Goal: Communication & Community: Answer question/provide support

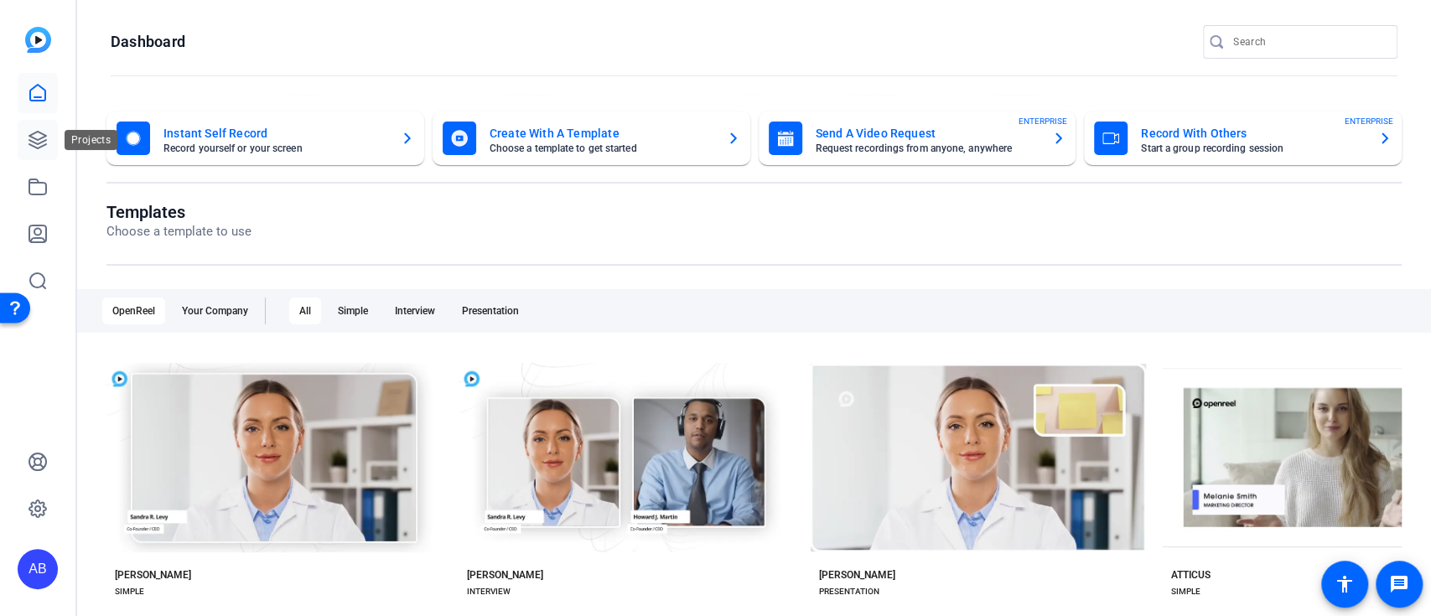
click at [40, 132] on icon at bounding box center [37, 140] width 17 height 17
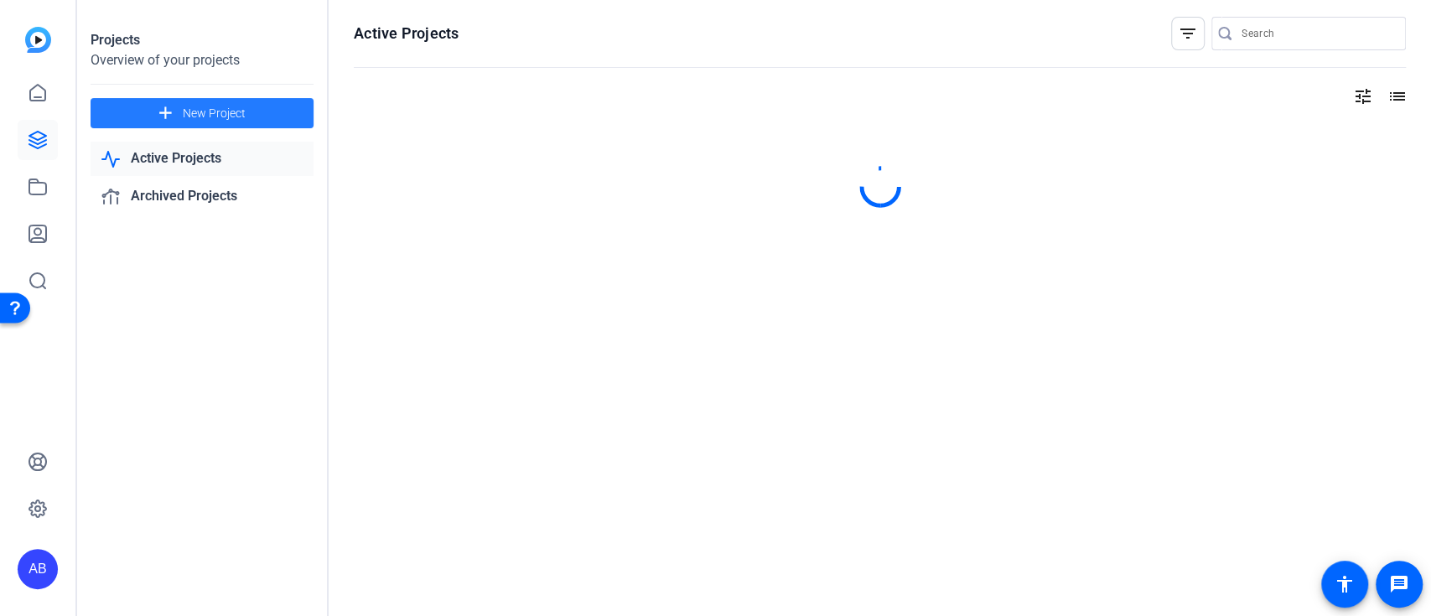
click at [200, 107] on span "New Project" at bounding box center [214, 114] width 63 height 18
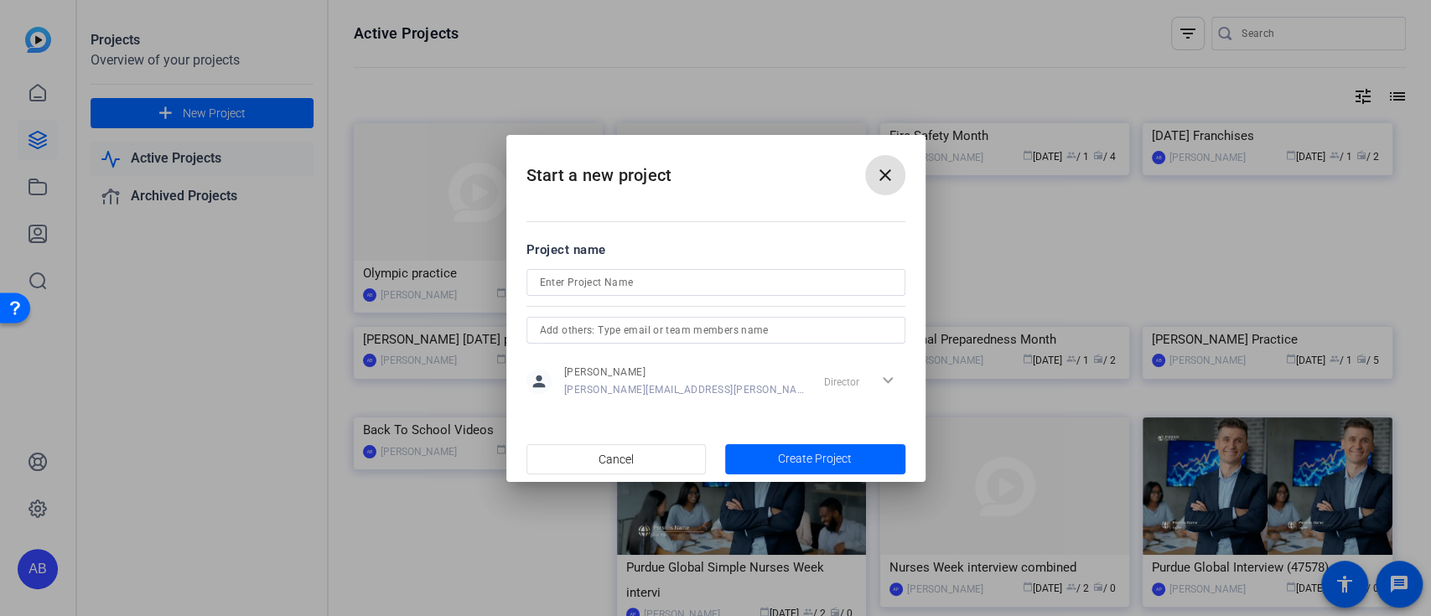
click at [682, 276] on input at bounding box center [716, 283] width 352 height 20
paste input "Purdue Global & Lauryn DeLuca Interview"
click at [618, 279] on input "Purdue Global & Lauryn DeLuca Interview" at bounding box center [716, 283] width 352 height 20
type input "Purdue Global [PERSON_NAME] Interview"
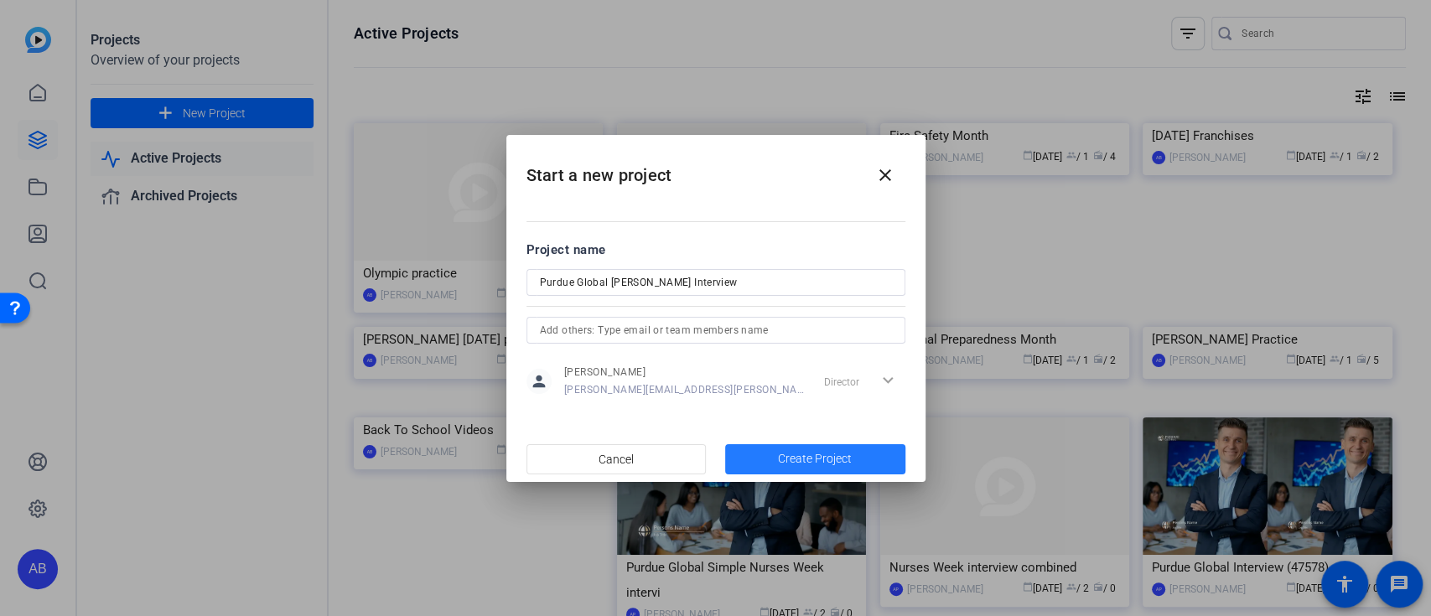
click at [814, 458] on span "Create Project" at bounding box center [815, 459] width 74 height 18
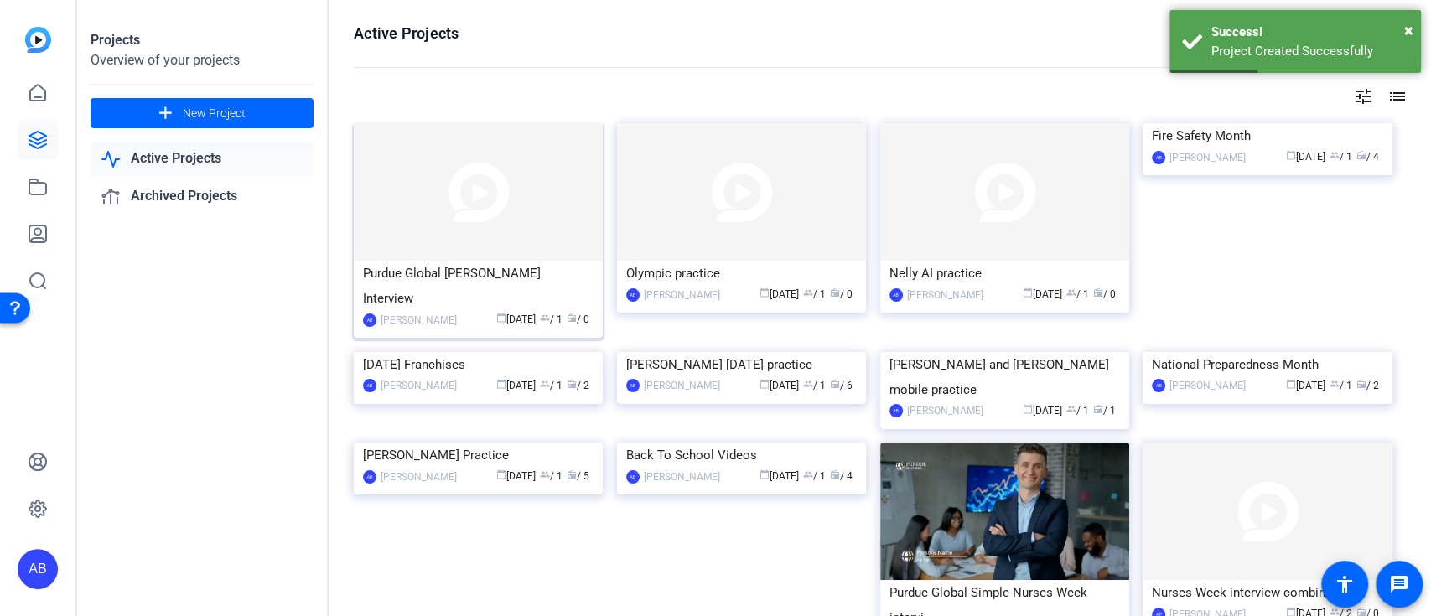
click at [536, 204] on img at bounding box center [478, 192] width 249 height 138
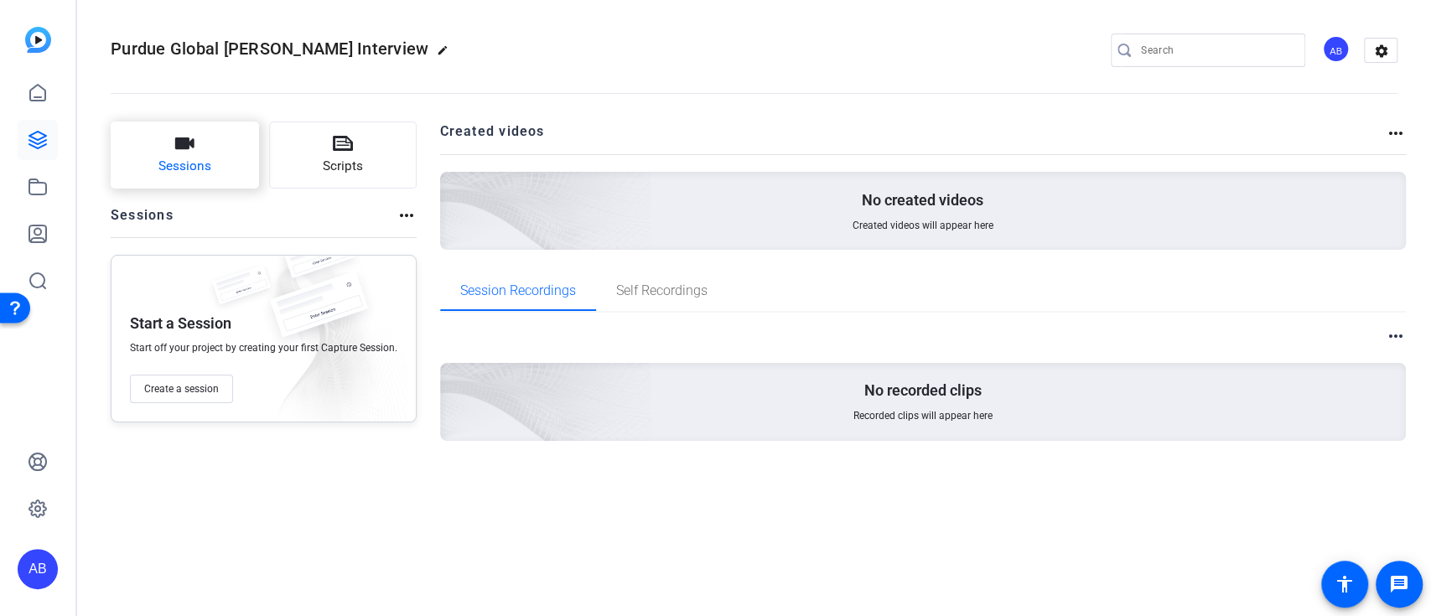
click at [161, 132] on button "Sessions" at bounding box center [185, 155] width 148 height 67
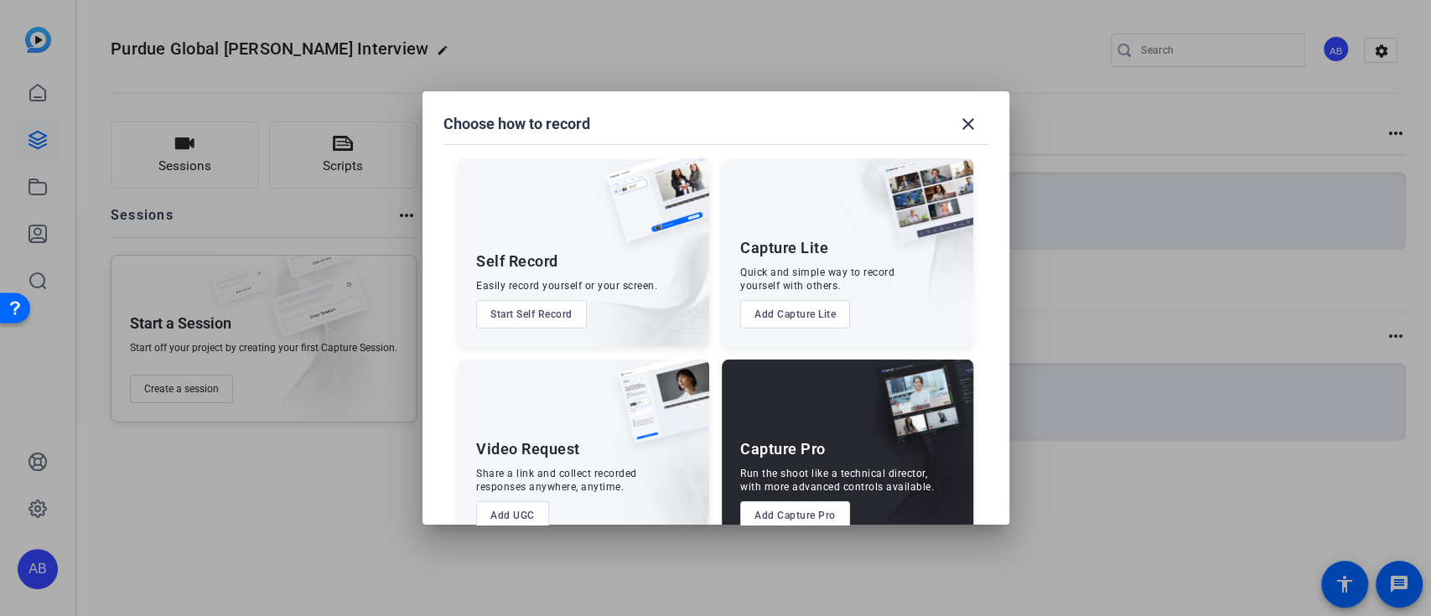
click at [885, 191] on img at bounding box center [922, 209] width 104 height 102
click at [832, 309] on button "Add Capture Lite" at bounding box center [795, 314] width 110 height 29
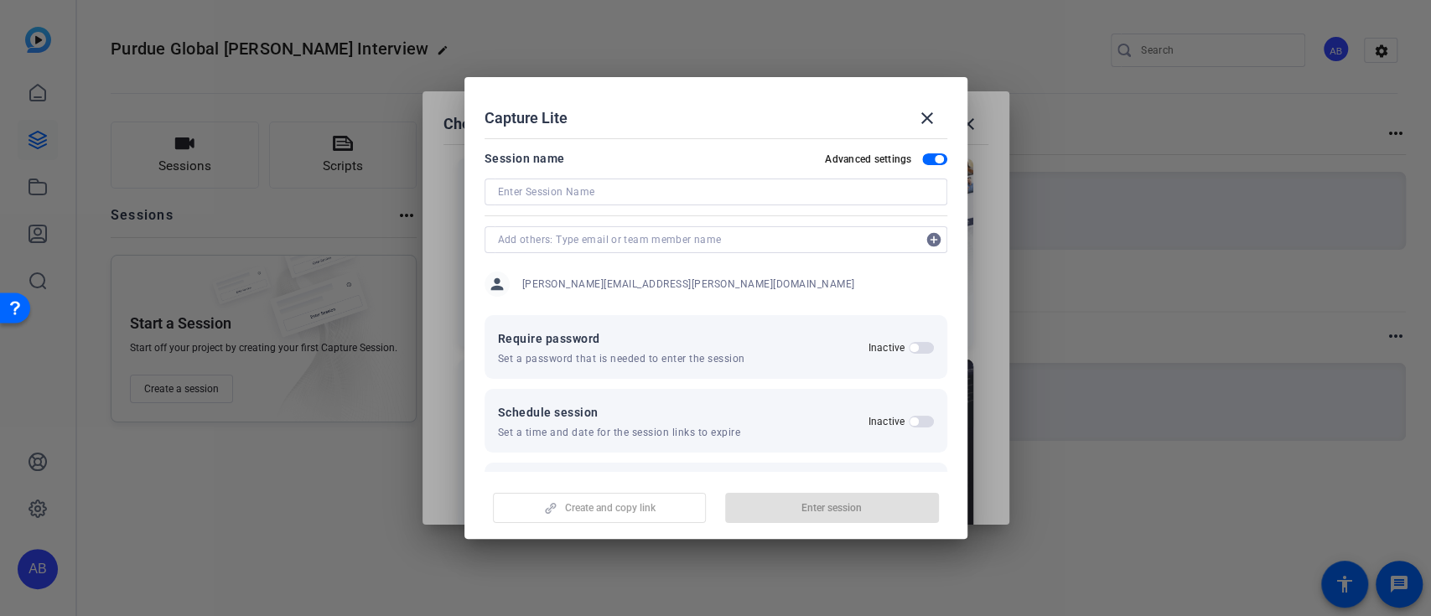
click at [696, 193] on input at bounding box center [716, 192] width 436 height 20
paste input "Purdue Global & Lauryn DeLuca Interview"
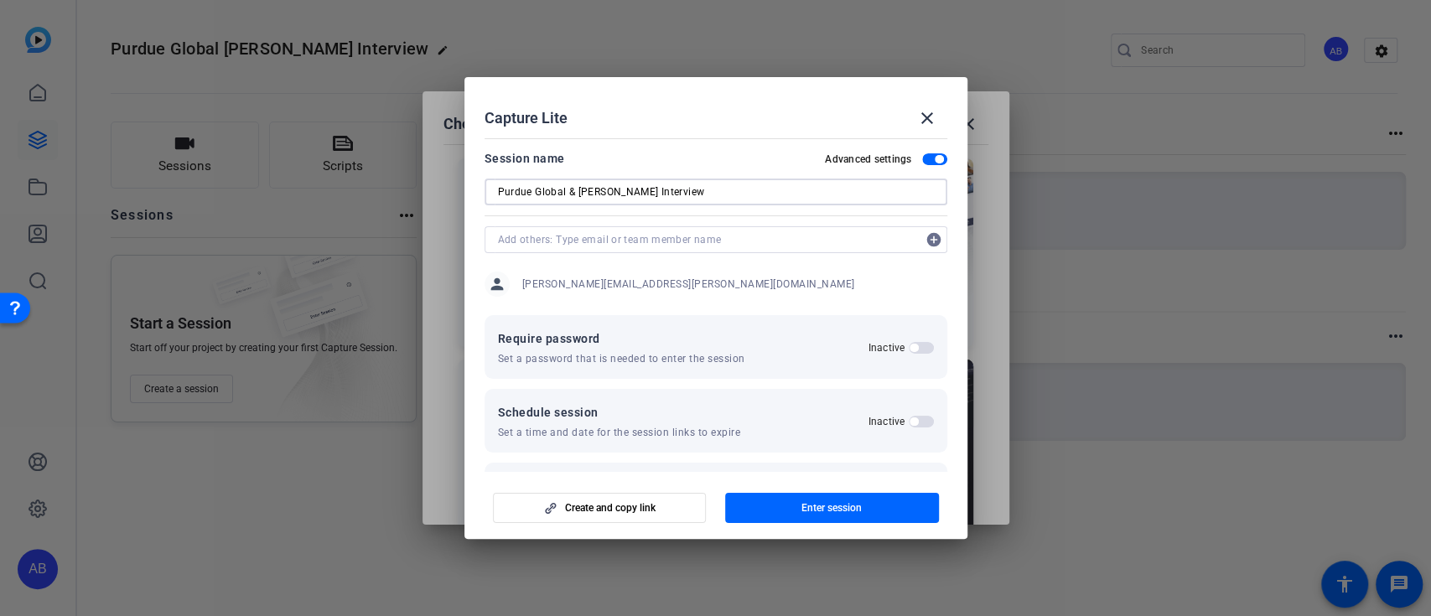
click at [577, 188] on input "Purdue Global & Lauryn DeLuca Interview" at bounding box center [716, 192] width 436 height 20
type input "Purdue Global Lauryn DeLuca Interview"
click at [637, 506] on span "Create and copy link" at bounding box center [610, 507] width 91 height 13
click at [898, 510] on span "button" at bounding box center [832, 508] width 214 height 40
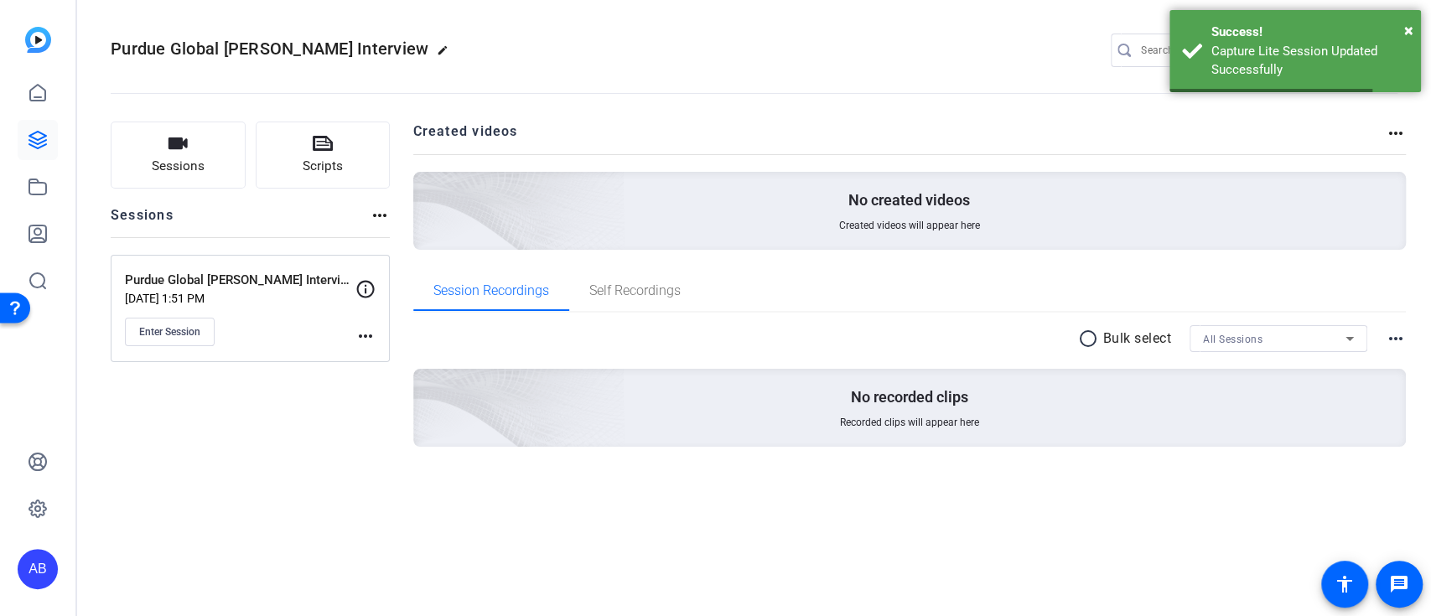
click at [871, 515] on div "Sessions Scripts Sessions more_horiz Purdue Global Lauryn DeLuca Interview Sep …" at bounding box center [754, 311] width 1354 height 421
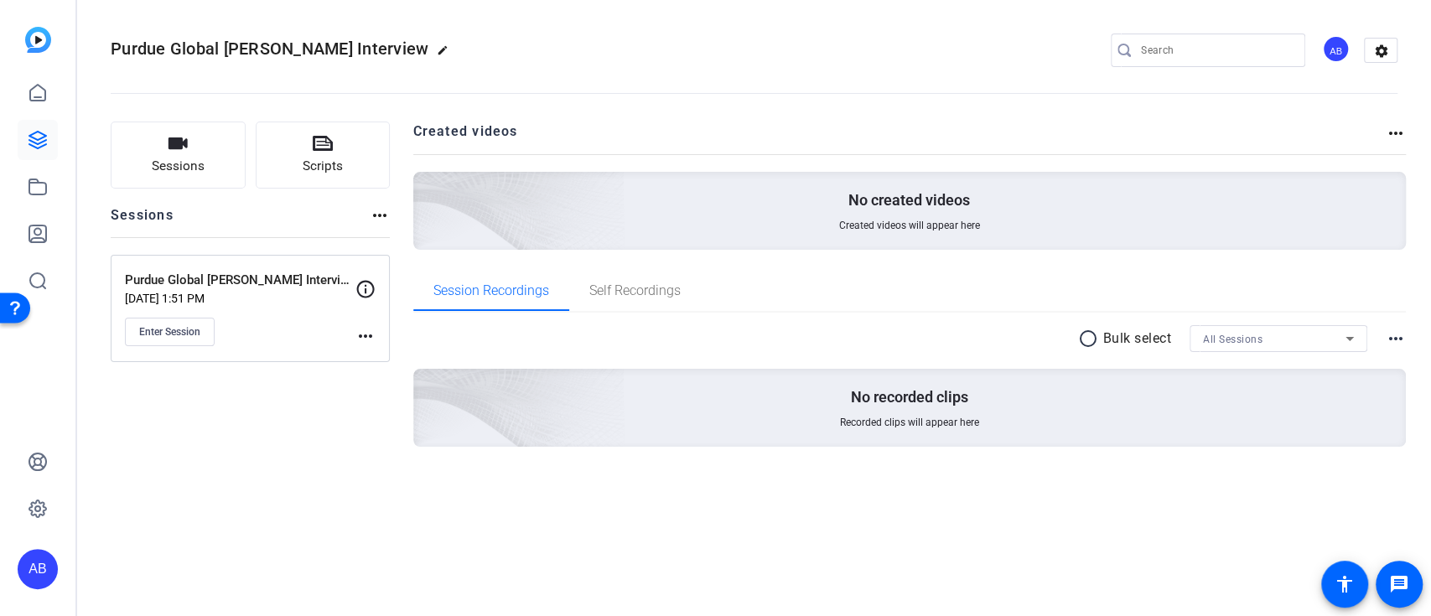
click at [292, 459] on div "Sessions Scripts Sessions more_horiz Purdue Global Lauryn DeLuca Interview Sep …" at bounding box center [250, 311] width 279 height 379
click at [46, 143] on icon at bounding box center [37, 140] width 17 height 17
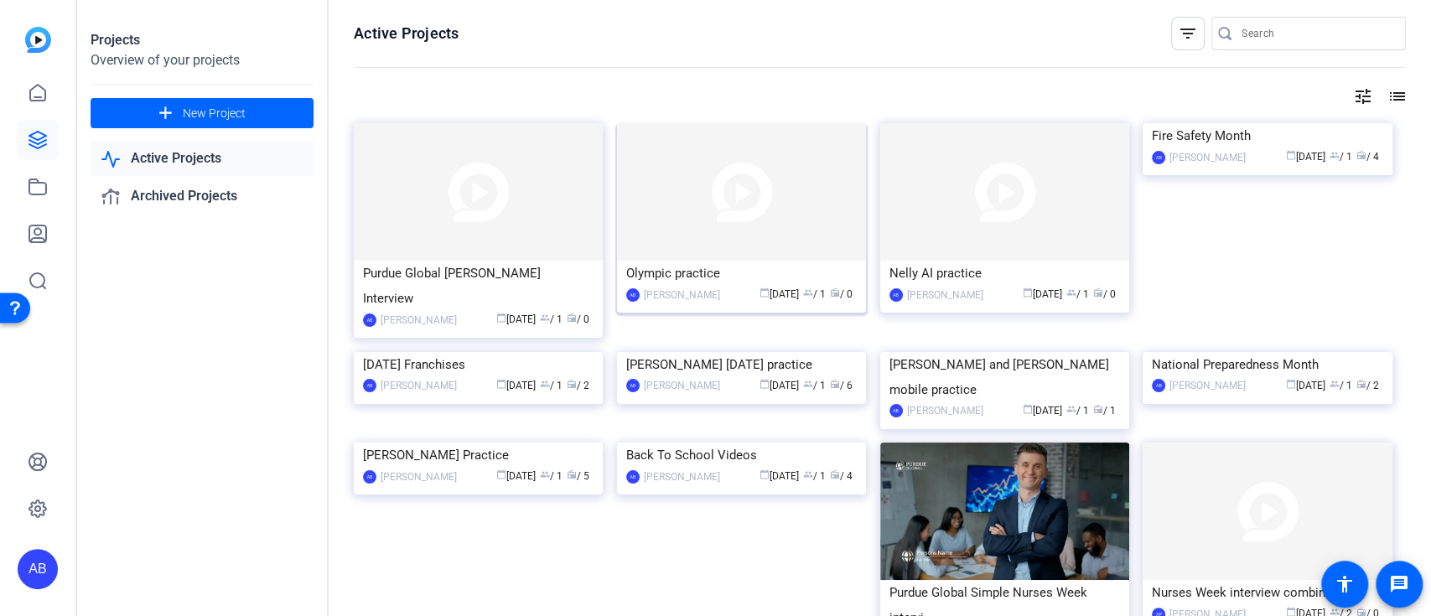
click at [771, 196] on img at bounding box center [741, 192] width 249 height 138
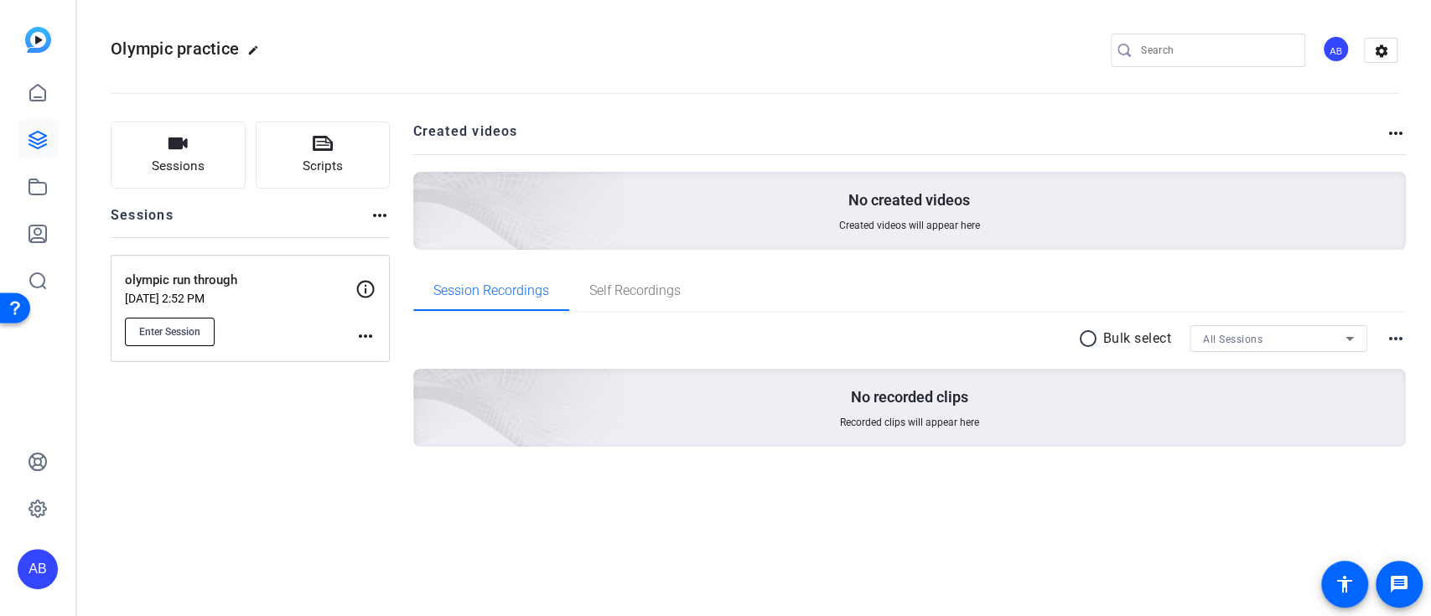
click at [193, 339] on button "Enter Session" at bounding box center [170, 332] width 90 height 29
click at [191, 153] on button "Sessions" at bounding box center [178, 155] width 135 height 67
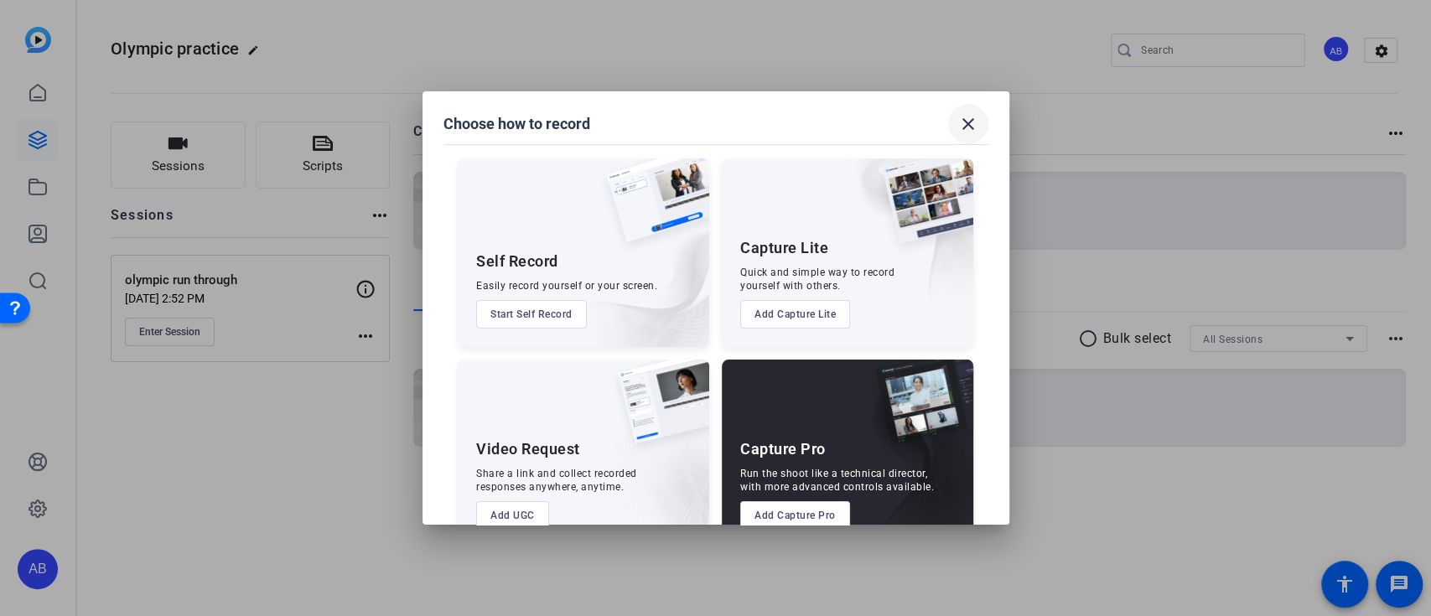
click at [972, 119] on mat-icon "close" at bounding box center [968, 124] width 20 height 20
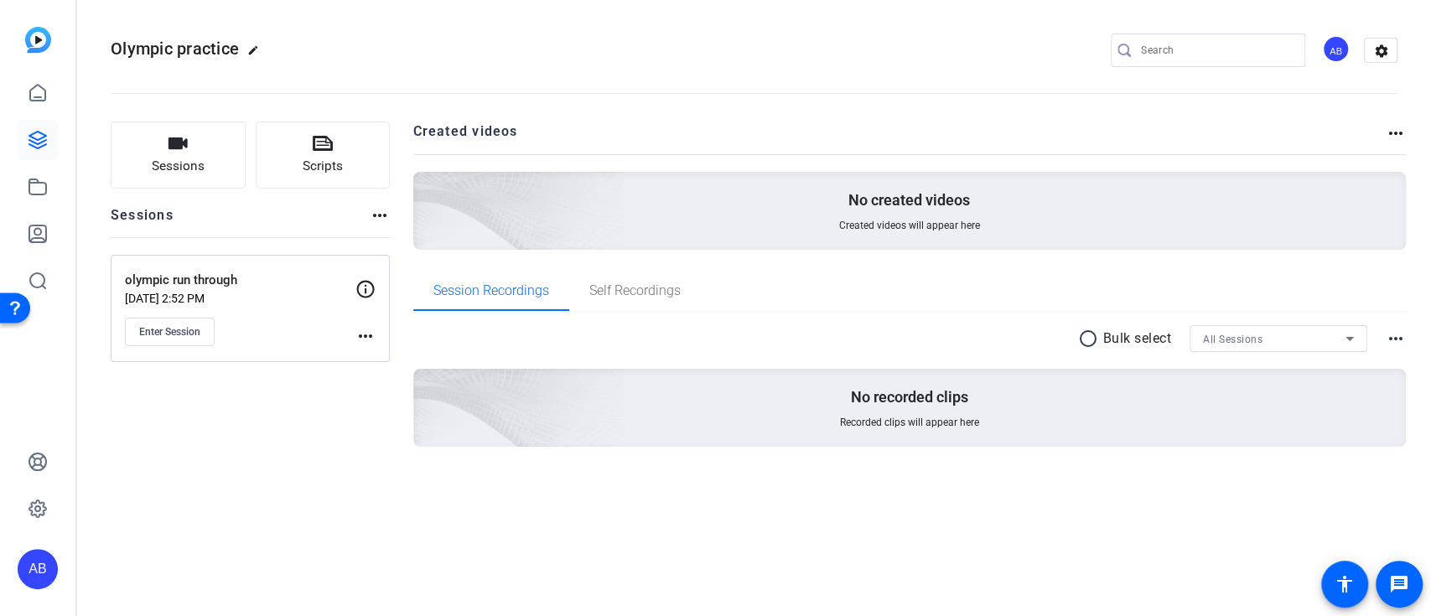
click at [366, 339] on mat-icon "more_horiz" at bounding box center [366, 336] width 20 height 20
click at [210, 393] on div at bounding box center [715, 308] width 1431 height 616
click at [169, 333] on span "Enter Session" at bounding box center [169, 331] width 61 height 13
click at [193, 159] on span "Sessions" at bounding box center [178, 166] width 53 height 19
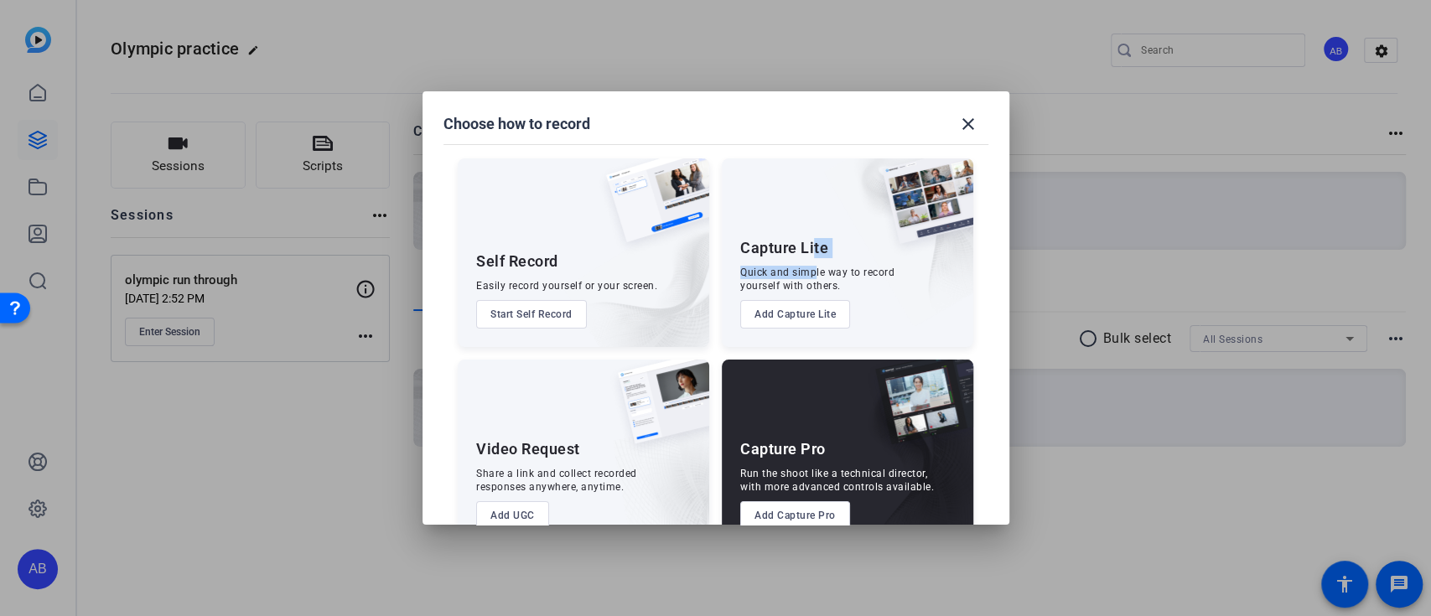
click at [810, 260] on div "Capture Lite Quick and simple way to record yourself with others. Add Capture L…" at bounding box center [848, 252] width 252 height 189
click at [797, 309] on button "Add Capture Lite" at bounding box center [795, 314] width 110 height 29
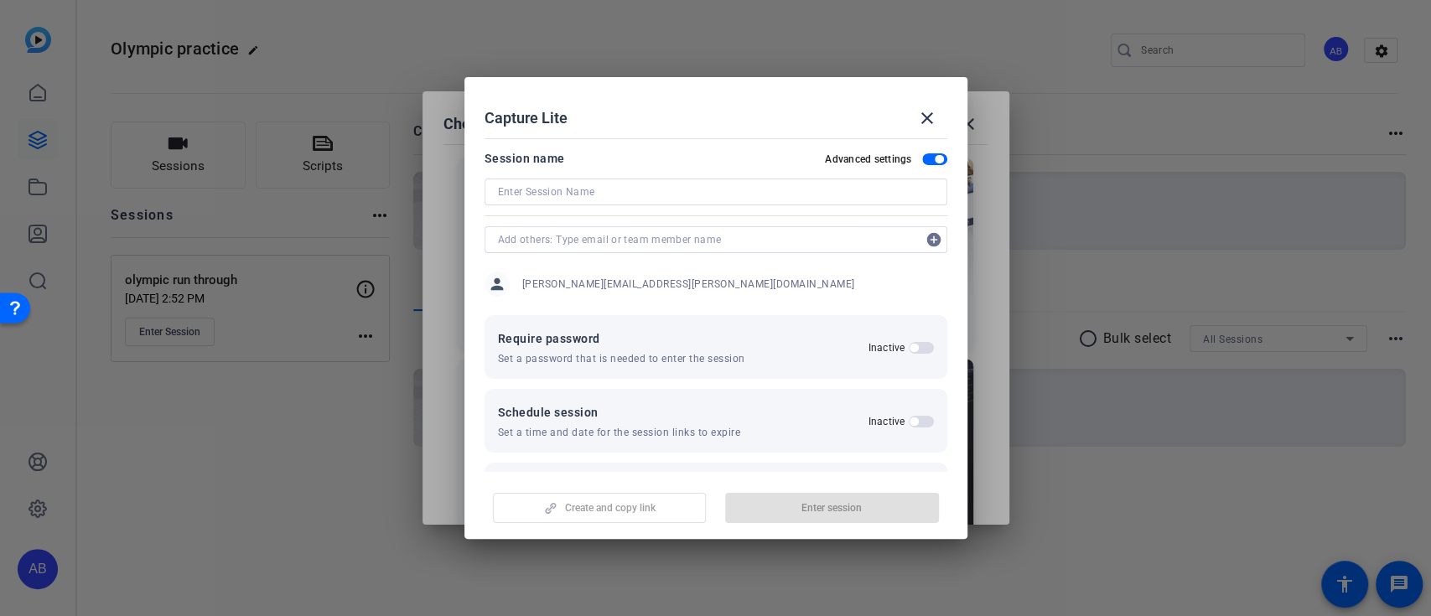
click at [628, 193] on input at bounding box center [716, 192] width 436 height 20
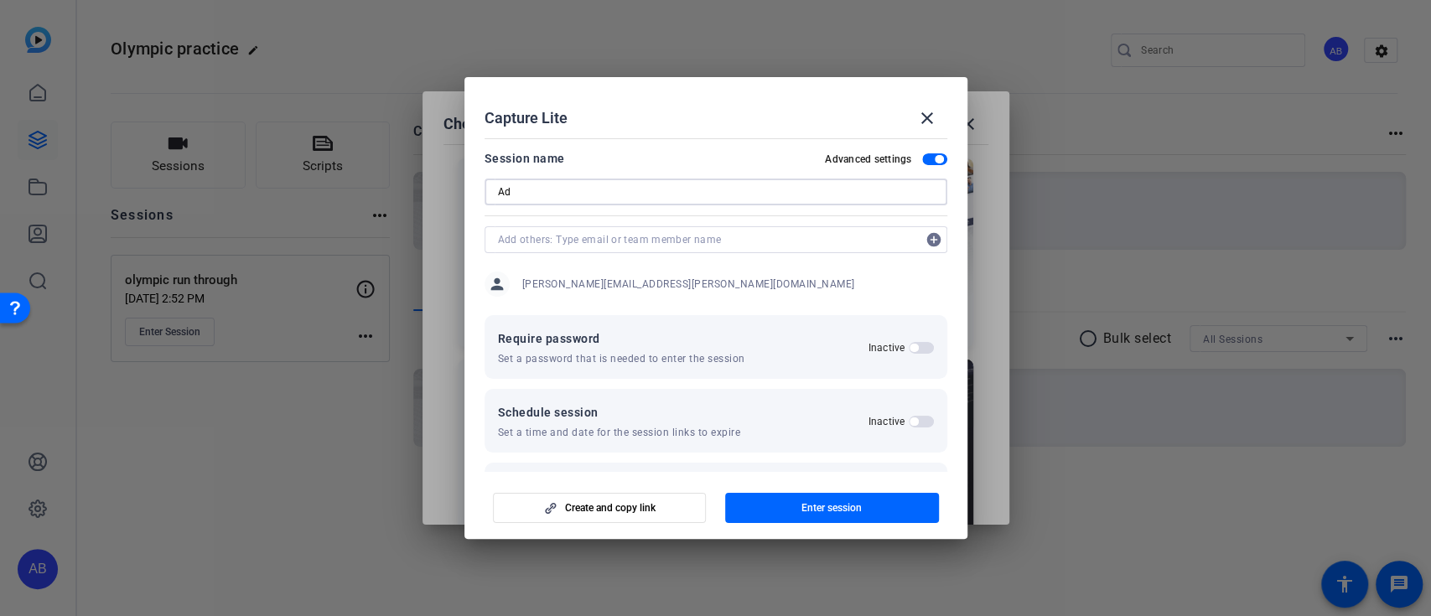
type input "A"
drag, startPoint x: 627, startPoint y: 193, endPoint x: 476, endPoint y: 204, distance: 151.3
click at [476, 204] on mat-dialog-content "Session name Advanced settings PG Village practice add_circle person Adam.Barte…" at bounding box center [716, 302] width 503 height 340
click at [604, 185] on input "PG Village practice" at bounding box center [716, 192] width 436 height 20
type input "PG Village practice"
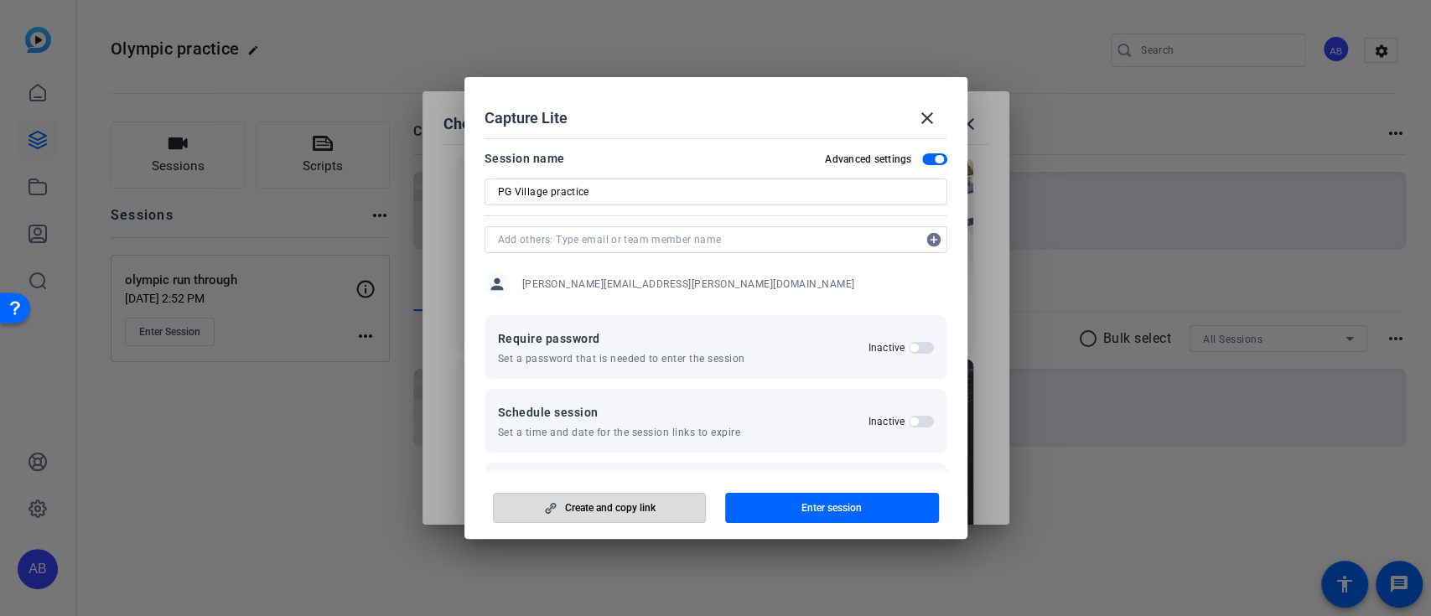
click at [620, 514] on span "Create and copy link" at bounding box center [610, 507] width 91 height 13
click at [932, 108] on mat-icon "close" at bounding box center [927, 118] width 20 height 20
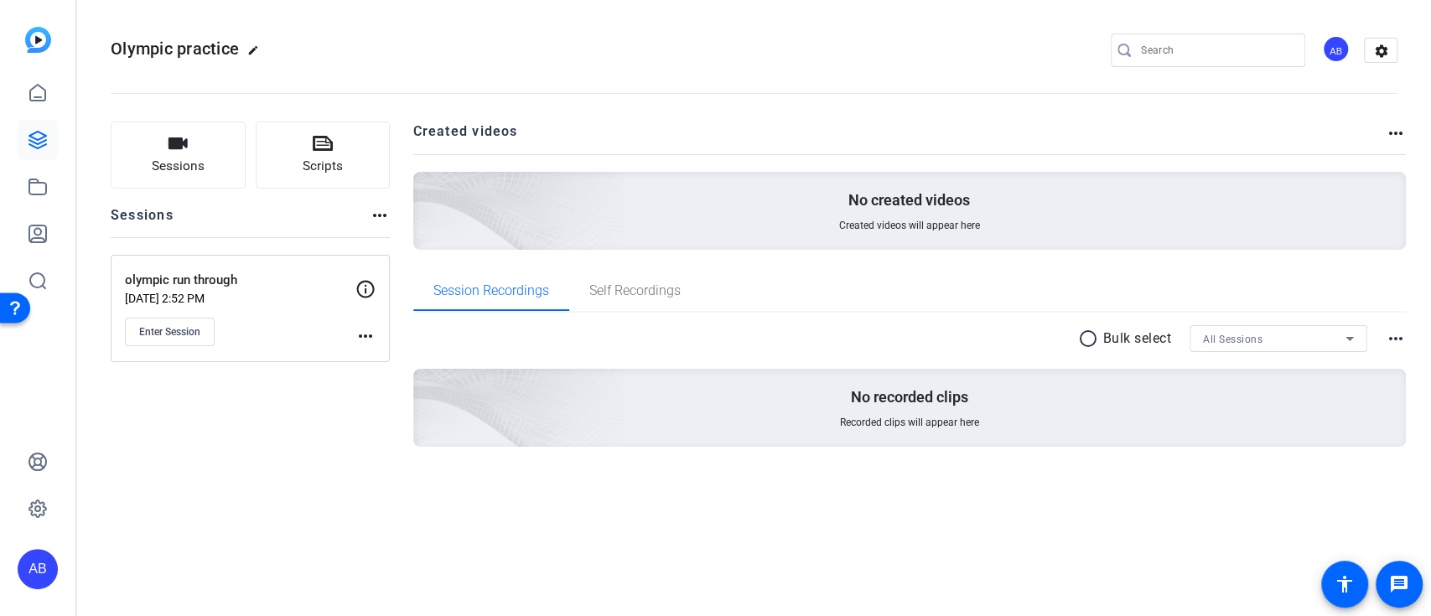
click at [825, 70] on openreel-divider-bar at bounding box center [754, 88] width 1287 height 51
click at [745, 65] on openreel-divider-bar at bounding box center [754, 88] width 1287 height 51
click at [885, 50] on div "Olympic practice edit AB settings" at bounding box center [754, 50] width 1287 height 25
click at [39, 144] on icon at bounding box center [37, 140] width 17 height 17
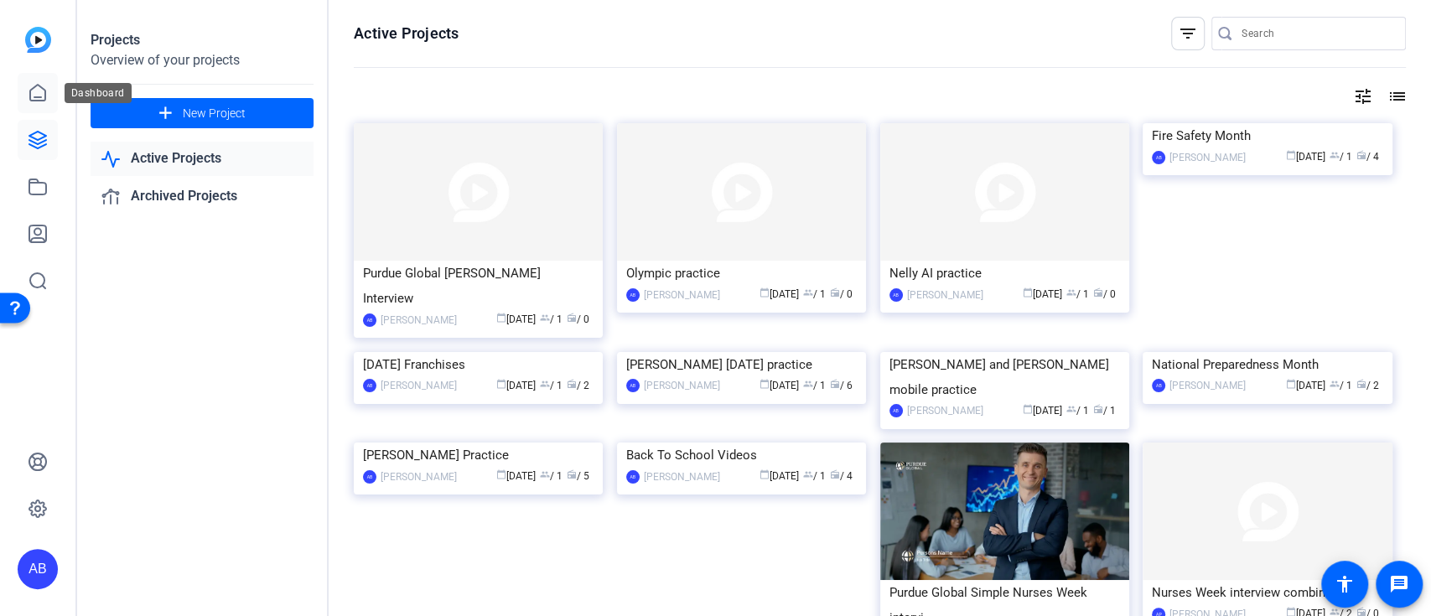
click at [36, 96] on icon at bounding box center [38, 93] width 20 height 20
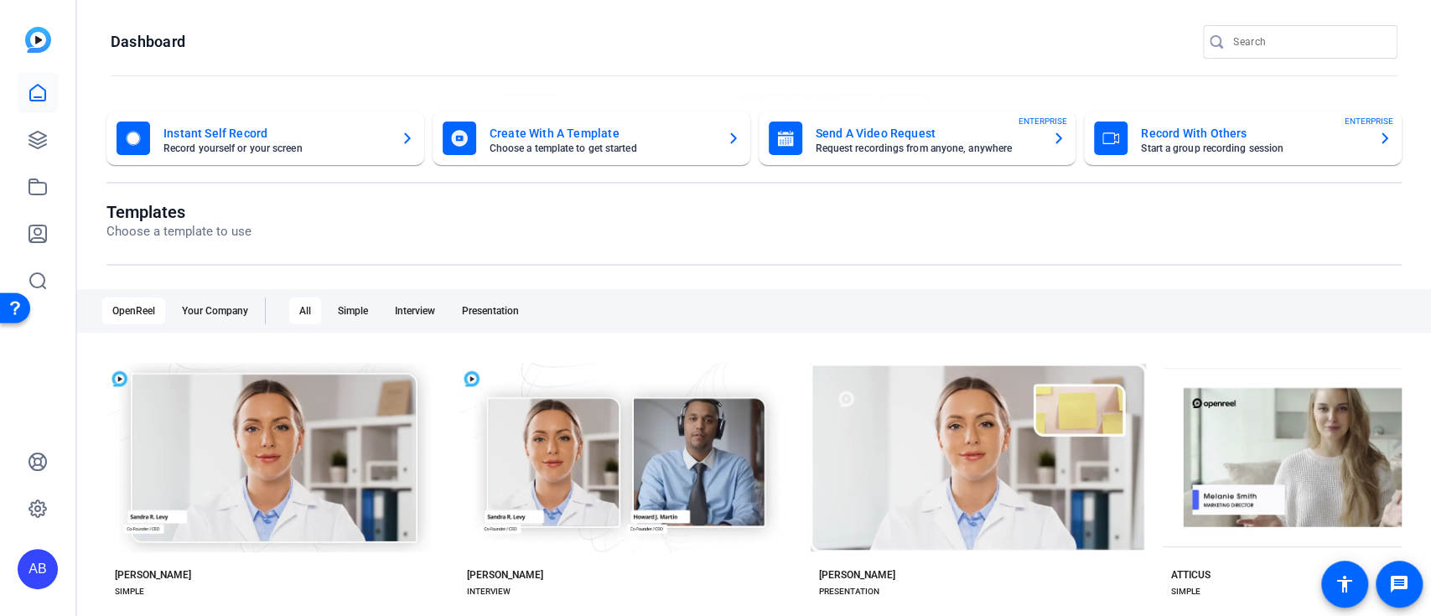
click at [1159, 135] on mat-card-title "Record With Others" at bounding box center [1253, 133] width 224 height 20
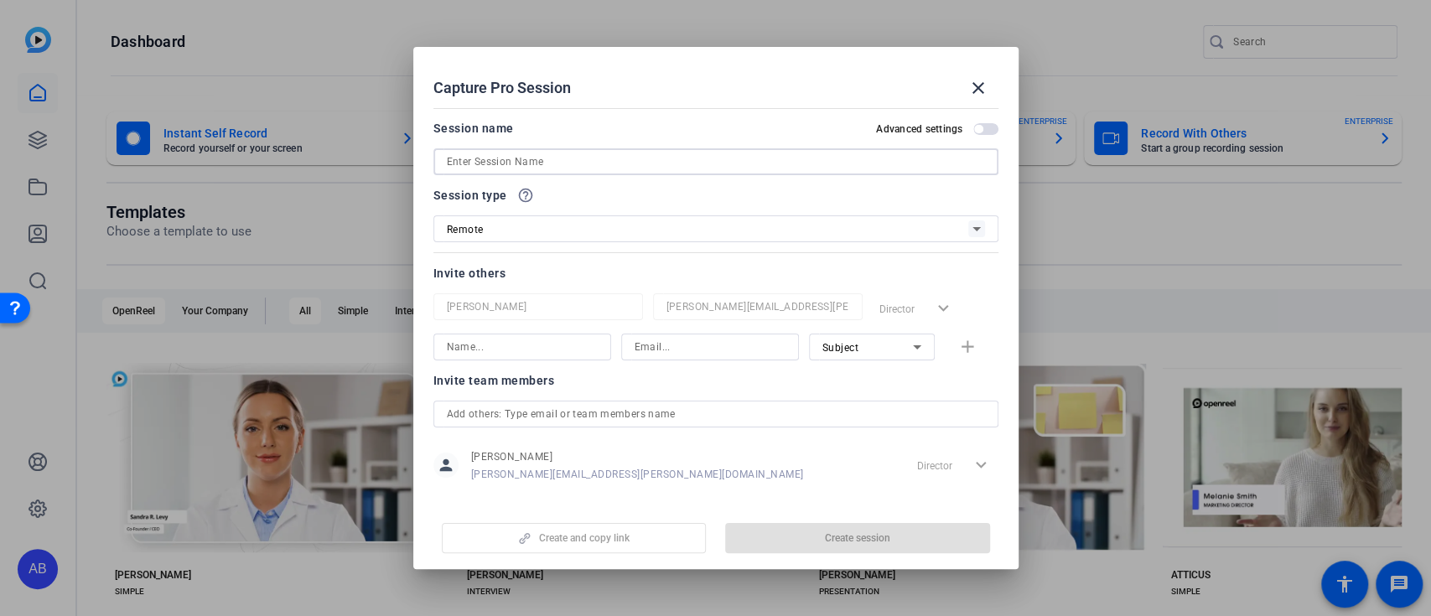
click at [832, 165] on input at bounding box center [716, 162] width 538 height 20
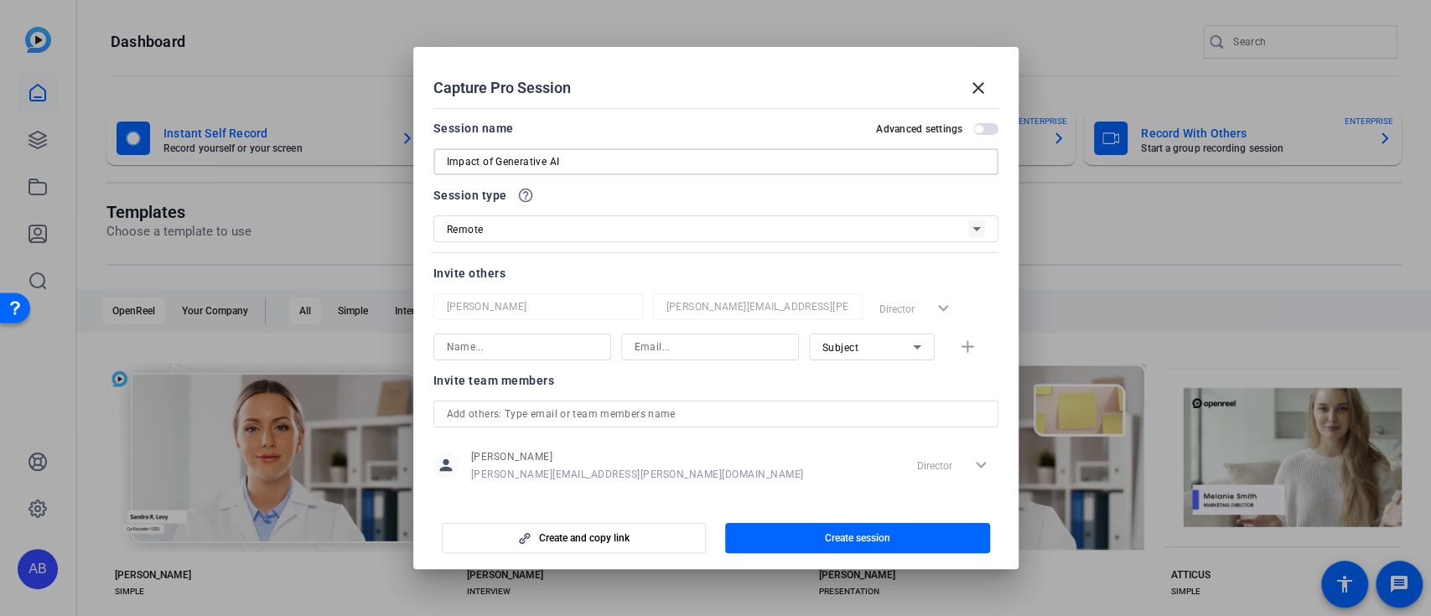
type input "Impact of Generative AI"
click at [835, 226] on div "Remote" at bounding box center [708, 229] width 522 height 21
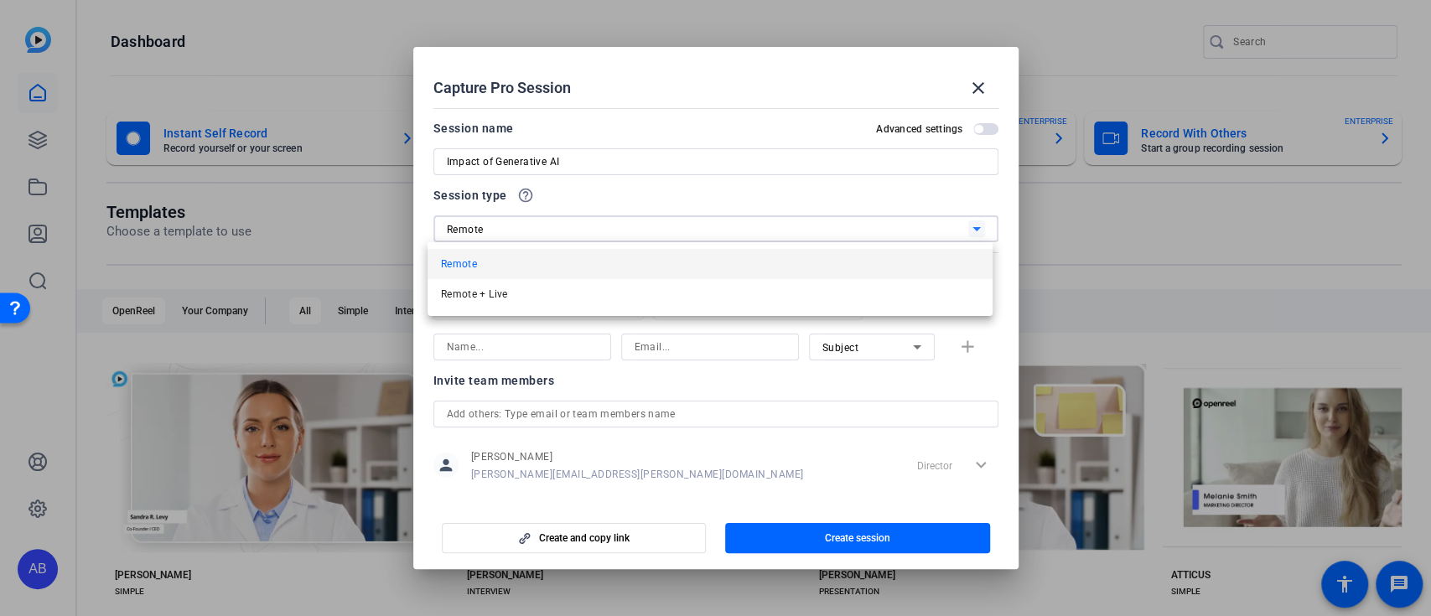
click at [822, 195] on div at bounding box center [715, 308] width 1431 height 616
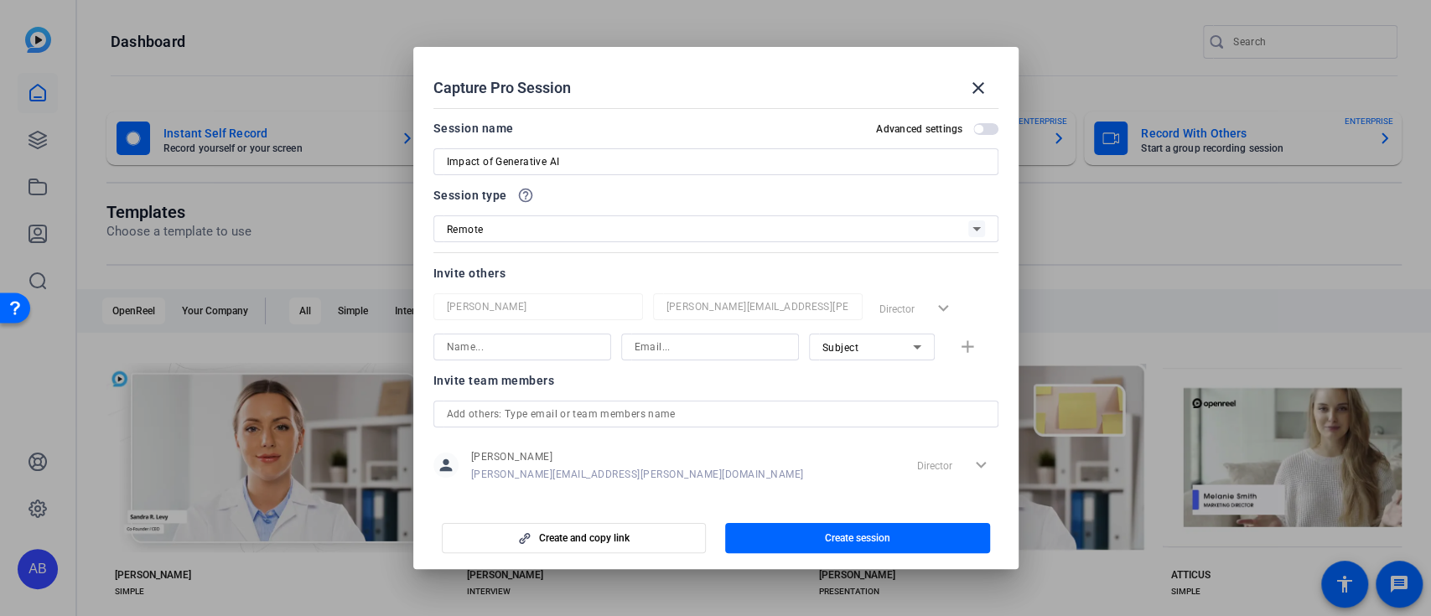
click at [556, 344] on input at bounding box center [522, 347] width 151 height 20
type input "Nelly Mulleneaux"
click at [724, 350] on input at bounding box center [710, 347] width 151 height 20
paste input "nelly.mulleneaux@purdueglobal.edu"
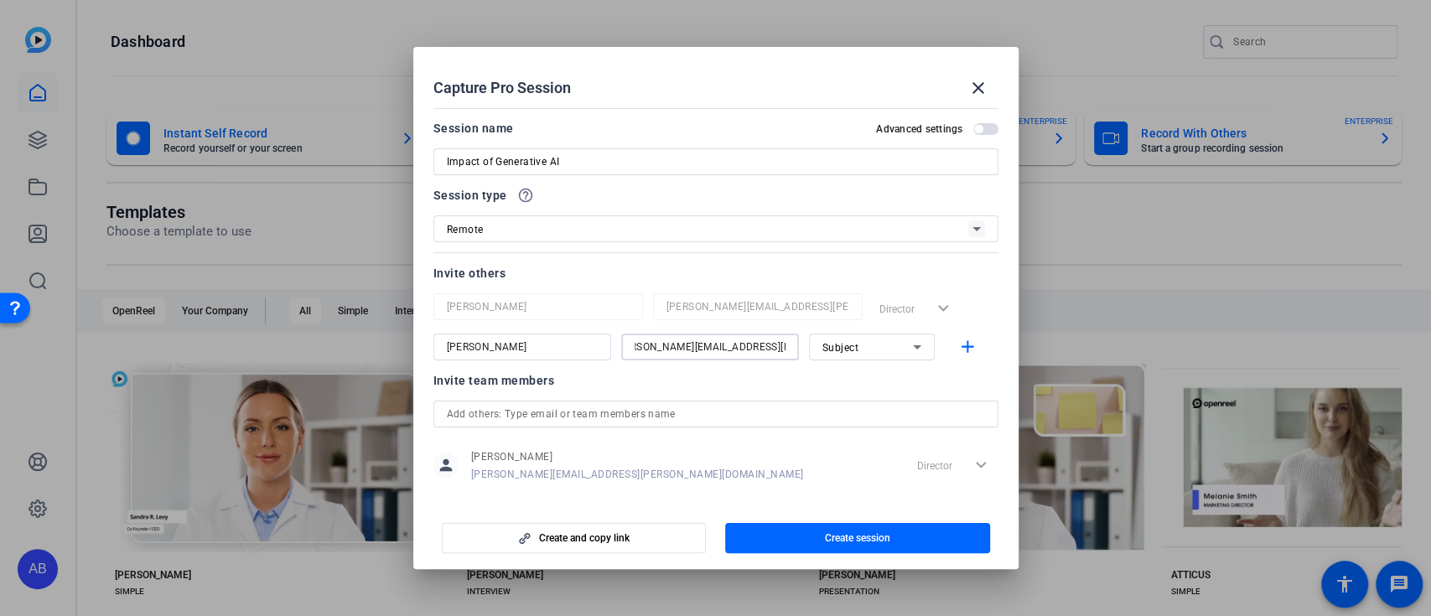
type input "nelly.mulleneaux@purdueglobal.edu"
click at [596, 268] on div "Invite others" at bounding box center [716, 273] width 565 height 20
click at [895, 533] on span "button" at bounding box center [857, 538] width 265 height 40
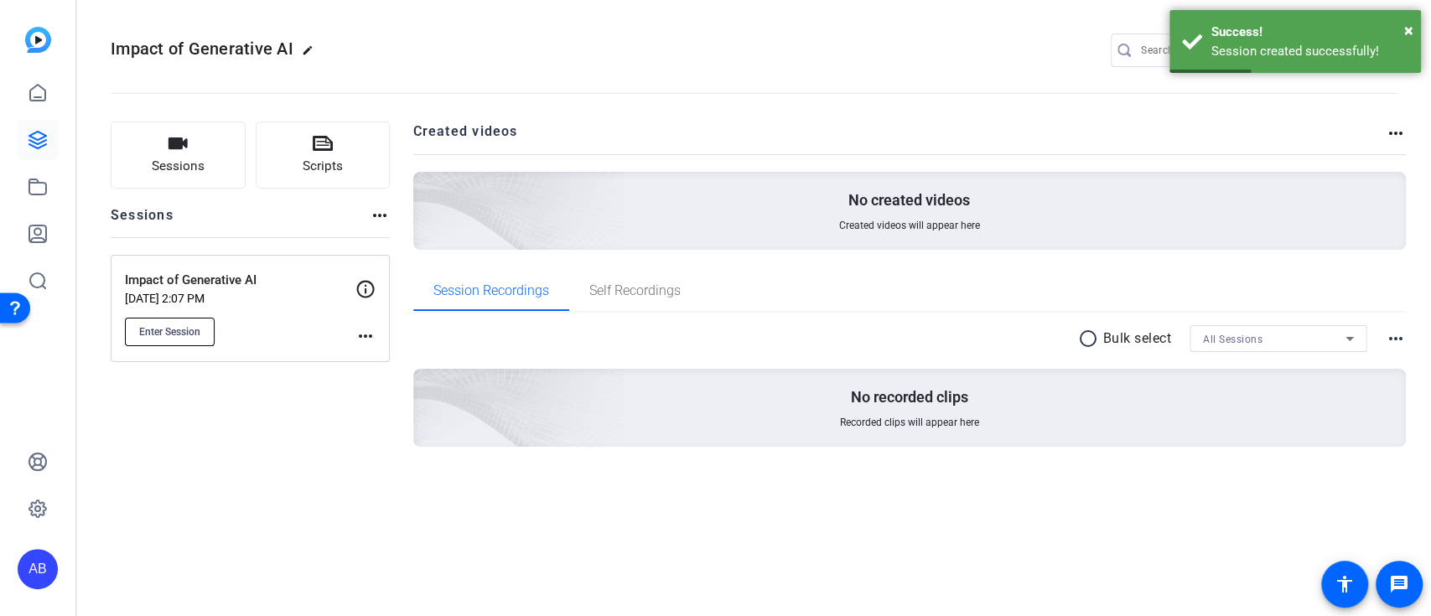
click at [194, 329] on span "Enter Session" at bounding box center [169, 331] width 61 height 13
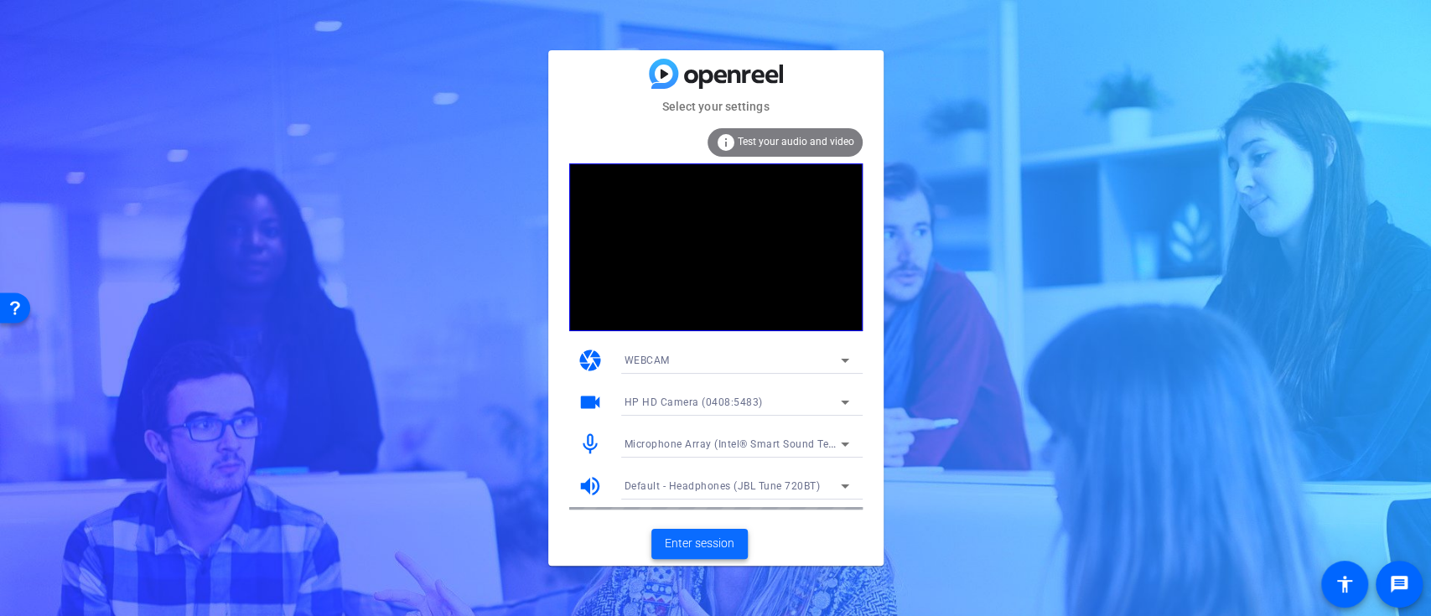
click at [729, 551] on span "Enter session" at bounding box center [700, 544] width 70 height 18
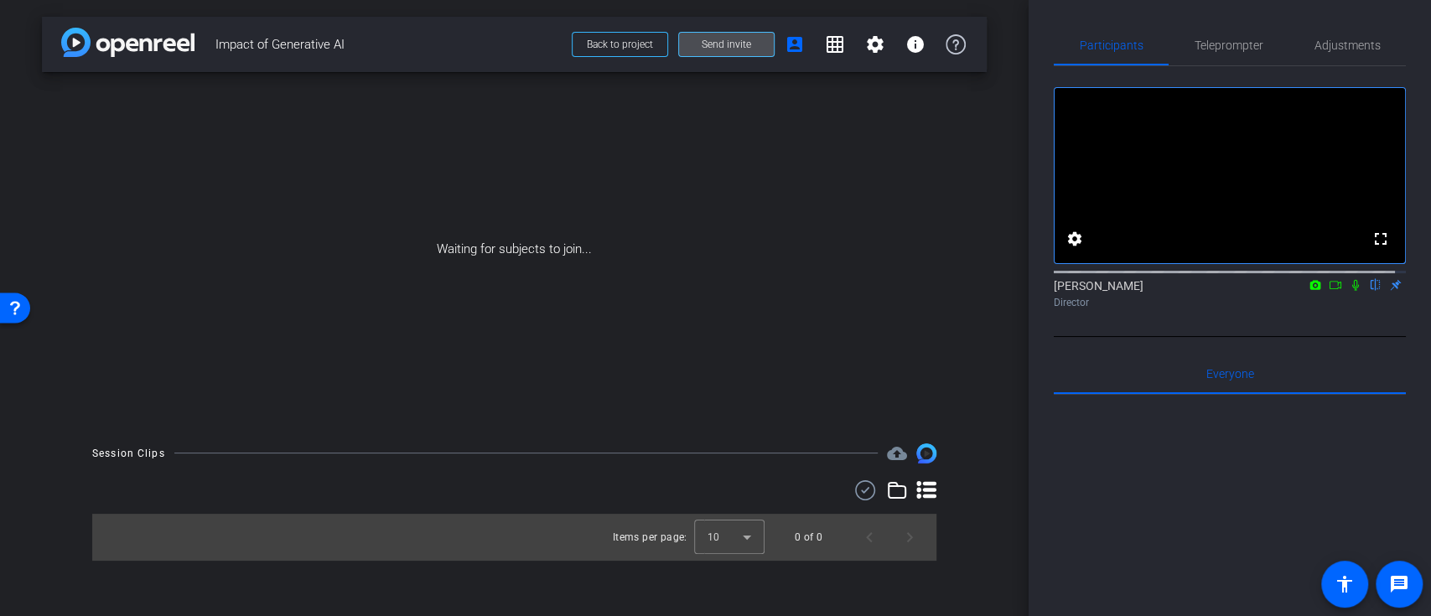
click at [755, 49] on span at bounding box center [726, 44] width 95 height 40
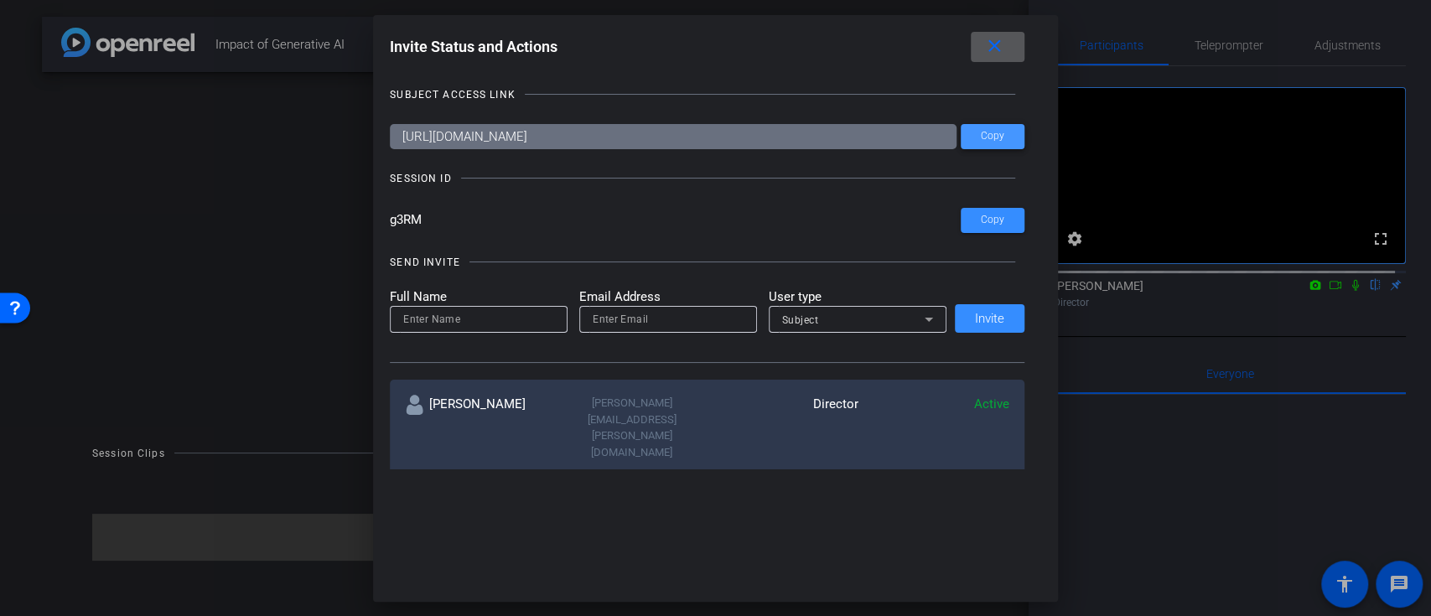
click at [981, 141] on span "Copy" at bounding box center [992, 136] width 23 height 13
click at [981, 222] on span "Copy" at bounding box center [992, 220] width 23 height 13
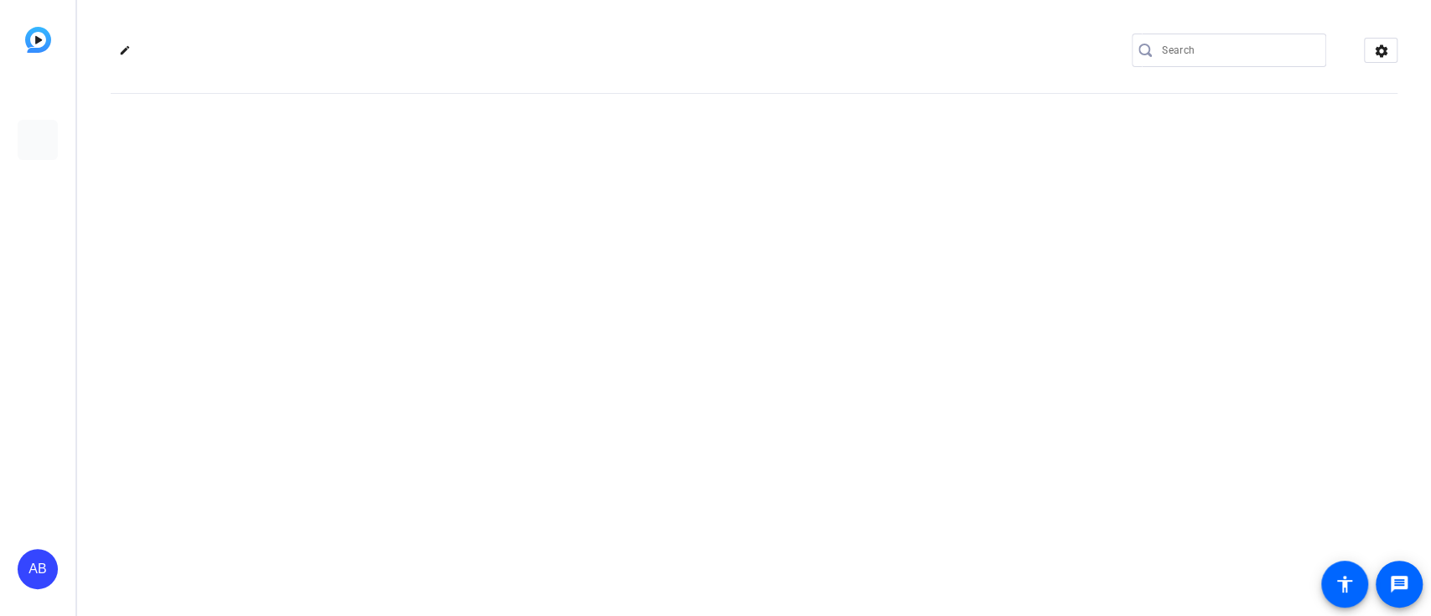
click at [690, 246] on mat-sidenav-content "edit settings" at bounding box center [754, 308] width 1354 height 616
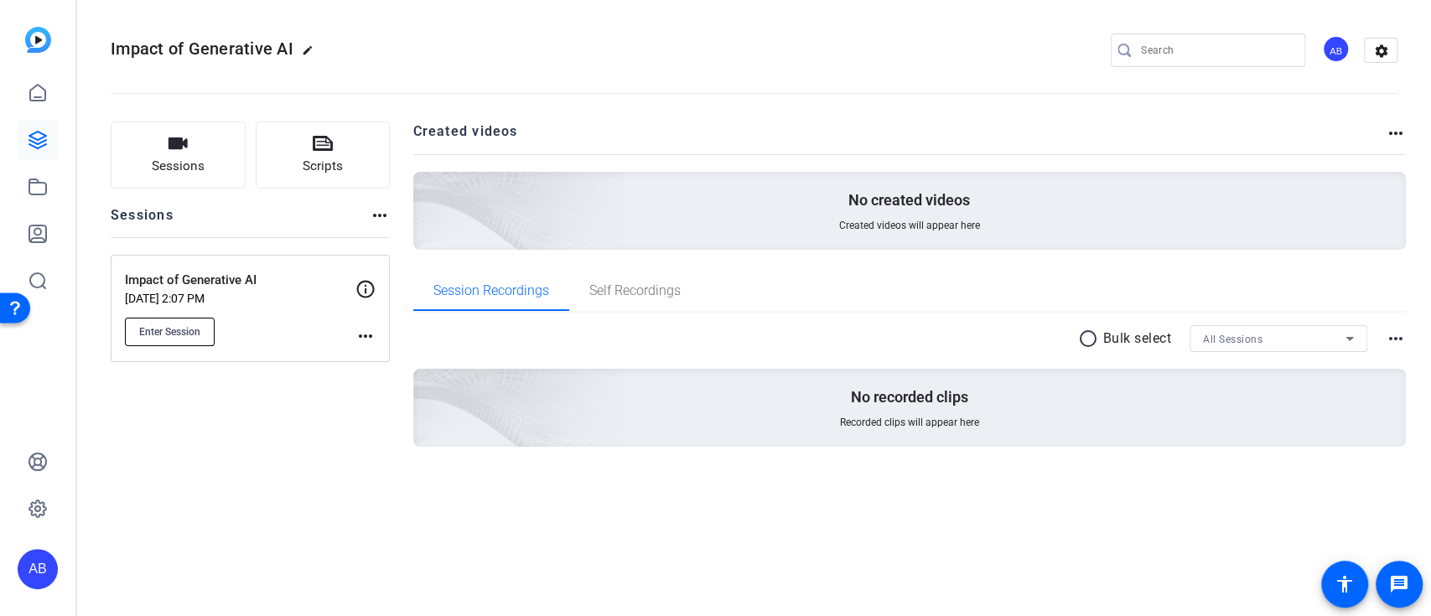
click at [179, 337] on span "Enter Session" at bounding box center [169, 331] width 61 height 13
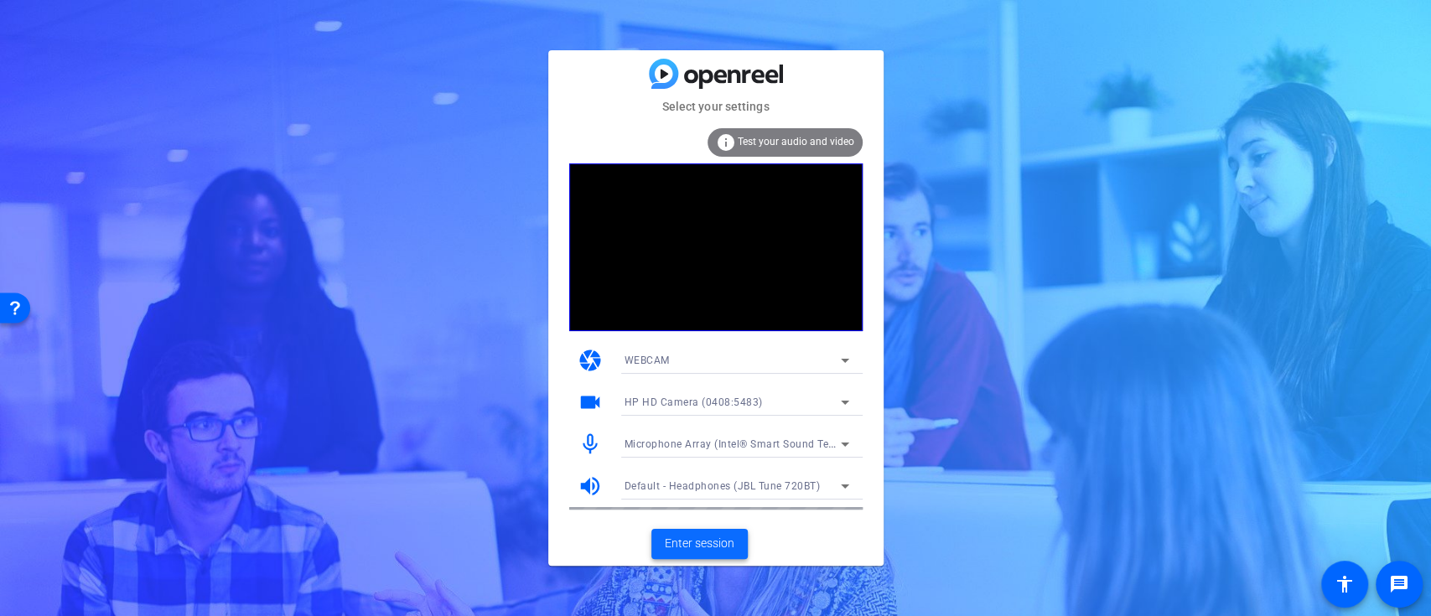
click at [707, 550] on span "Enter session" at bounding box center [700, 544] width 70 height 18
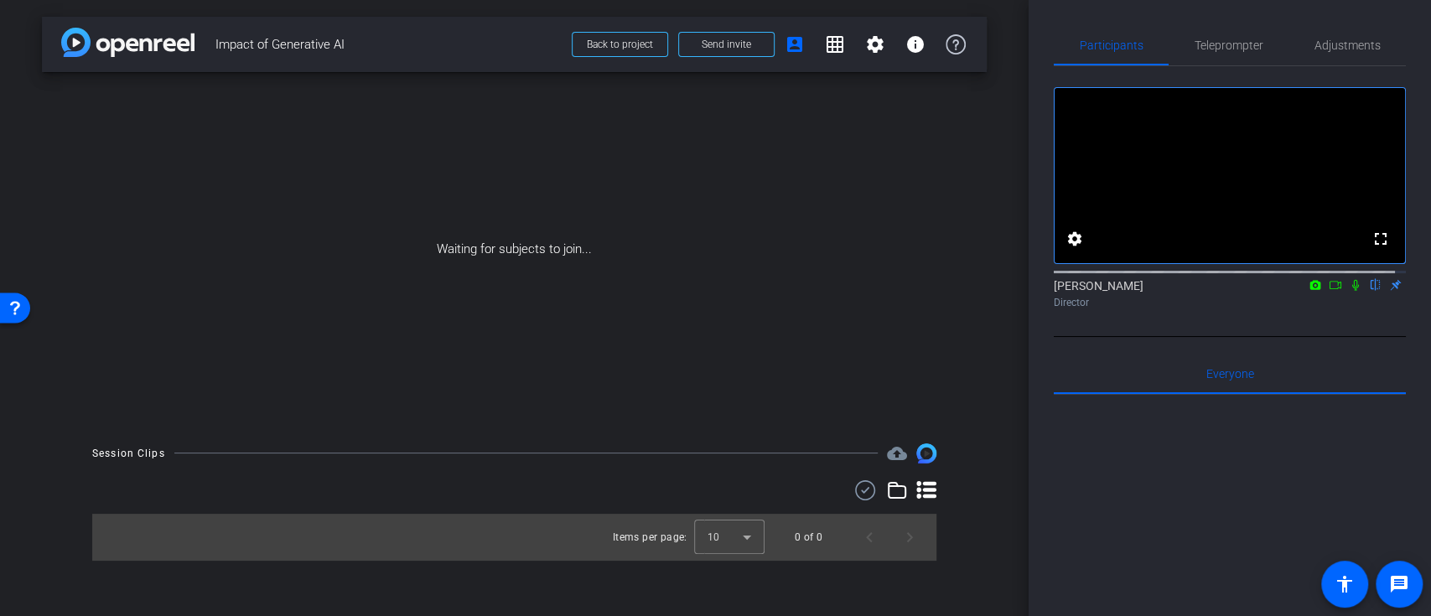
click at [1329, 291] on icon at bounding box center [1335, 285] width 13 height 12
click at [1369, 291] on icon at bounding box center [1375, 285] width 13 height 12
click at [761, 50] on span at bounding box center [726, 44] width 95 height 40
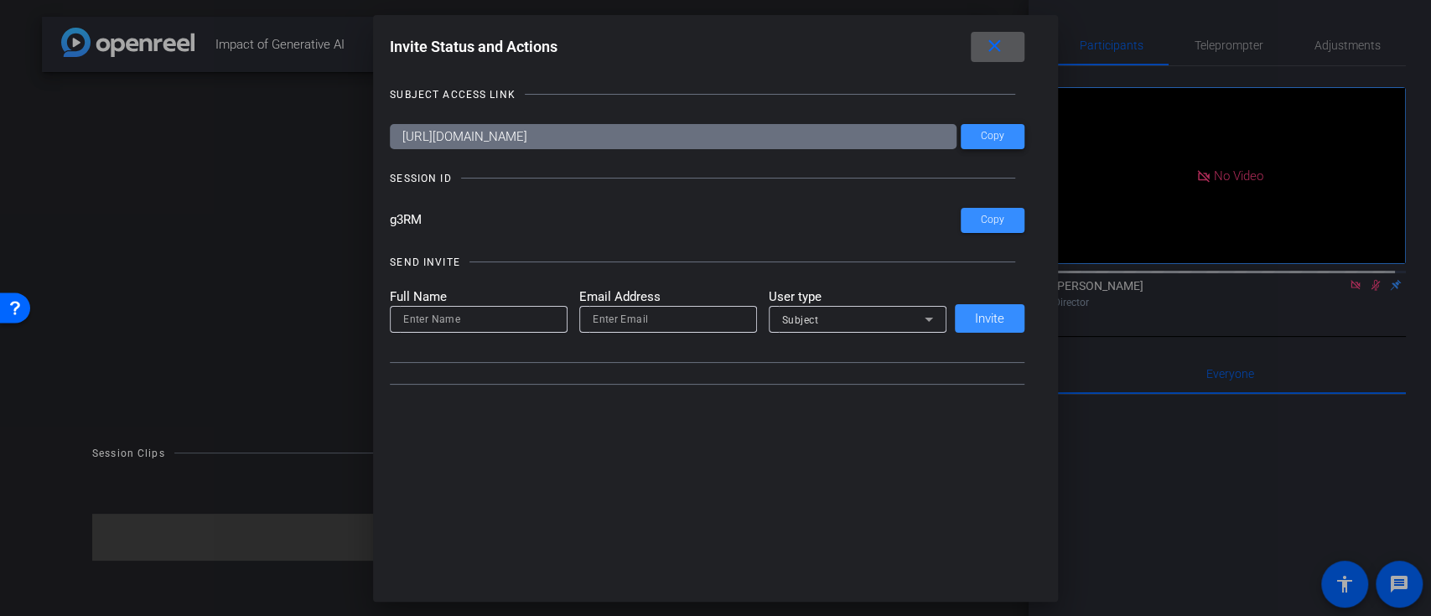
click at [981, 138] on span "Copy" at bounding box center [992, 136] width 23 height 13
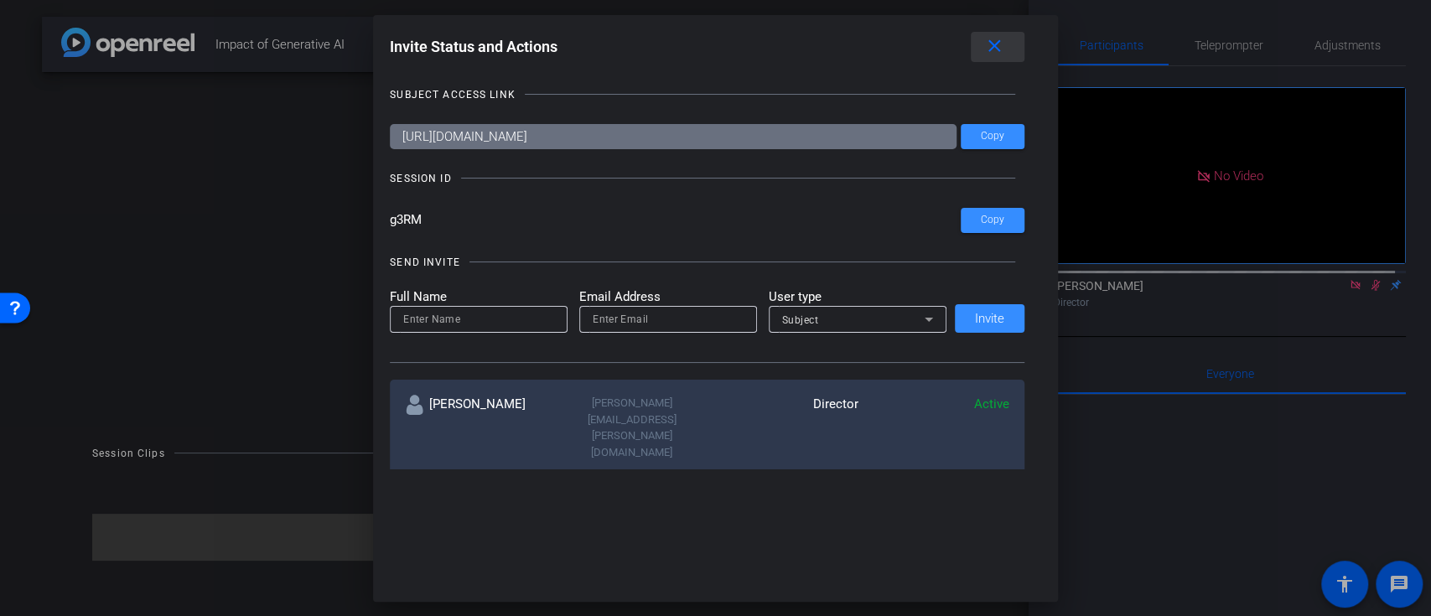
drag, startPoint x: 993, startPoint y: 50, endPoint x: 1026, endPoint y: 84, distance: 47.4
click at [993, 50] on mat-icon "close" at bounding box center [994, 46] width 21 height 21
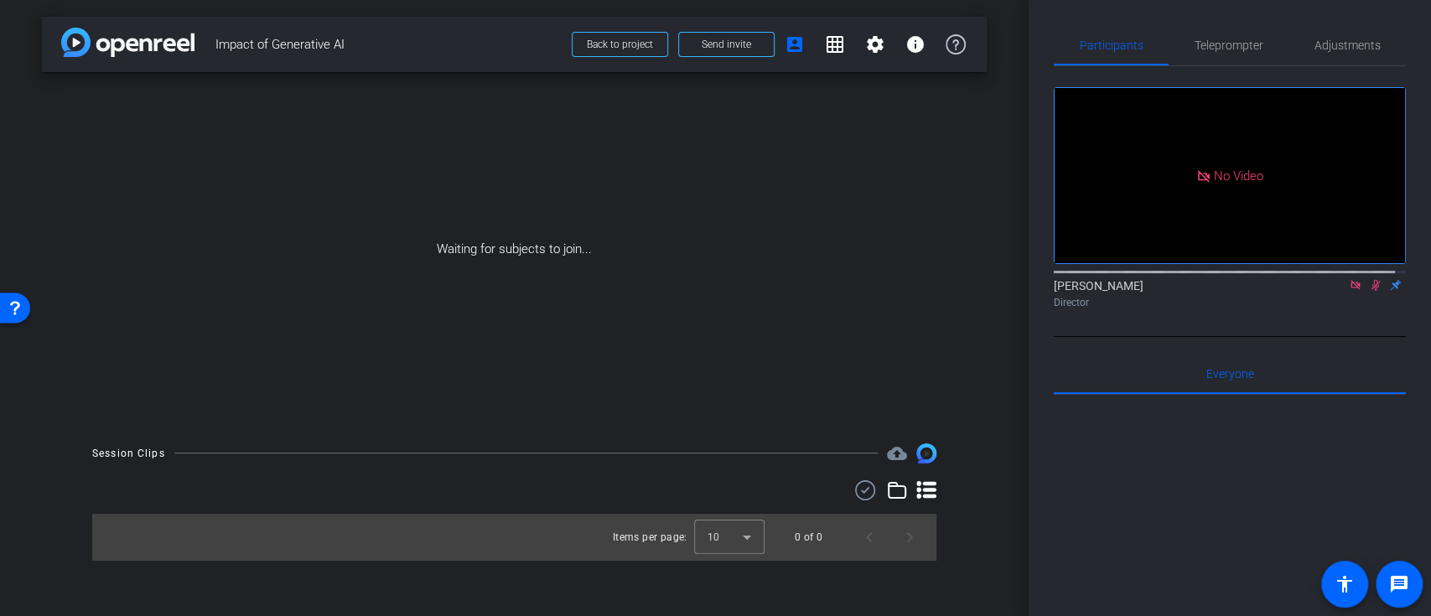
click at [1349, 291] on icon at bounding box center [1355, 285] width 13 height 12
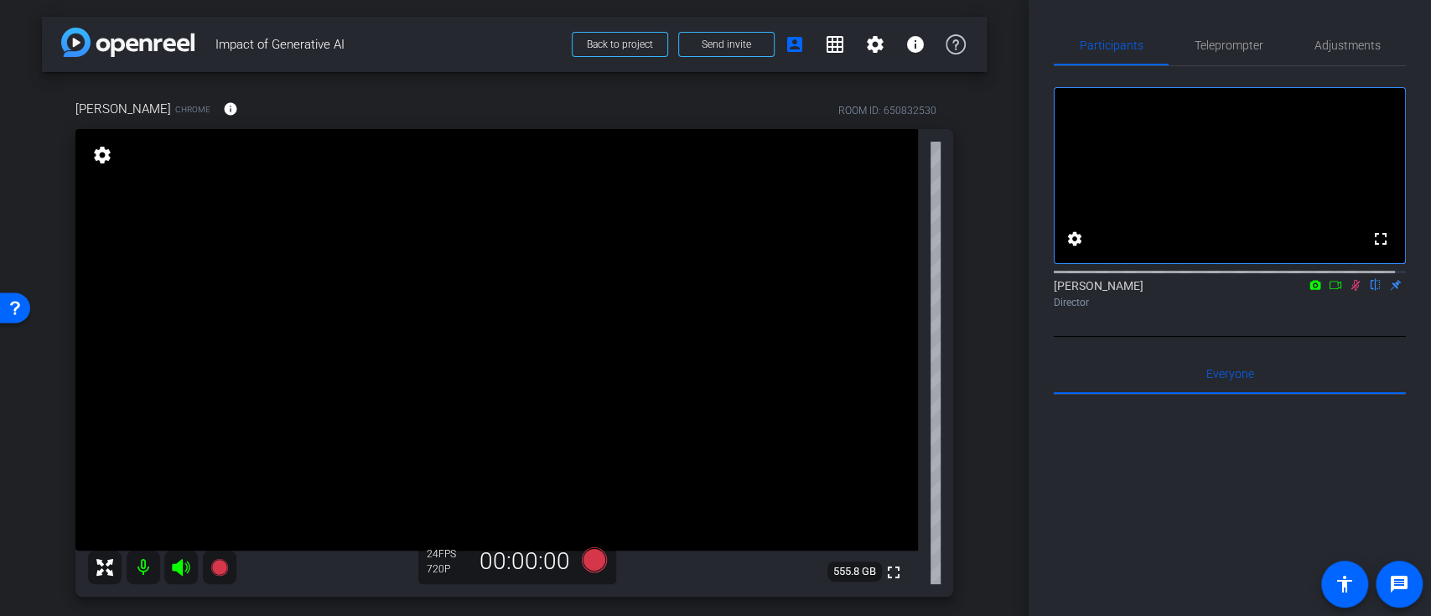
click at [1352, 291] on icon at bounding box center [1356, 285] width 9 height 11
click at [1326, 293] on mat-icon at bounding box center [1336, 285] width 20 height 15
click at [1349, 291] on icon at bounding box center [1355, 285] width 13 height 12
click at [1332, 44] on span "Adjustments" at bounding box center [1348, 45] width 66 height 12
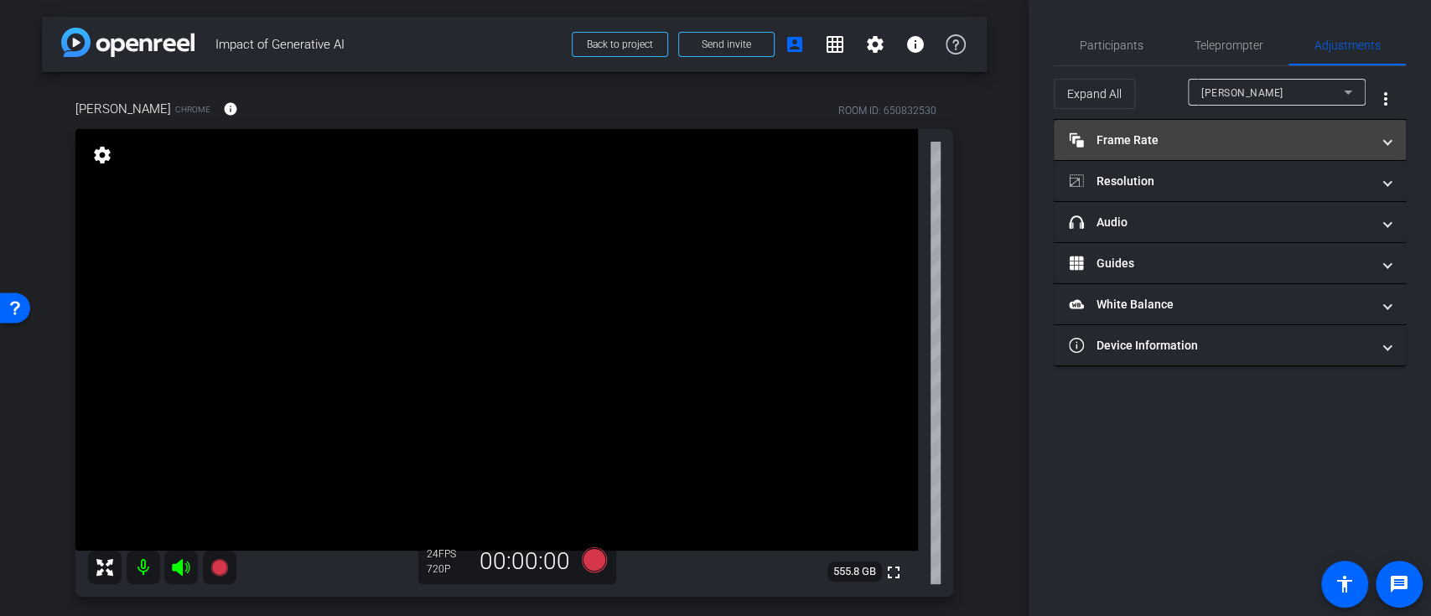
click at [1384, 144] on span at bounding box center [1387, 141] width 7 height 18
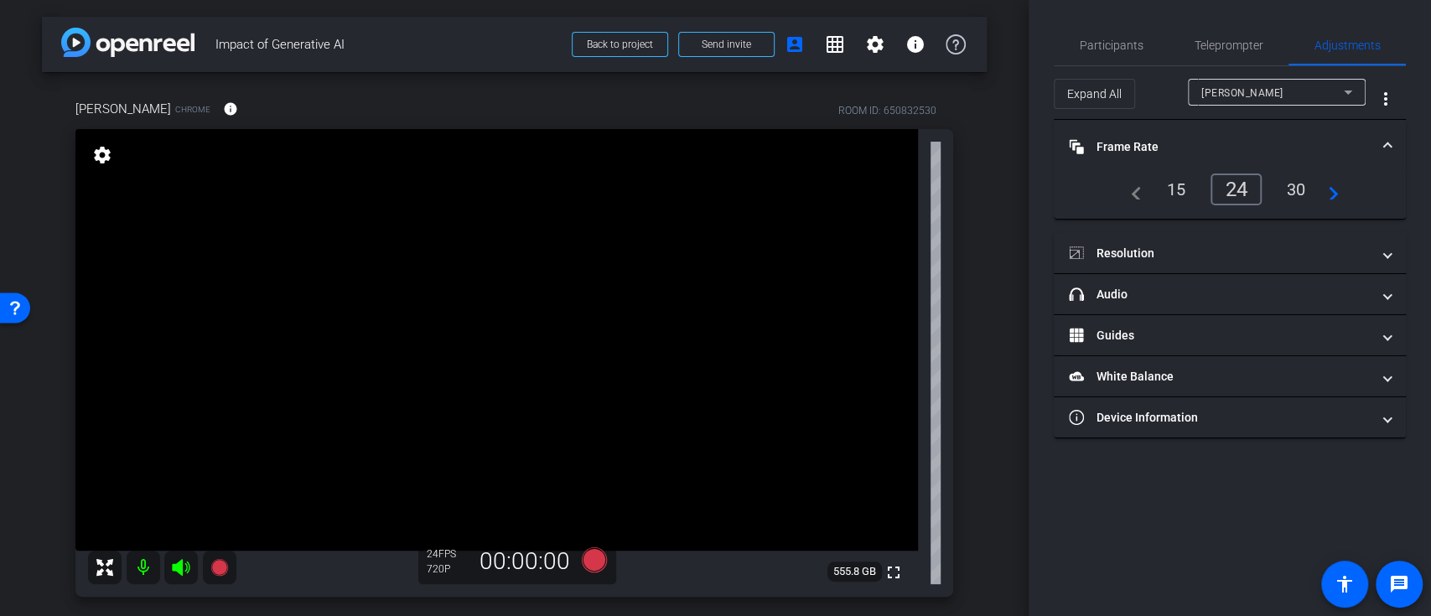
click at [1310, 194] on div "30" at bounding box center [1297, 189] width 44 height 29
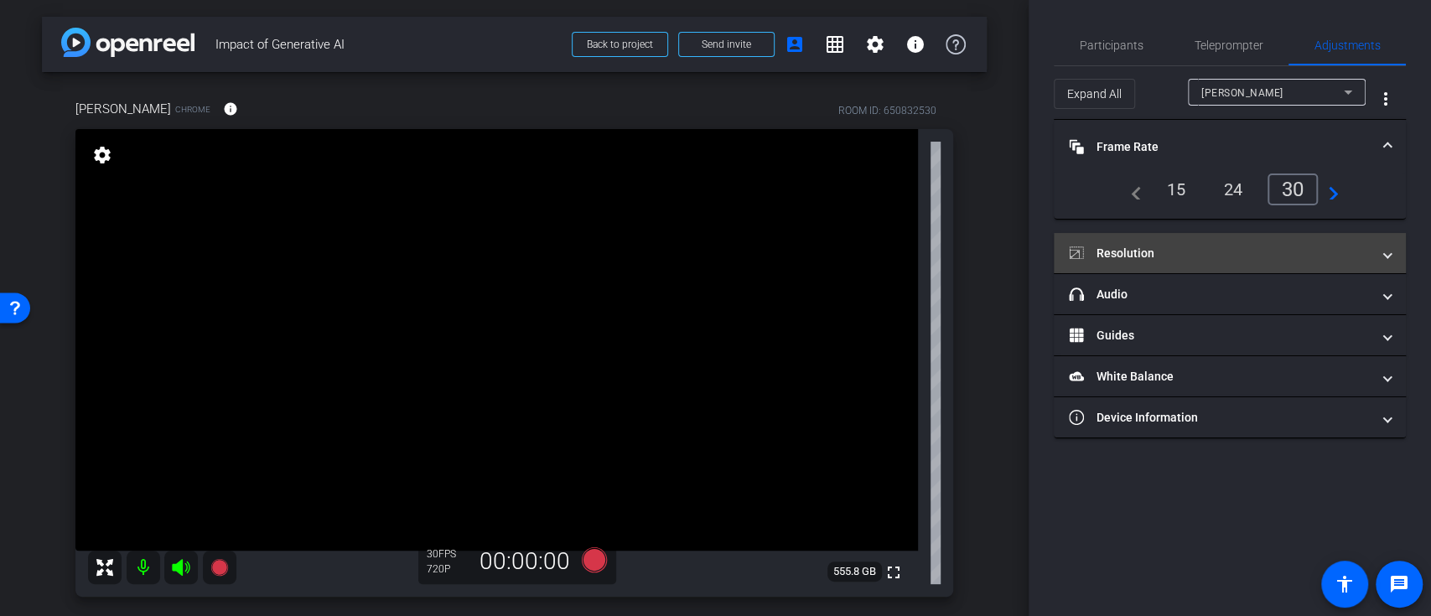
click at [1352, 257] on mat-panel-title "Resolution" at bounding box center [1220, 254] width 302 height 18
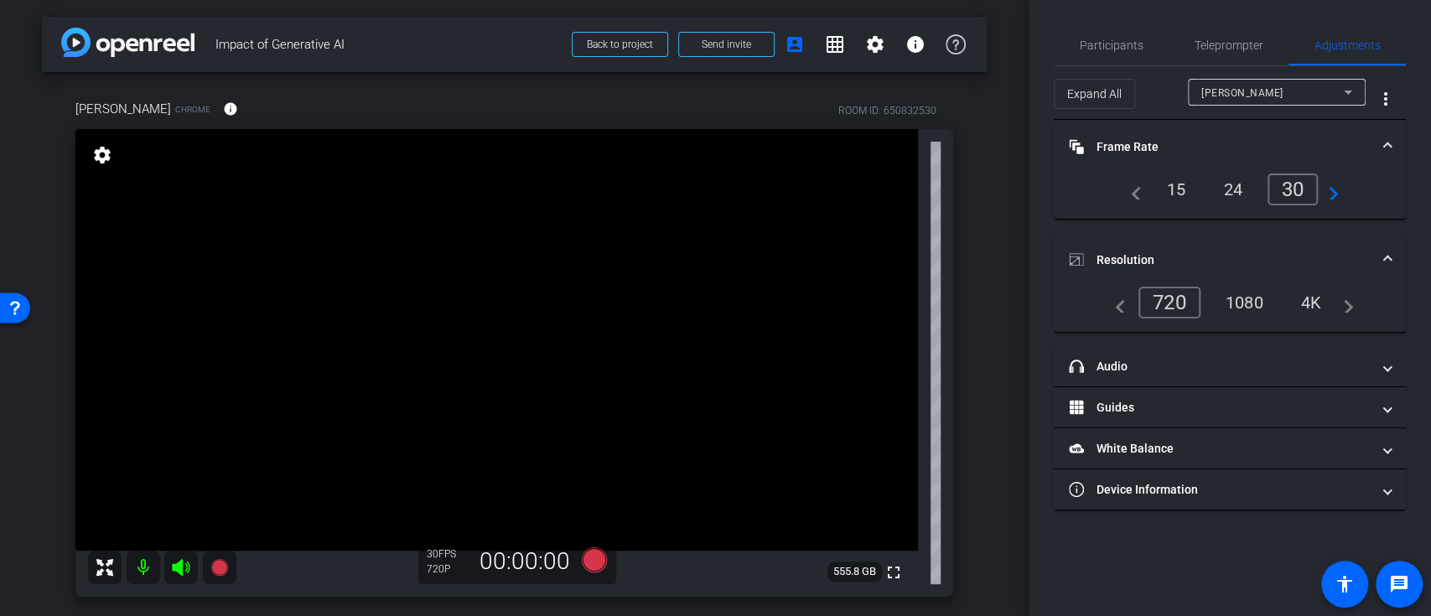
click at [1261, 302] on div "1080" at bounding box center [1244, 302] width 63 height 29
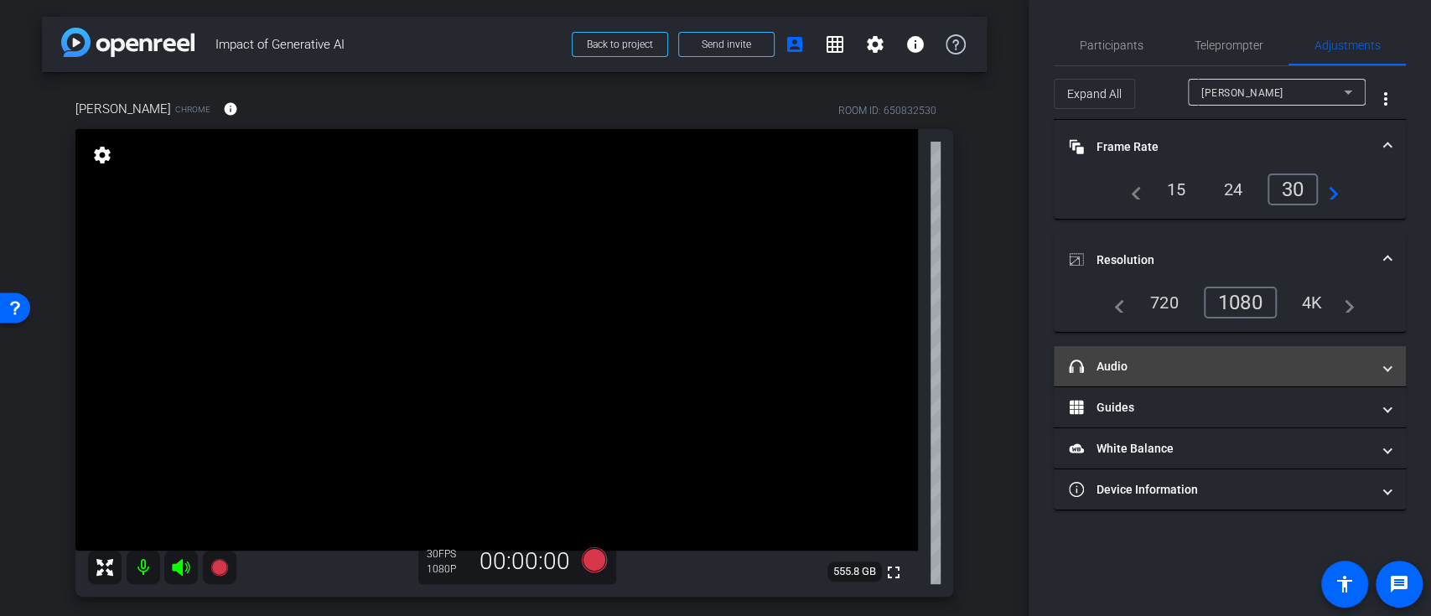
click at [1389, 379] on mat-expansion-panel-header "headphone icon Audio" at bounding box center [1230, 366] width 352 height 40
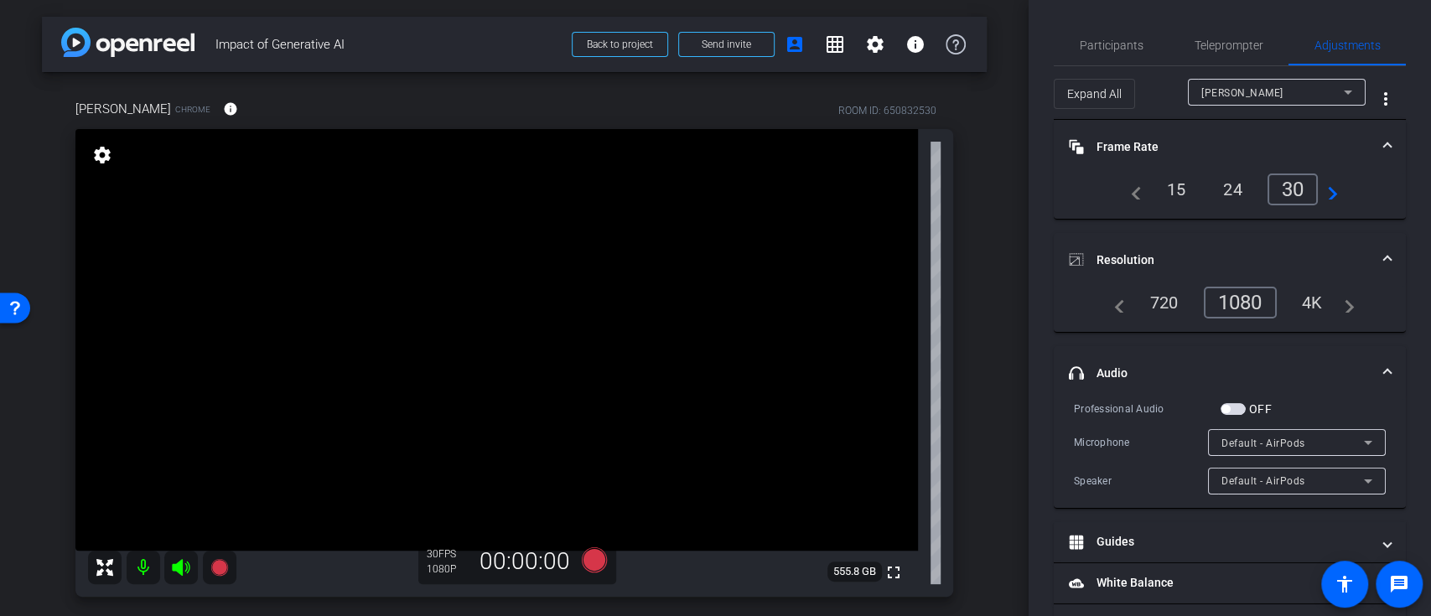
click at [1246, 410] on label "OFF" at bounding box center [1259, 409] width 26 height 17
click at [1246, 410] on button "OFF" at bounding box center [1233, 409] width 25 height 12
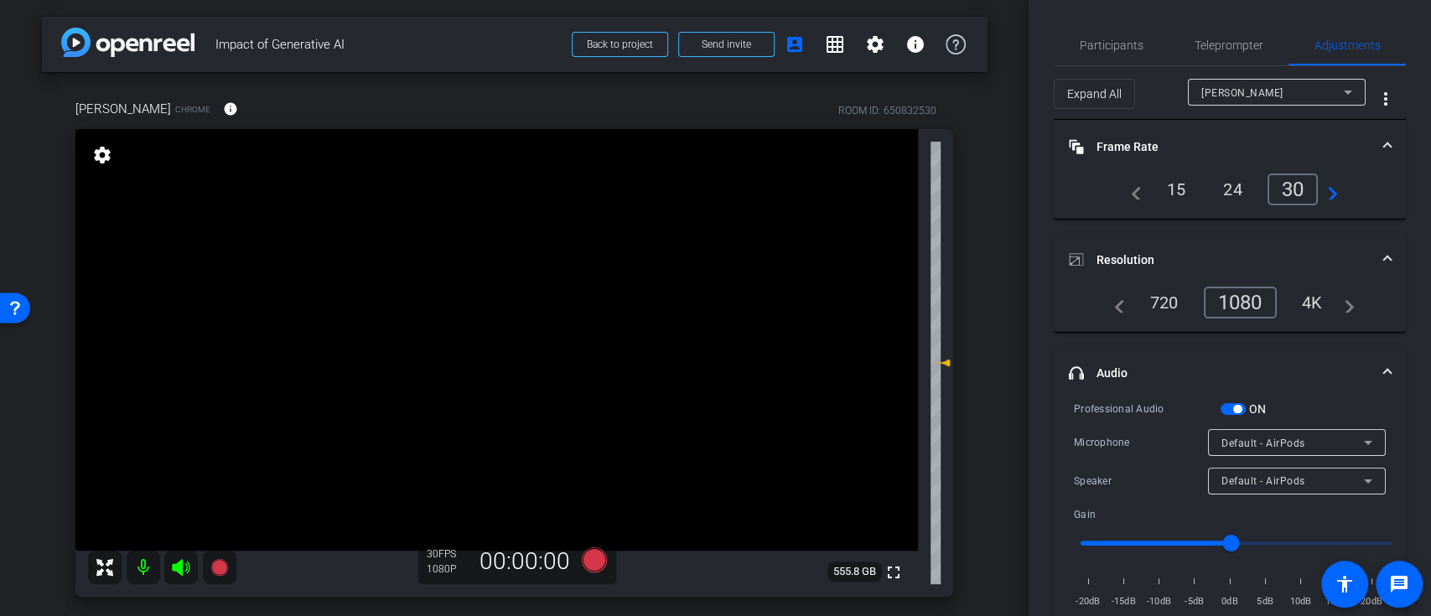
scroll to position [112, 0]
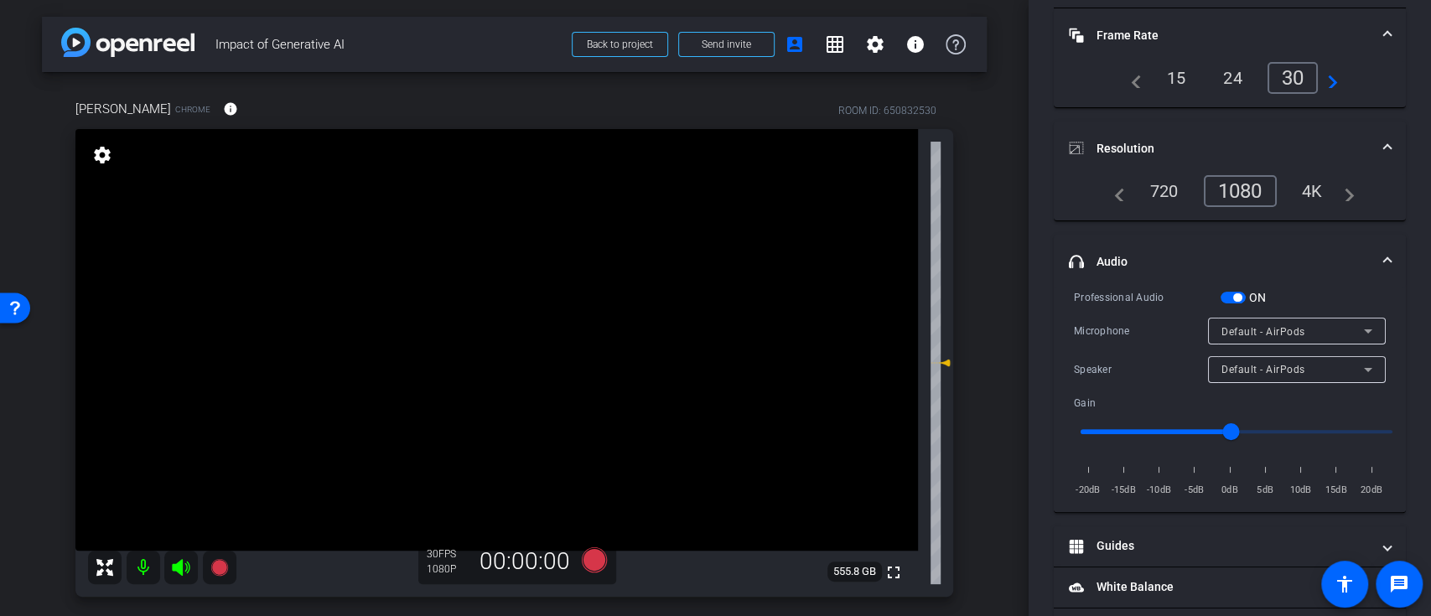
click at [1245, 294] on span "button" at bounding box center [1233, 298] width 25 height 12
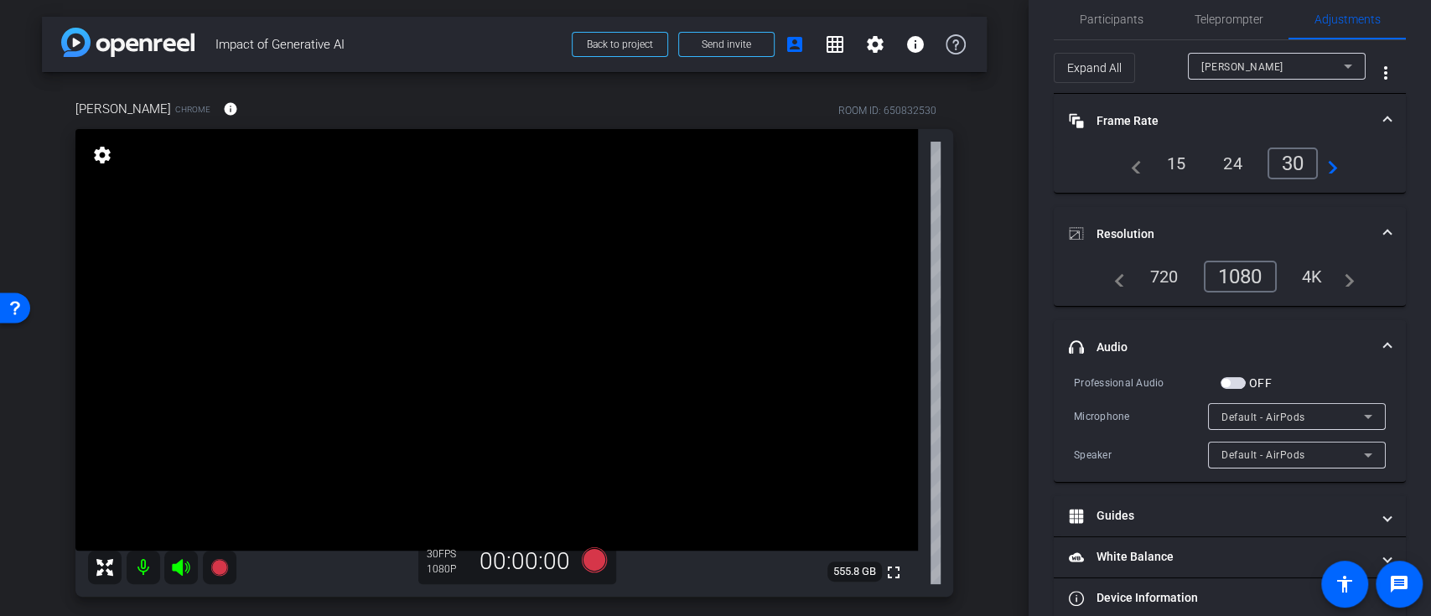
scroll to position [0, 0]
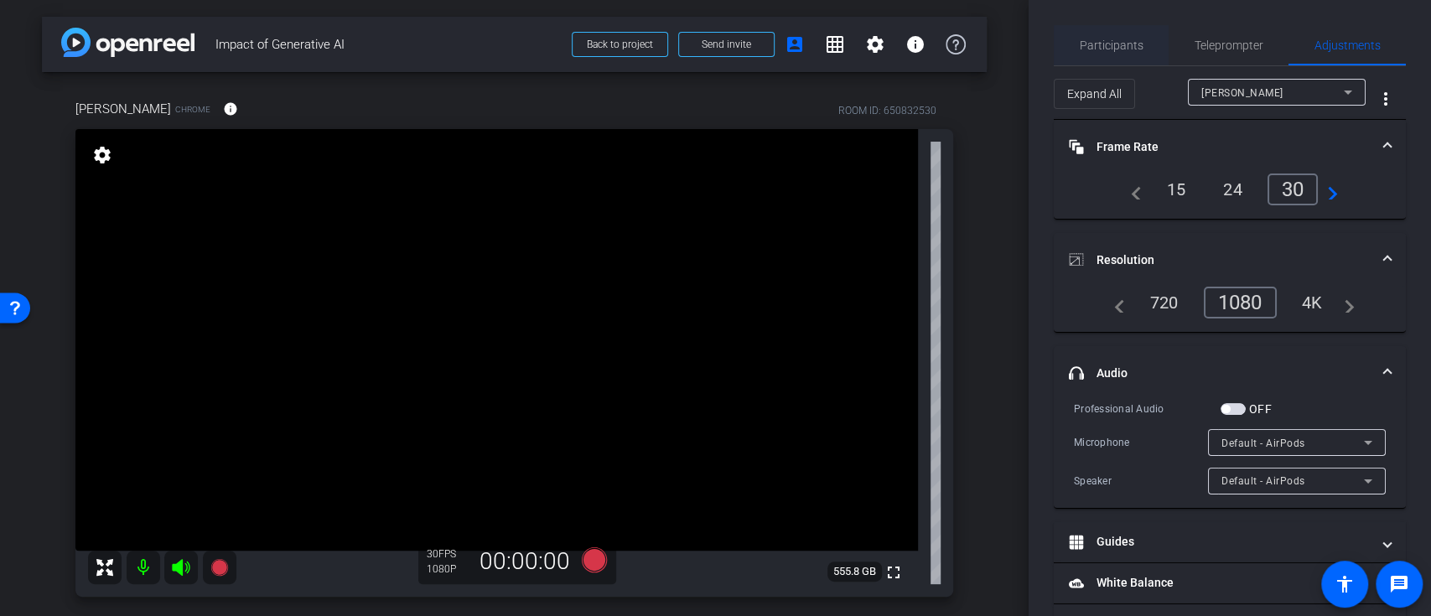
click at [1119, 39] on span "Participants" at bounding box center [1112, 45] width 64 height 12
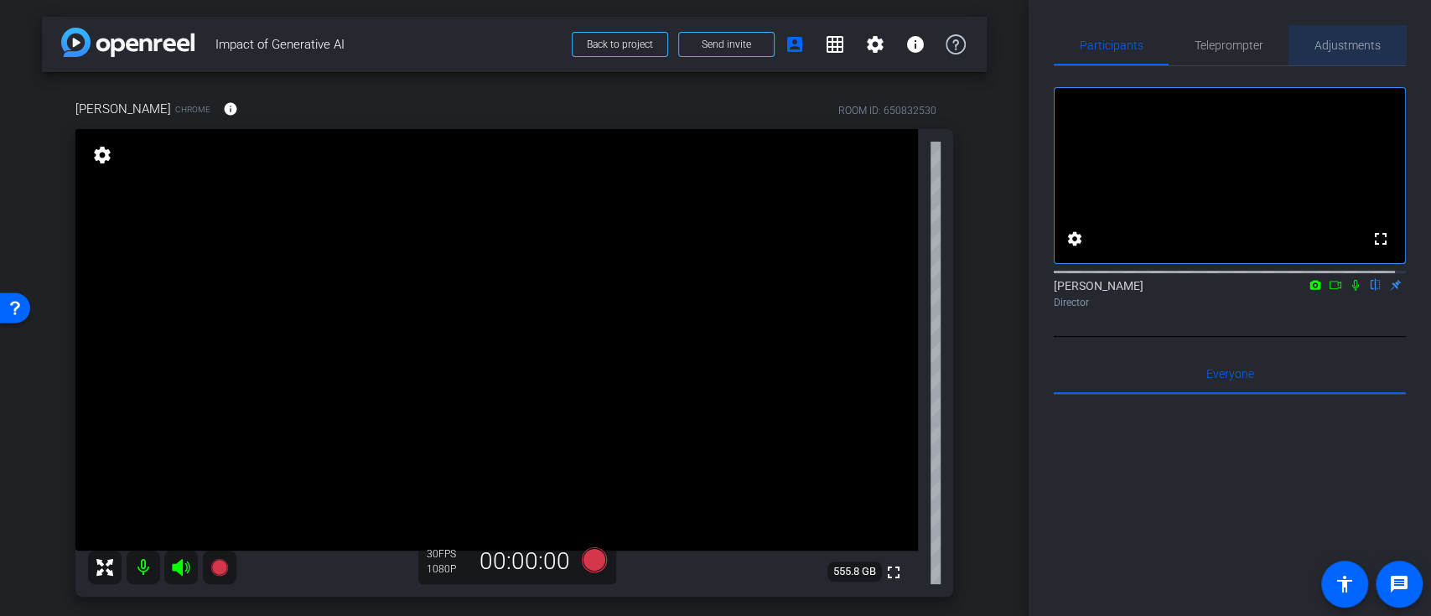
click at [1348, 50] on span "Adjustments" at bounding box center [1348, 45] width 66 height 12
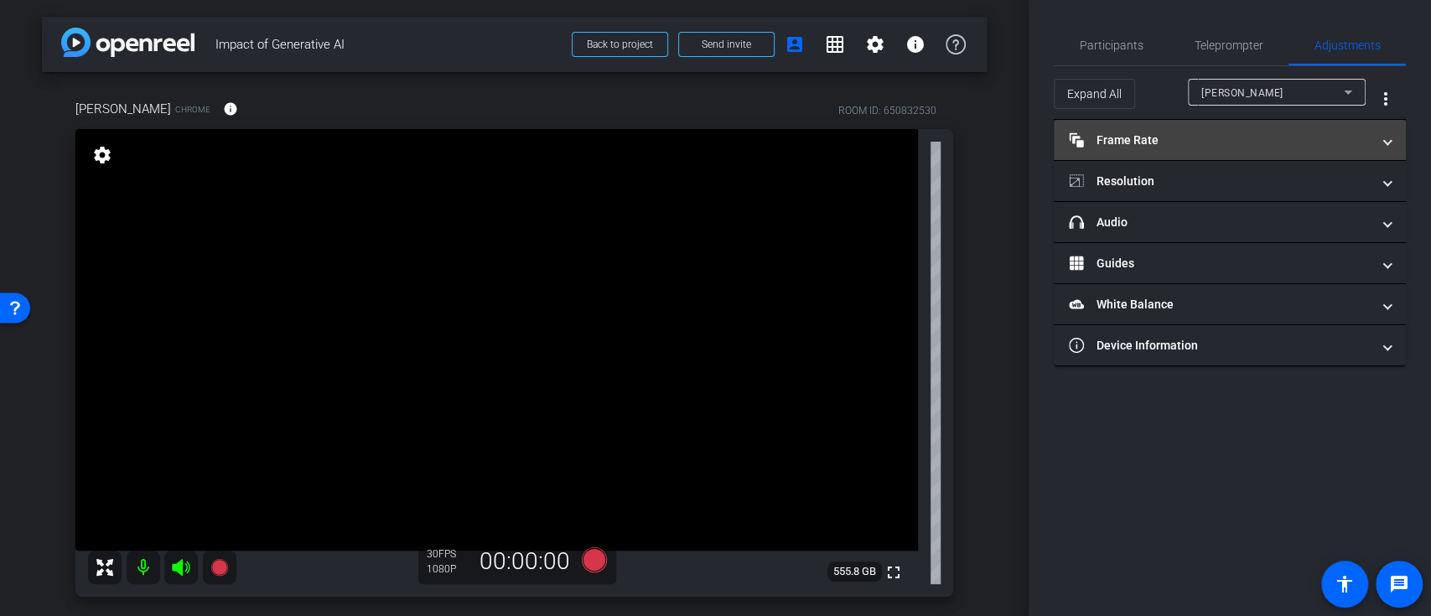
click at [1277, 144] on mat-panel-title "Frame Rate Frame Rate" at bounding box center [1220, 141] width 302 height 18
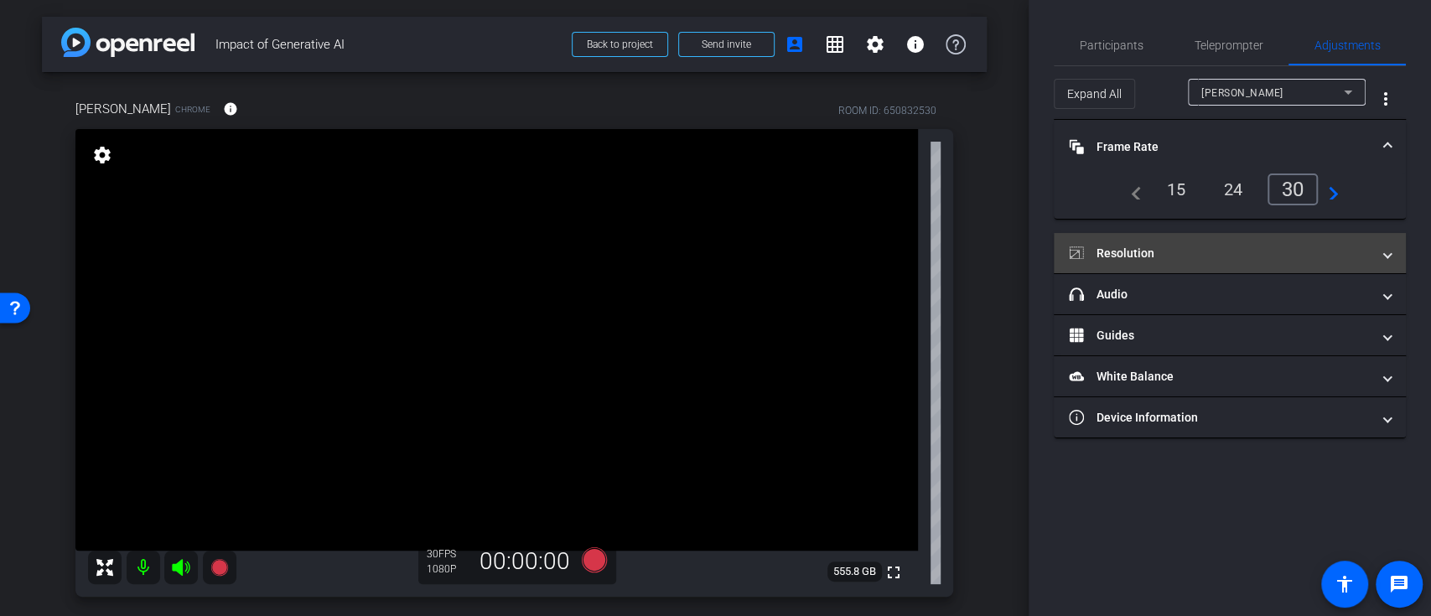
click at [1285, 256] on mat-panel-title "Resolution" at bounding box center [1220, 254] width 302 height 18
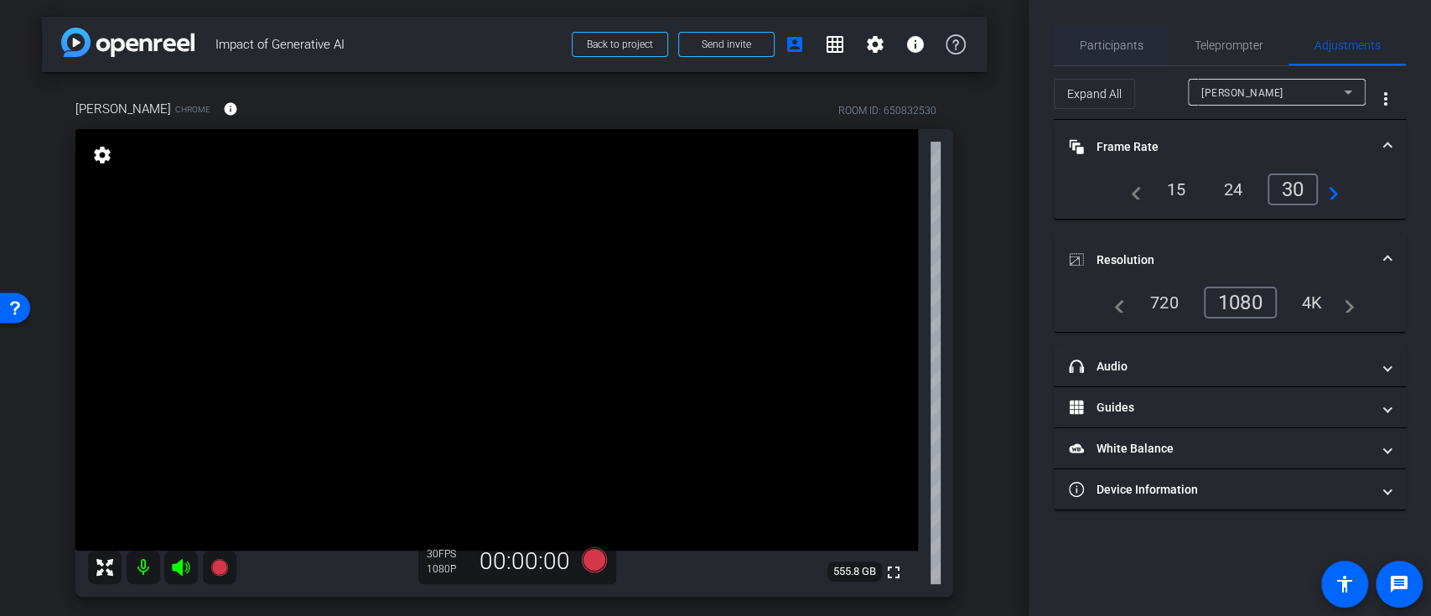
click at [1115, 46] on span "Participants" at bounding box center [1112, 45] width 64 height 12
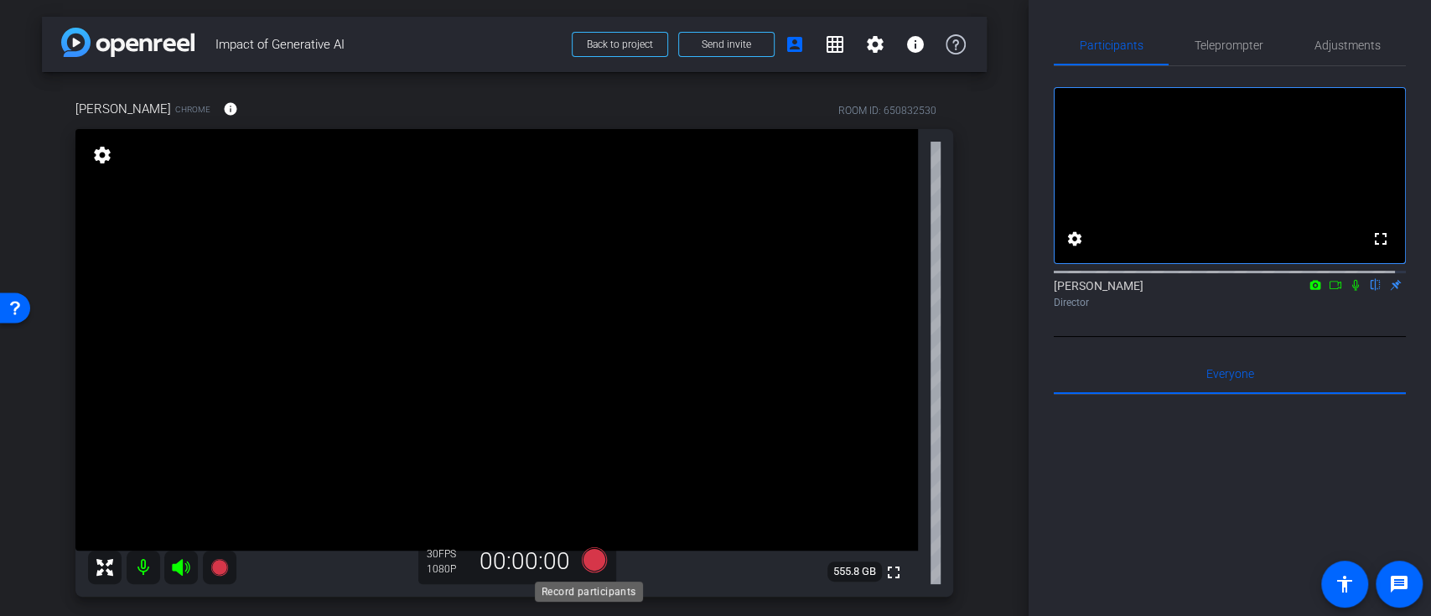
click at [587, 554] on icon at bounding box center [593, 559] width 25 height 25
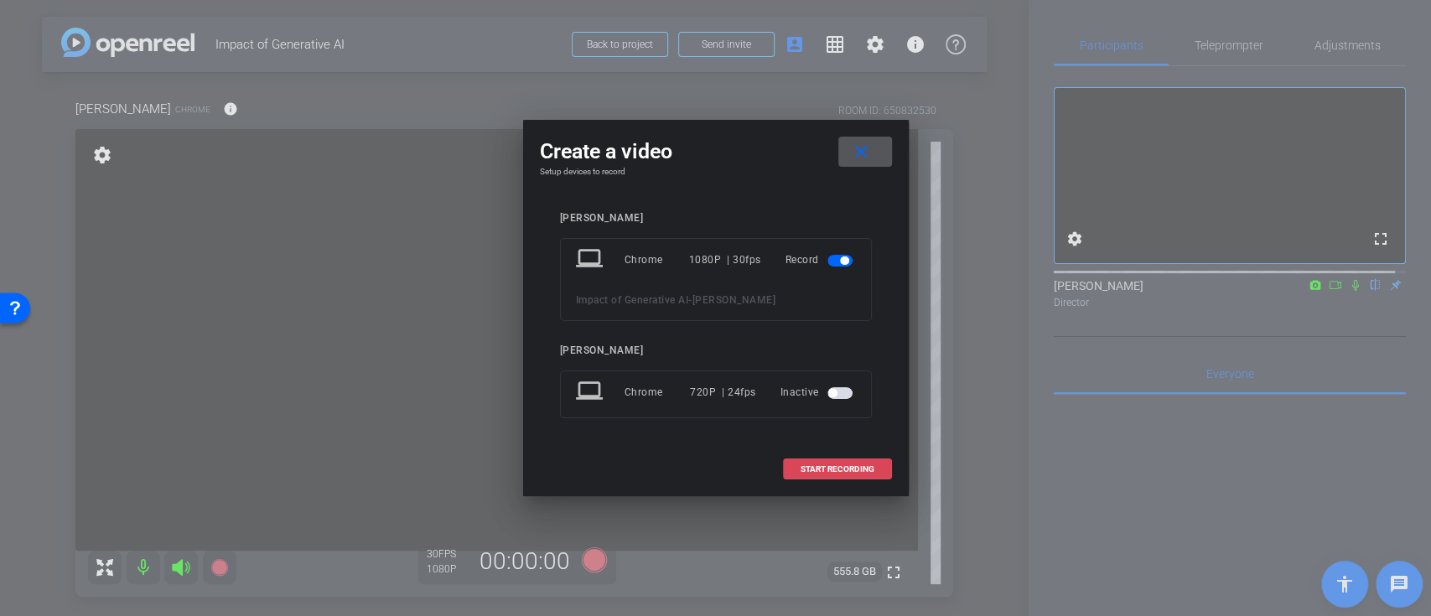
click at [817, 465] on span "START RECORDING" at bounding box center [838, 469] width 74 height 8
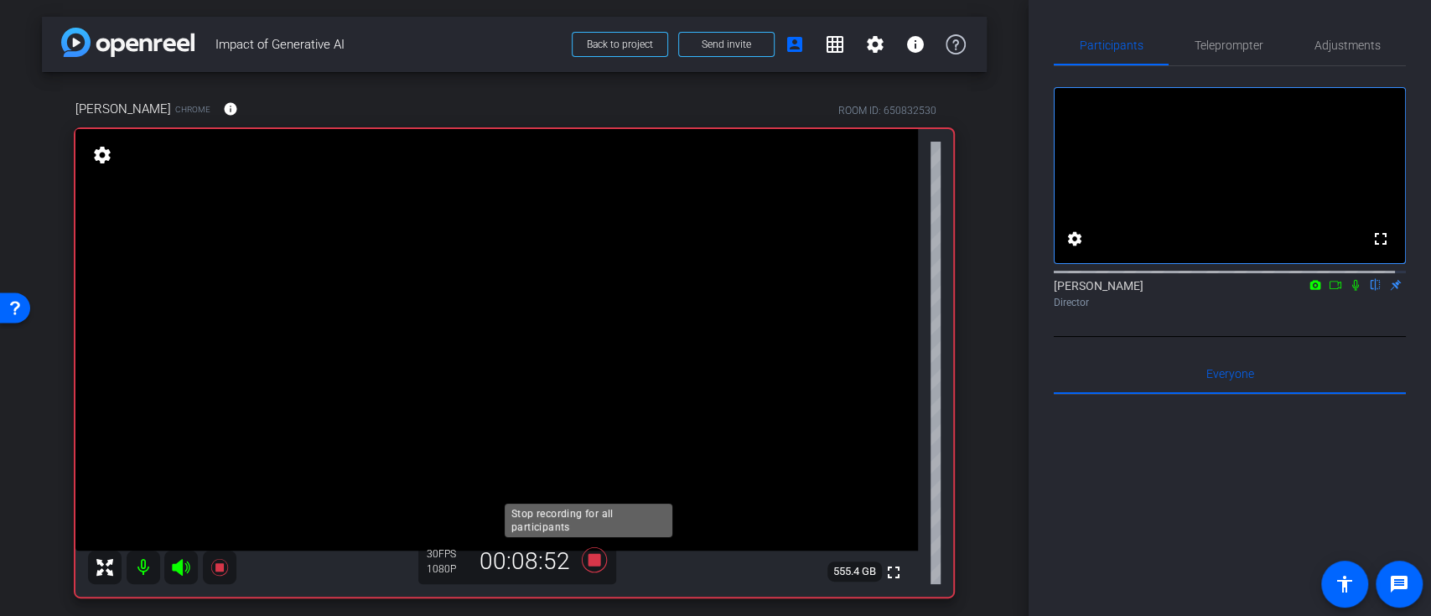
click at [590, 556] on icon at bounding box center [593, 560] width 25 height 25
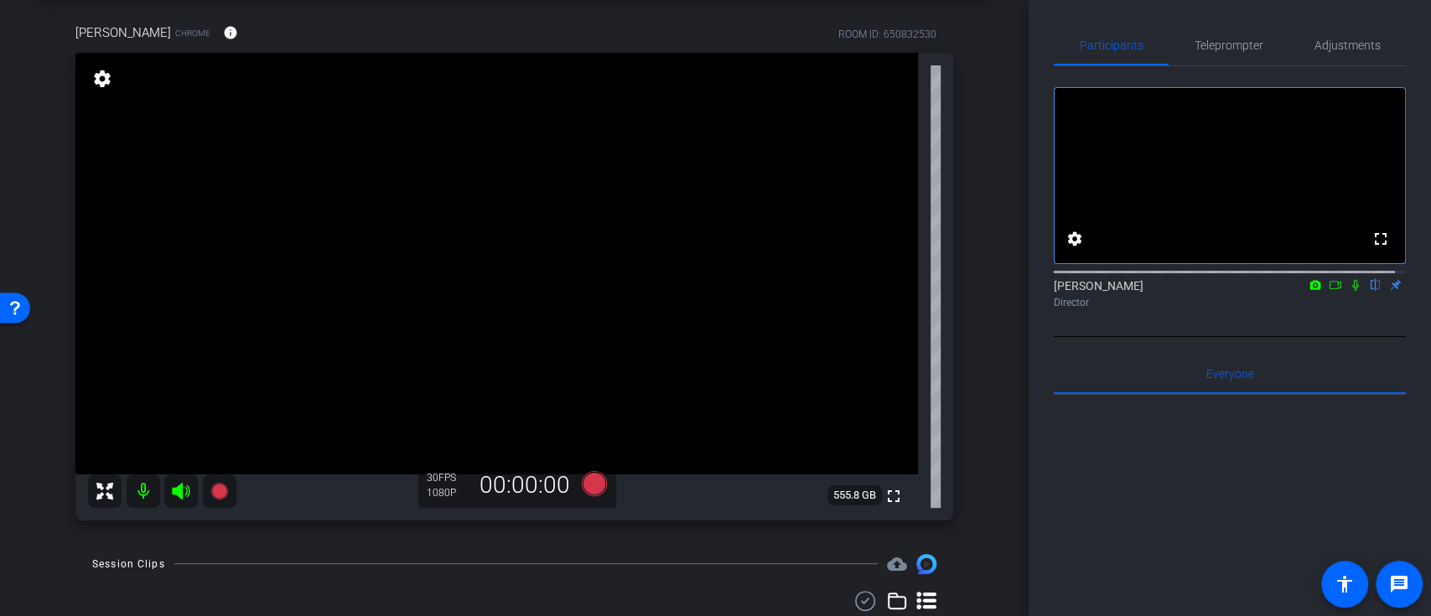
scroll to position [112, 0]
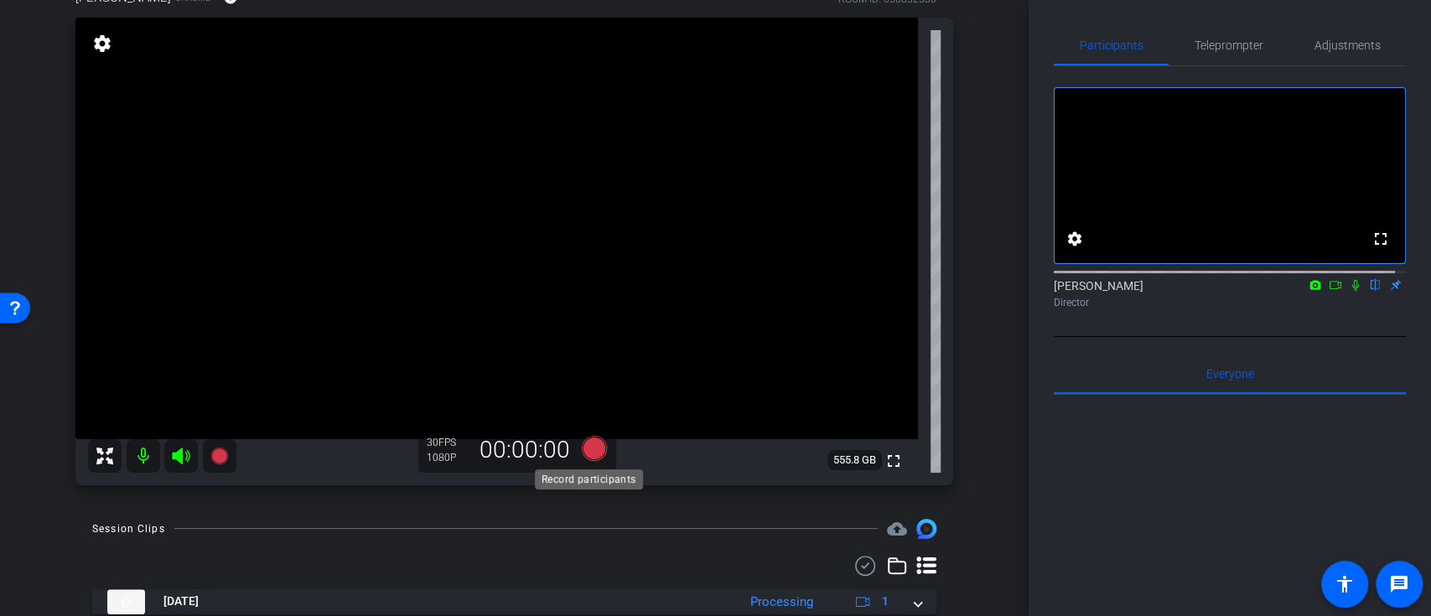
click at [592, 448] on icon at bounding box center [593, 447] width 25 height 25
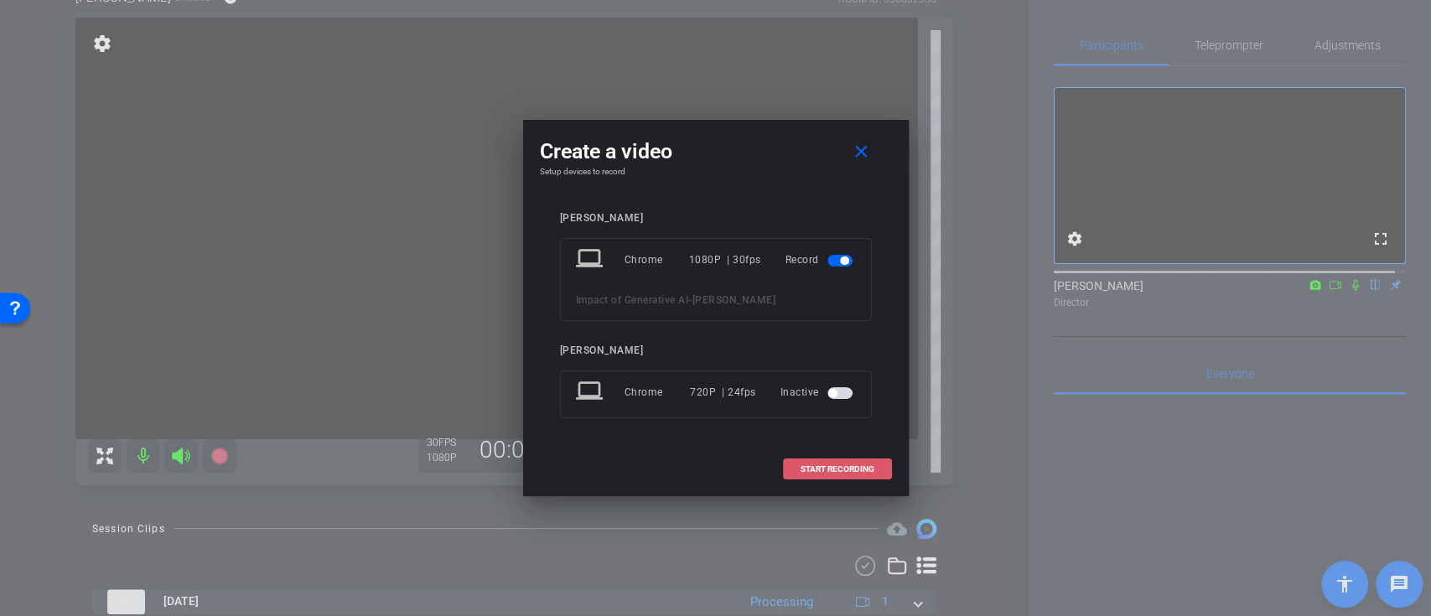
click at [804, 471] on span "START RECORDING" at bounding box center [838, 469] width 74 height 8
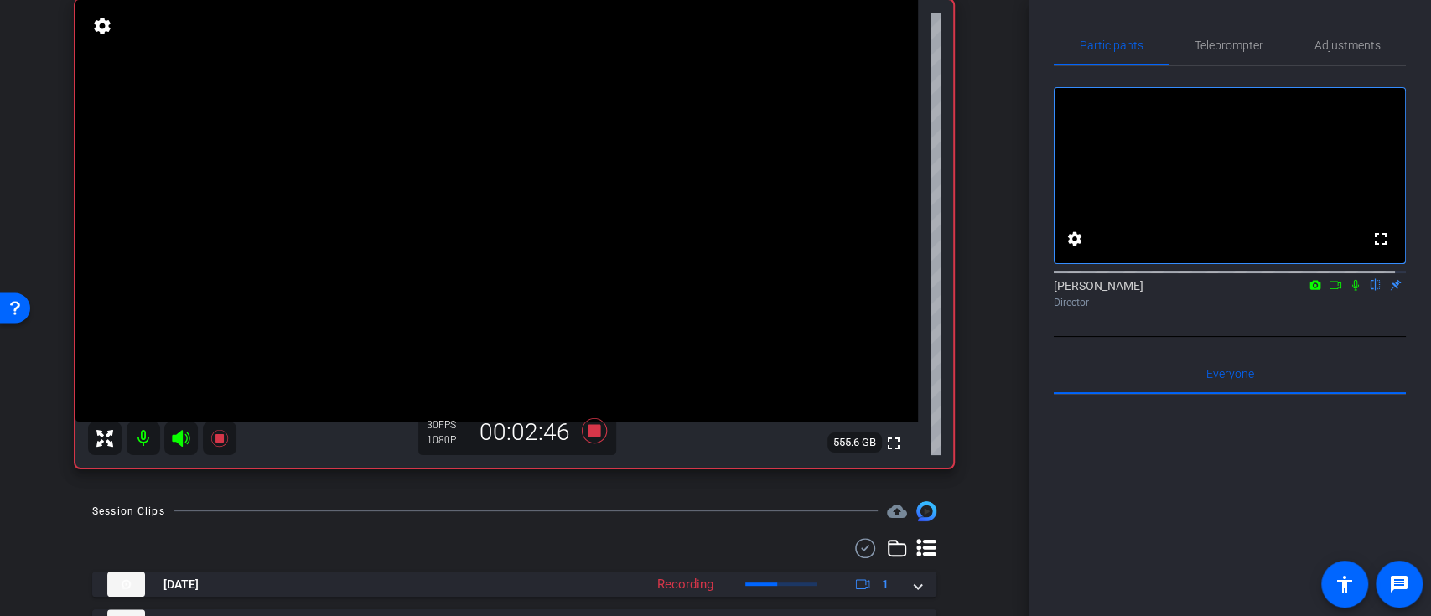
scroll to position [94, 0]
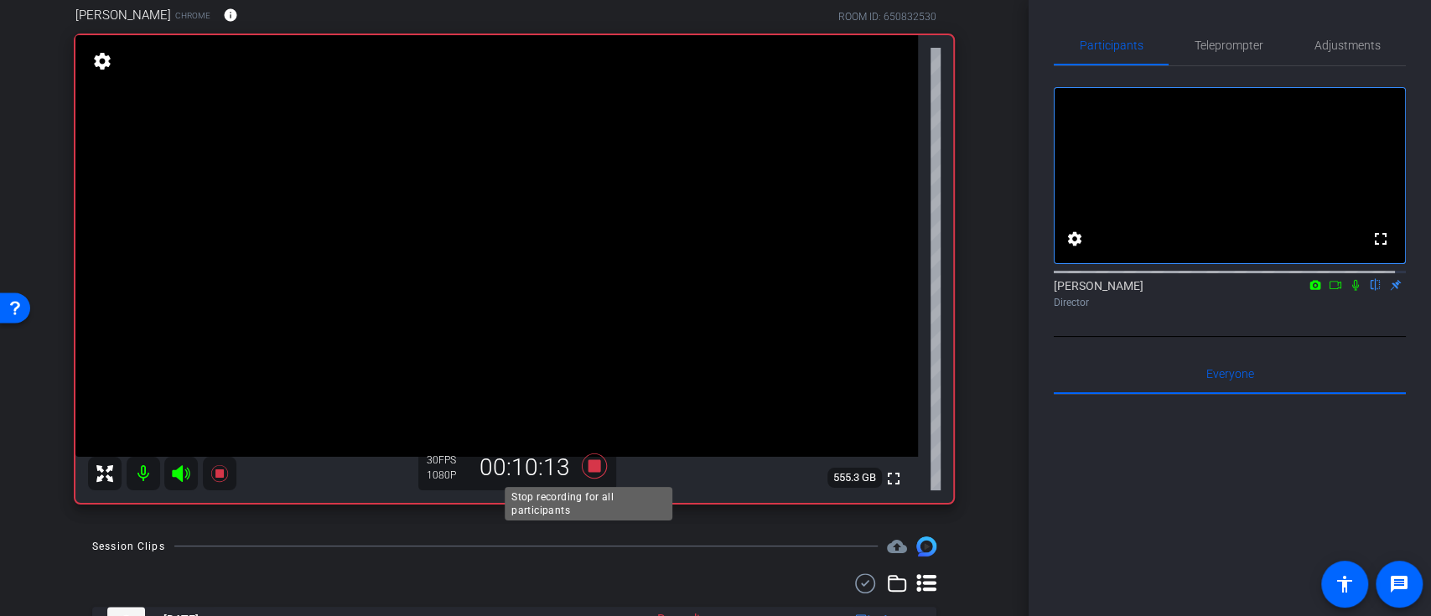
click at [590, 467] on icon at bounding box center [593, 466] width 25 height 25
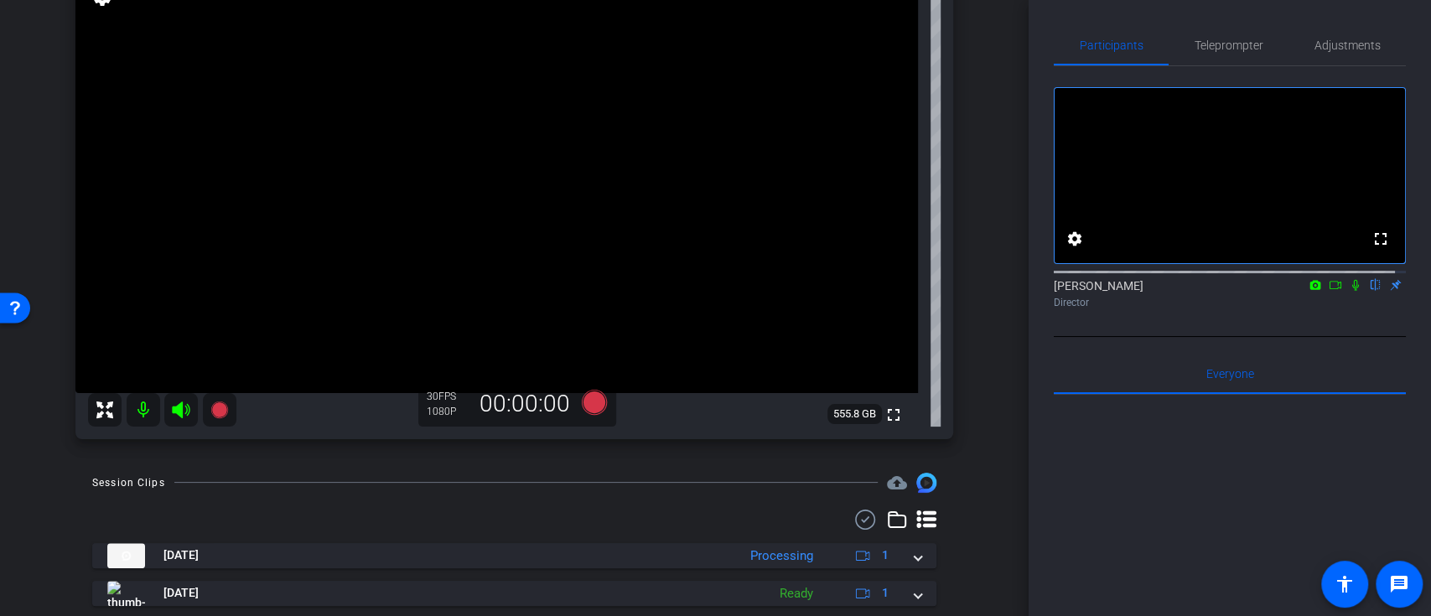
scroll to position [207, 0]
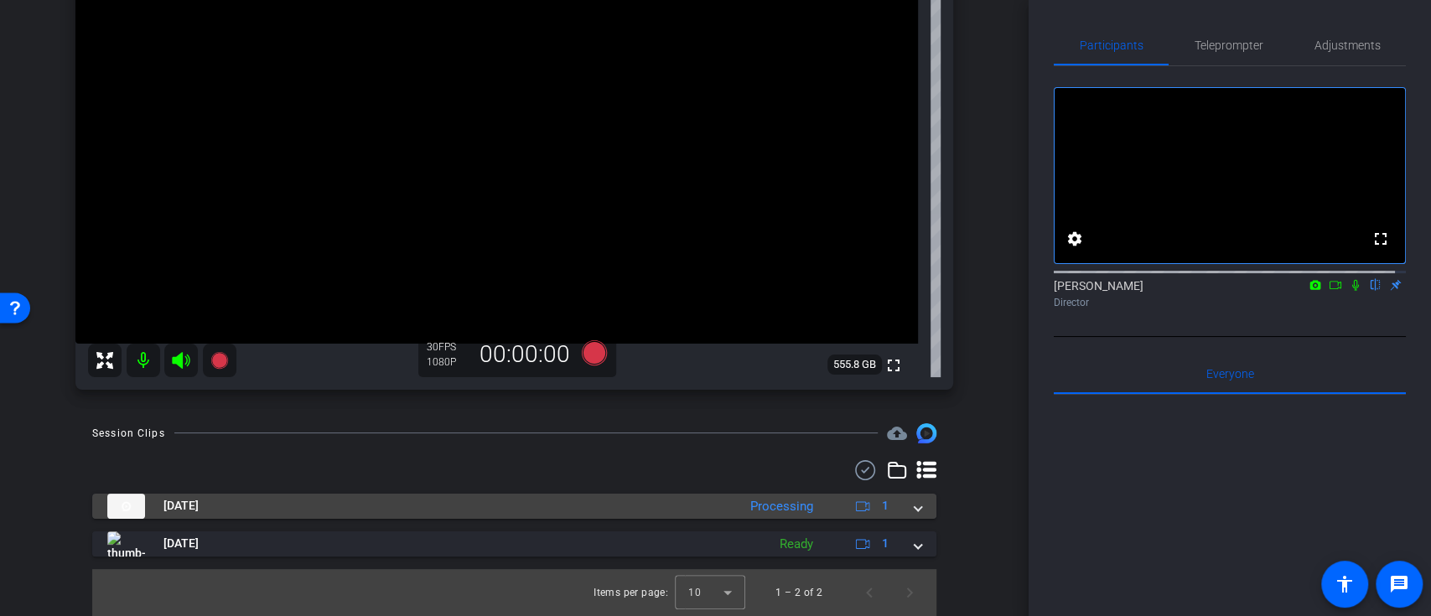
click at [915, 503] on span at bounding box center [918, 506] width 7 height 18
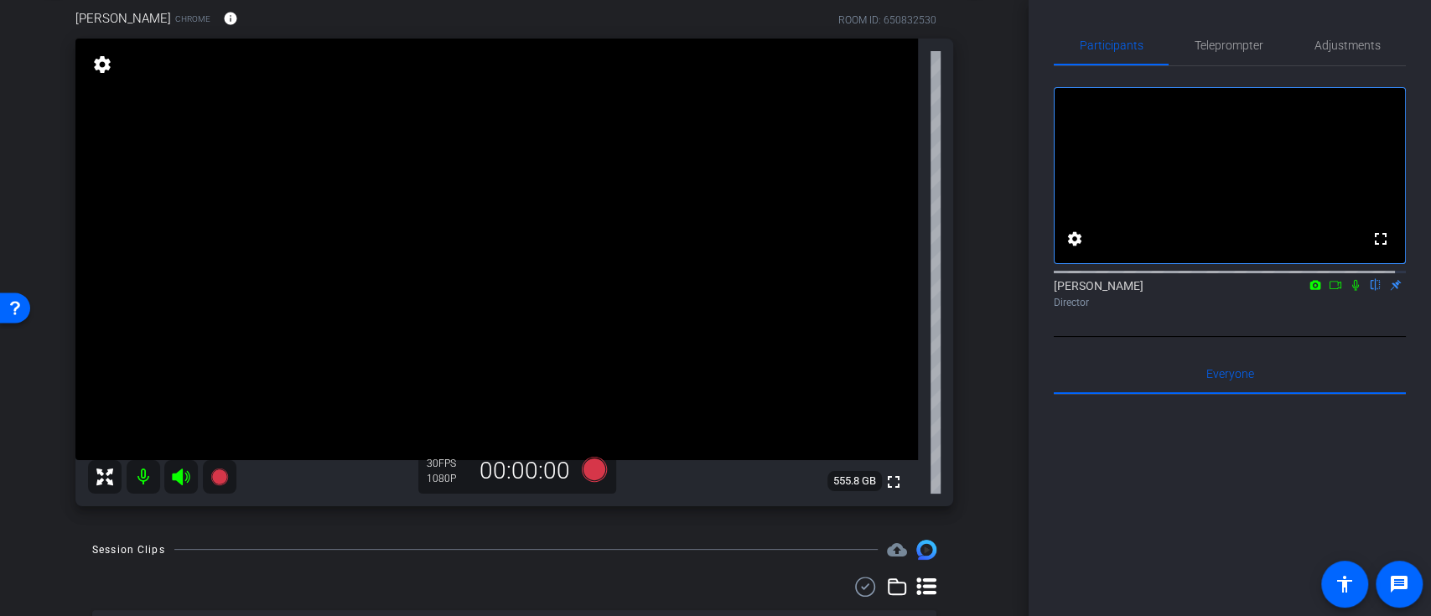
scroll to position [112, 0]
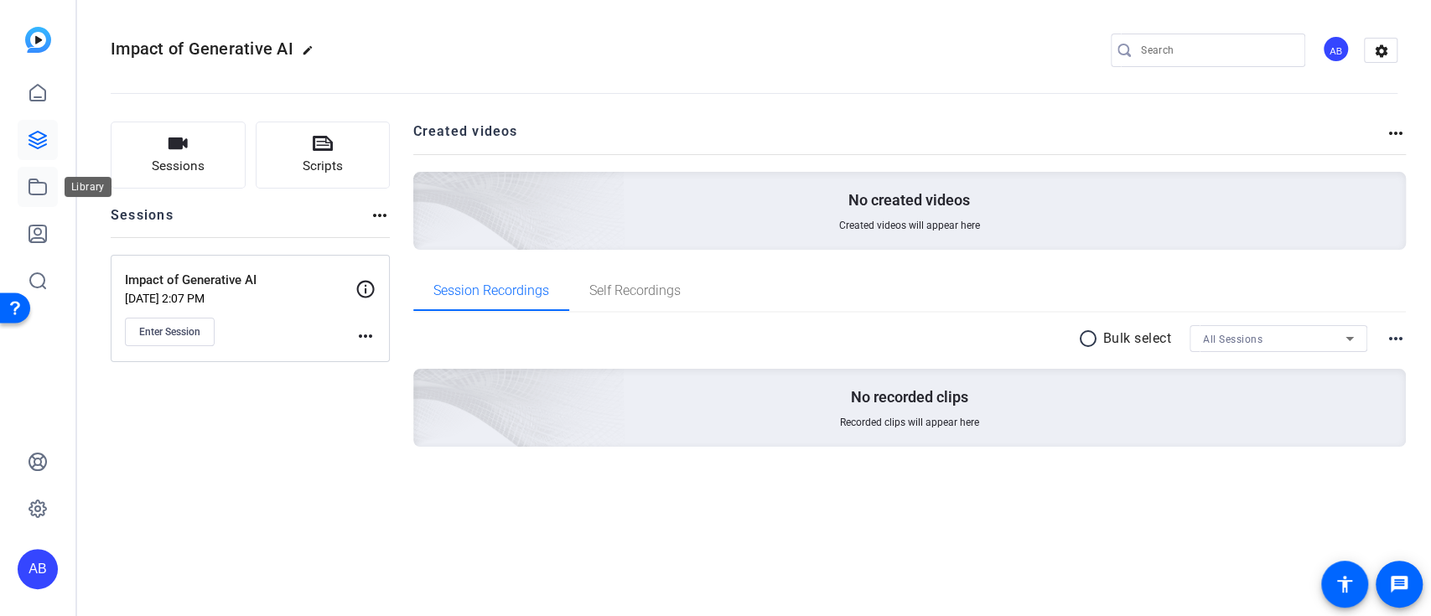
click at [35, 179] on icon at bounding box center [37, 186] width 17 height 15
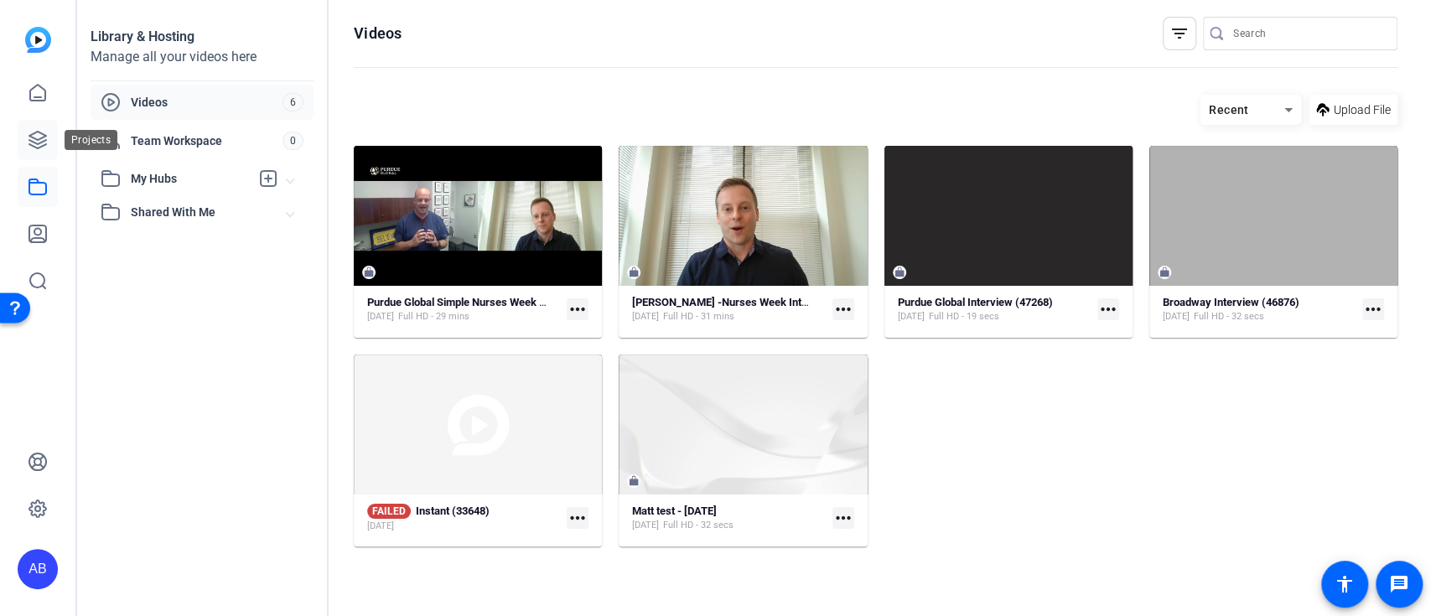
click at [32, 130] on icon at bounding box center [38, 140] width 20 height 20
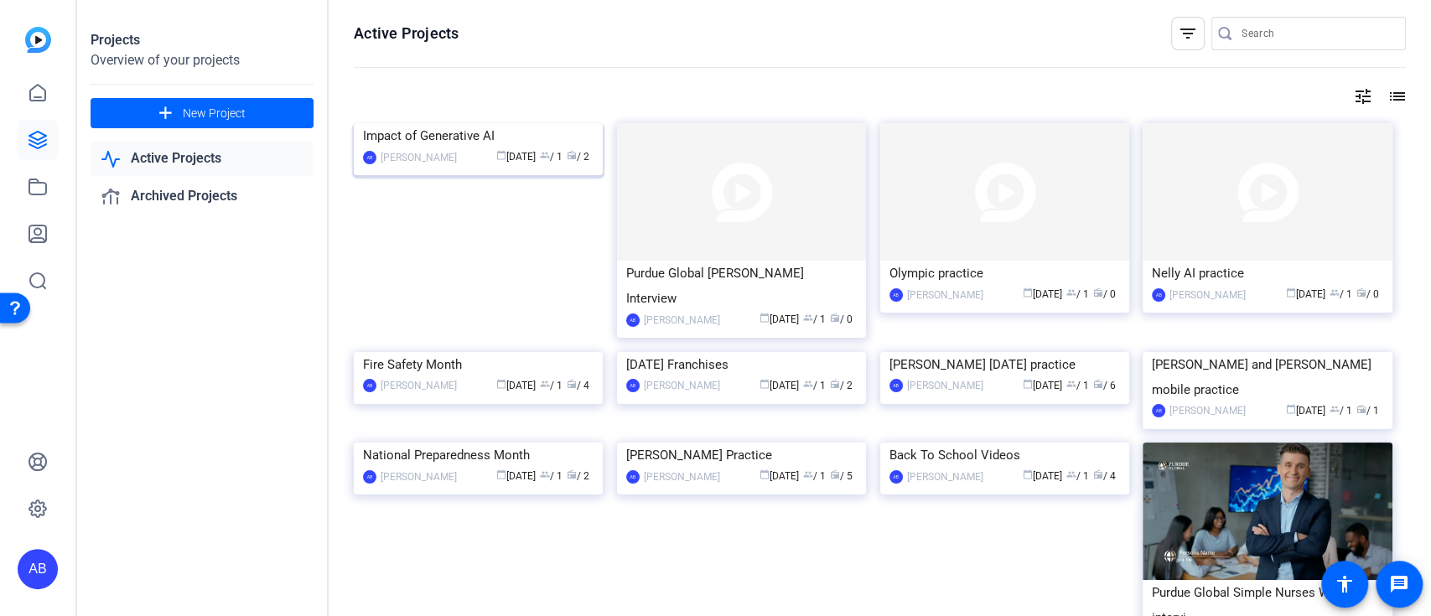
click at [541, 123] on img at bounding box center [478, 123] width 249 height 0
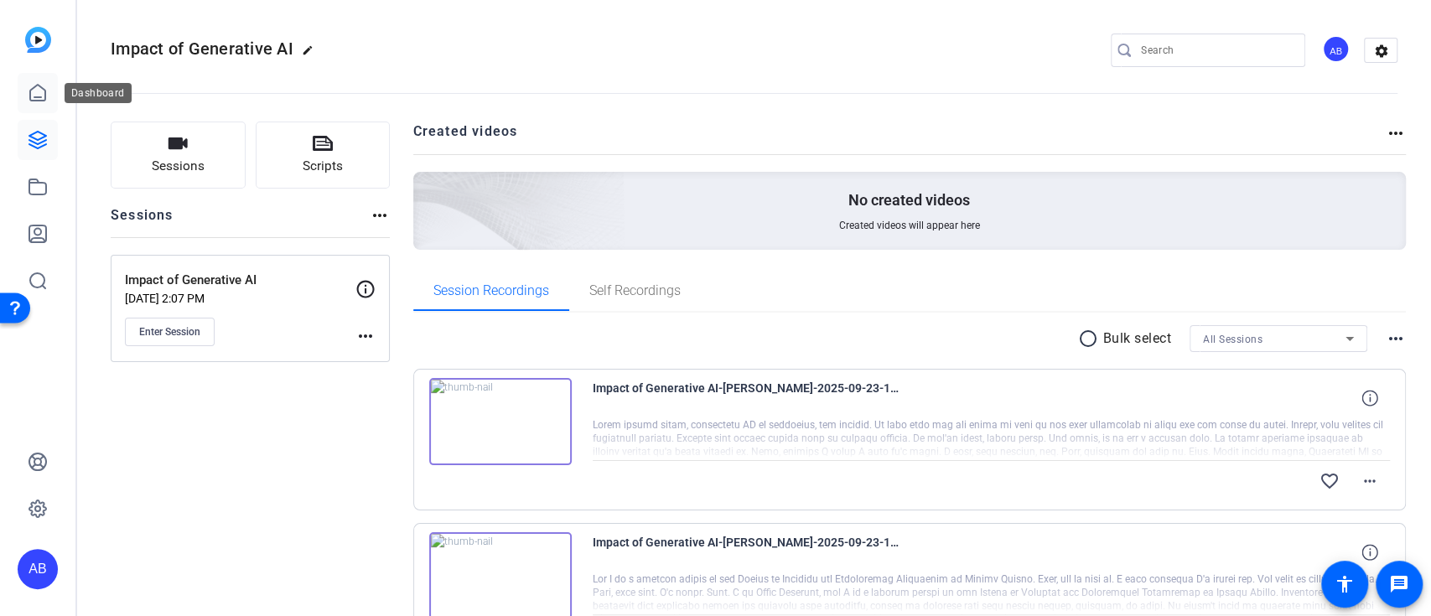
click at [38, 94] on icon at bounding box center [38, 93] width 20 height 20
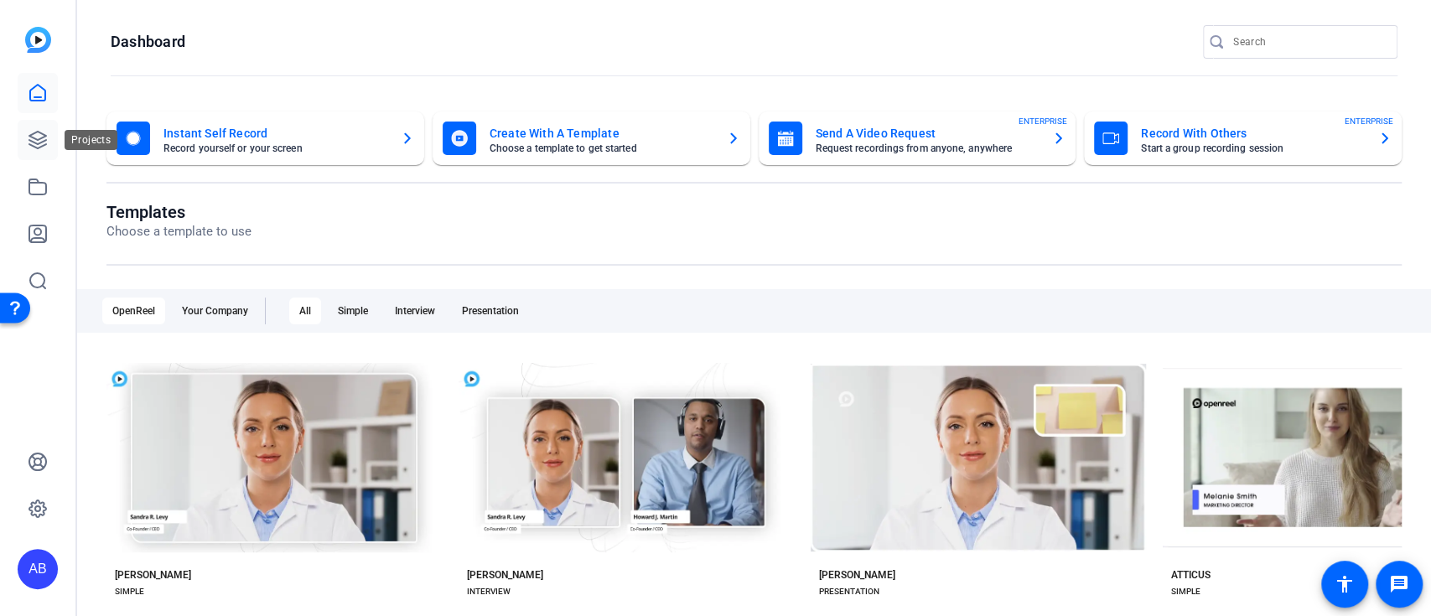
click at [40, 148] on icon at bounding box center [38, 140] width 20 height 20
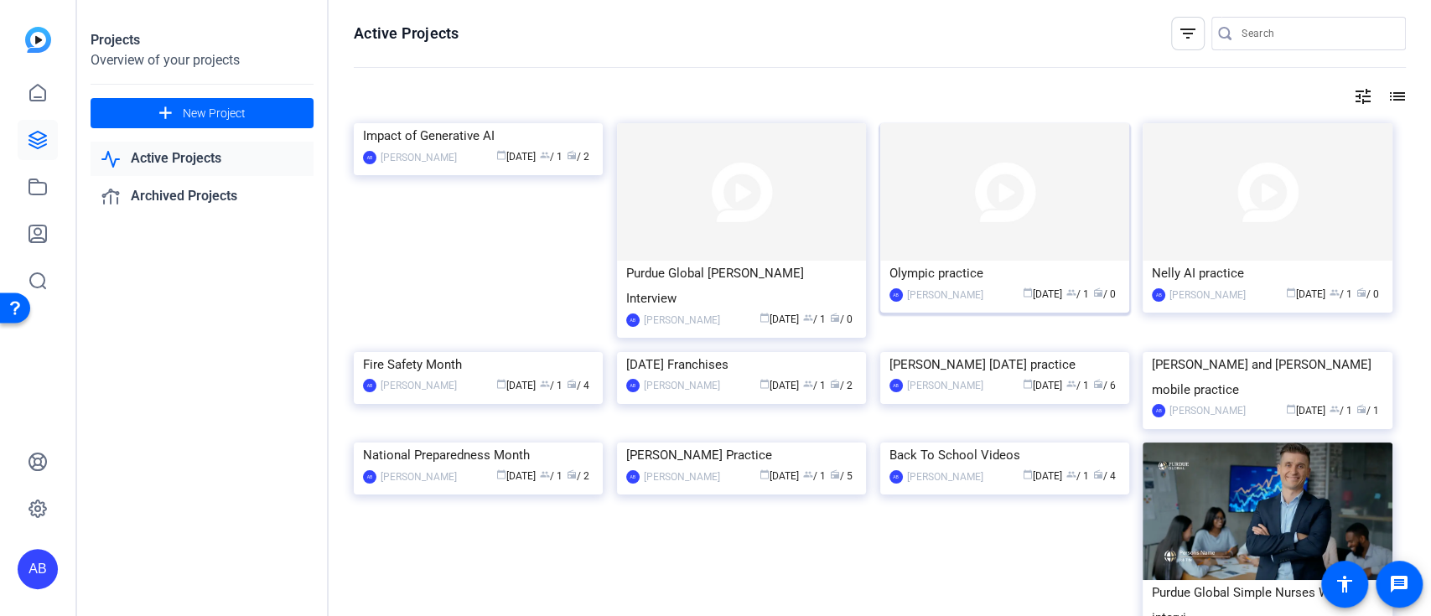
click at [1015, 246] on img at bounding box center [1004, 192] width 249 height 138
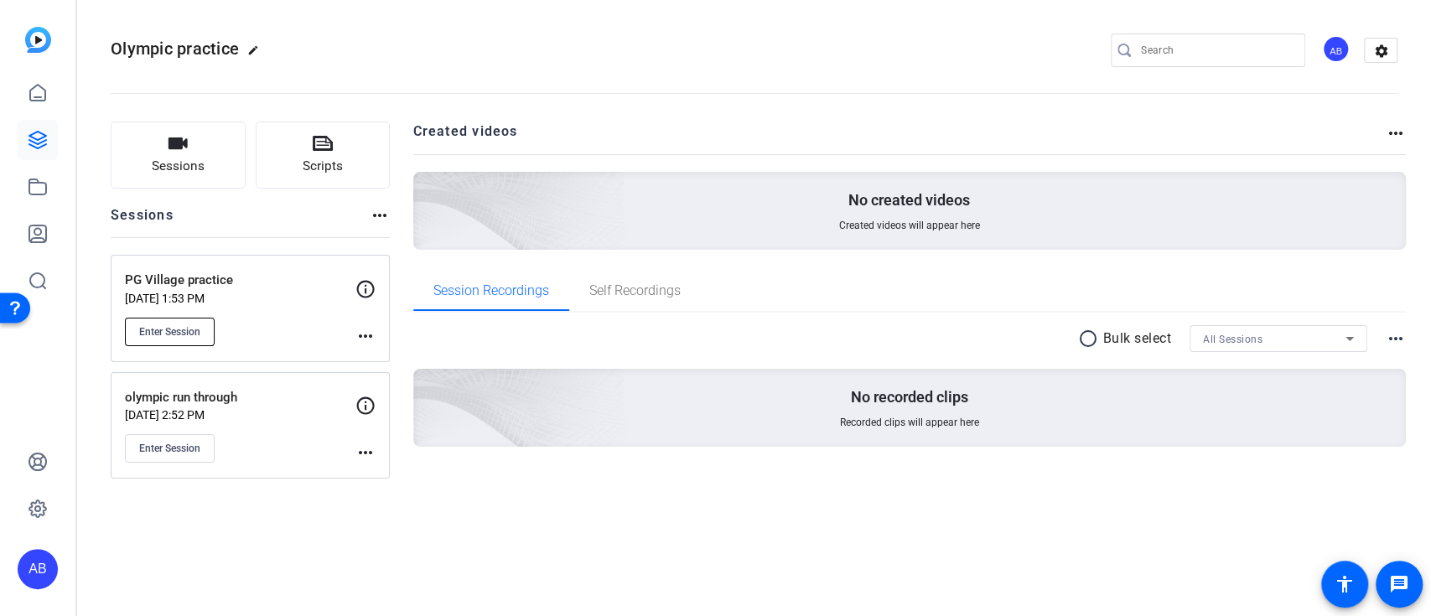
click at [179, 326] on span "Enter Session" at bounding box center [169, 331] width 61 height 13
click at [369, 332] on mat-icon "more_horiz" at bounding box center [366, 336] width 20 height 20
click at [366, 287] on div at bounding box center [715, 308] width 1431 height 616
click at [363, 288] on icon at bounding box center [366, 289] width 20 height 20
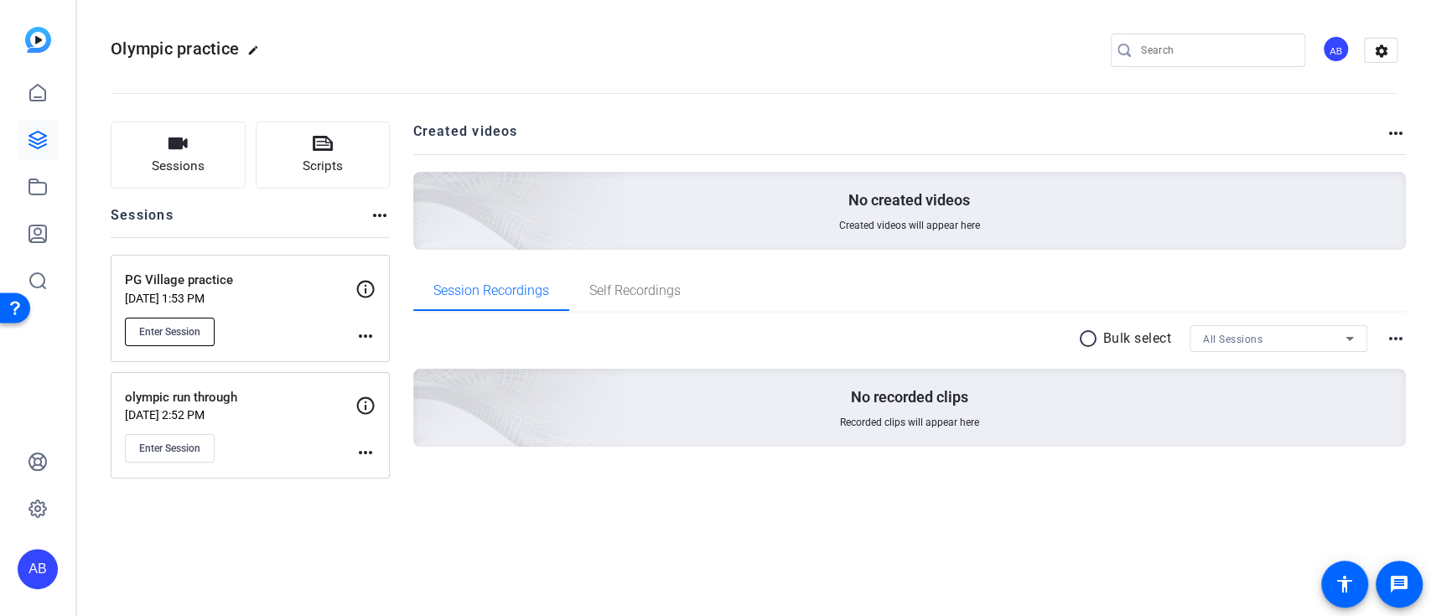
click at [173, 338] on span "Enter Session" at bounding box center [169, 331] width 61 height 13
click at [467, 355] on div "radio_button_unchecked Bulk select All Sessions more_horiz No recorded clips Re…" at bounding box center [910, 386] width 994 height 122
click at [375, 292] on icon at bounding box center [366, 289] width 20 height 20
click at [364, 333] on mat-icon "more_horiz" at bounding box center [366, 336] width 20 height 20
click at [215, 345] on div at bounding box center [715, 308] width 1431 height 616
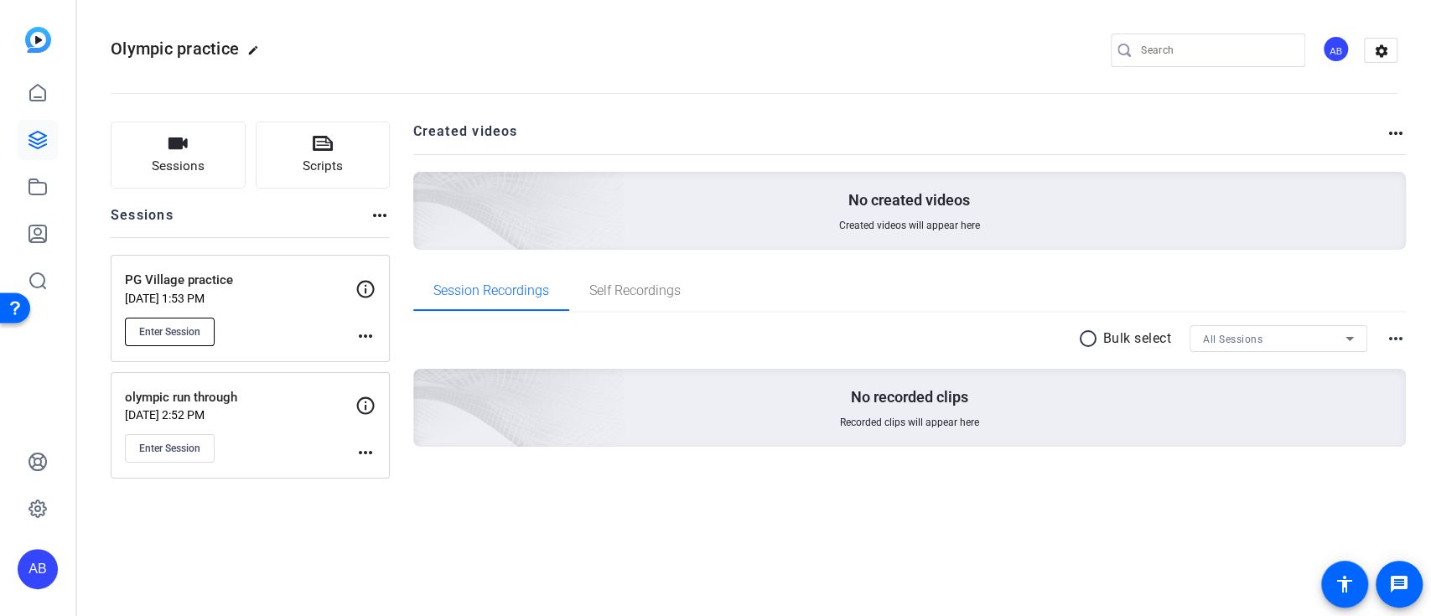
click at [175, 321] on button "Enter Session" at bounding box center [170, 332] width 90 height 29
click at [33, 135] on icon at bounding box center [38, 140] width 20 height 20
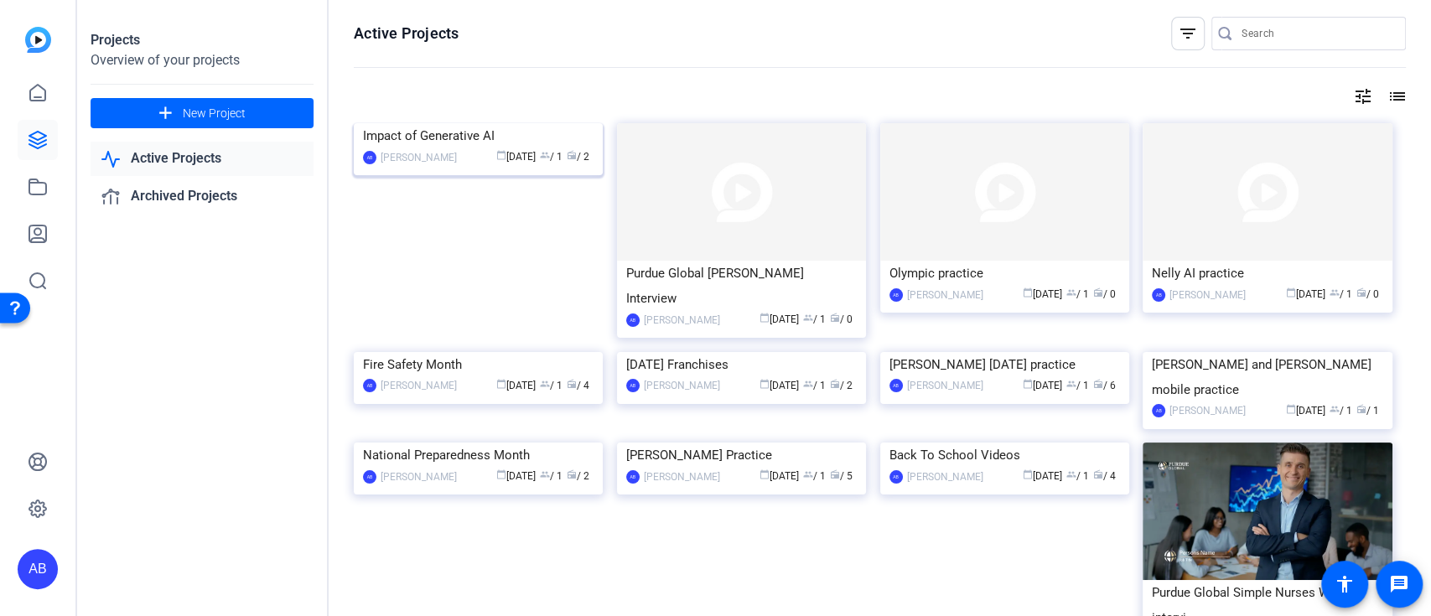
click at [512, 123] on img at bounding box center [478, 123] width 249 height 0
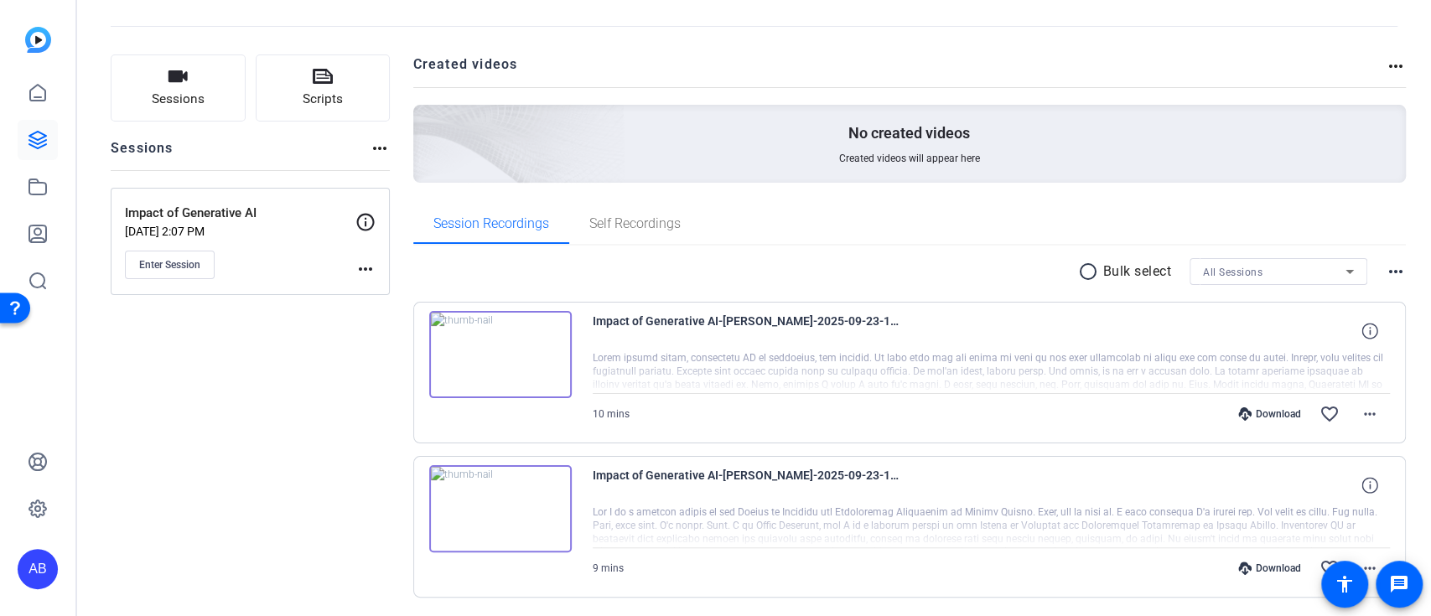
scroll to position [122, 0]
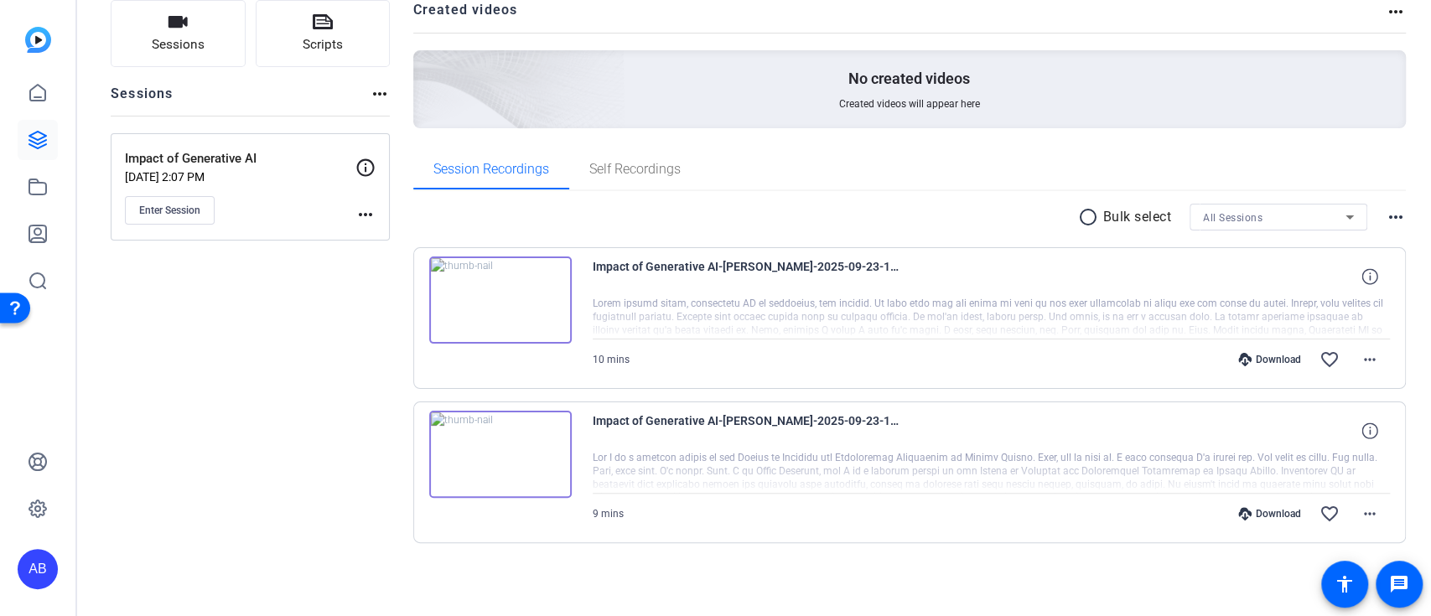
click at [556, 427] on img at bounding box center [500, 454] width 143 height 87
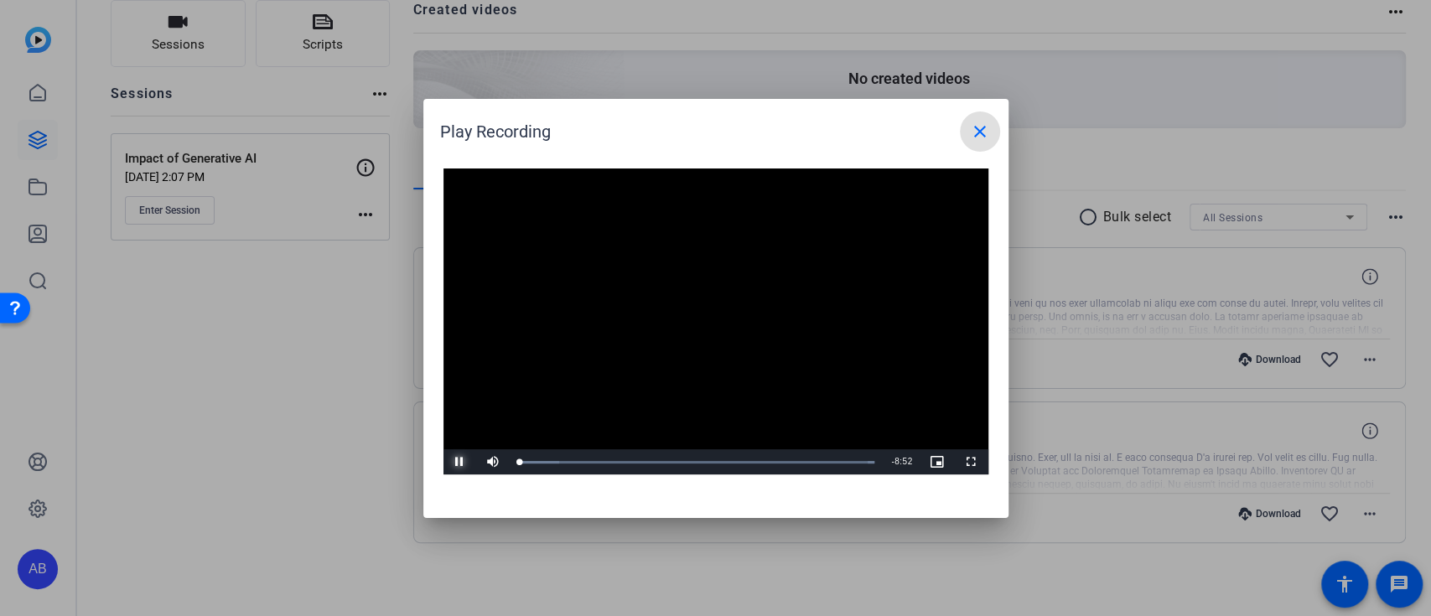
click at [455, 462] on span "Video Player" at bounding box center [461, 462] width 34 height 0
click at [987, 128] on mat-icon "close" at bounding box center [980, 132] width 20 height 20
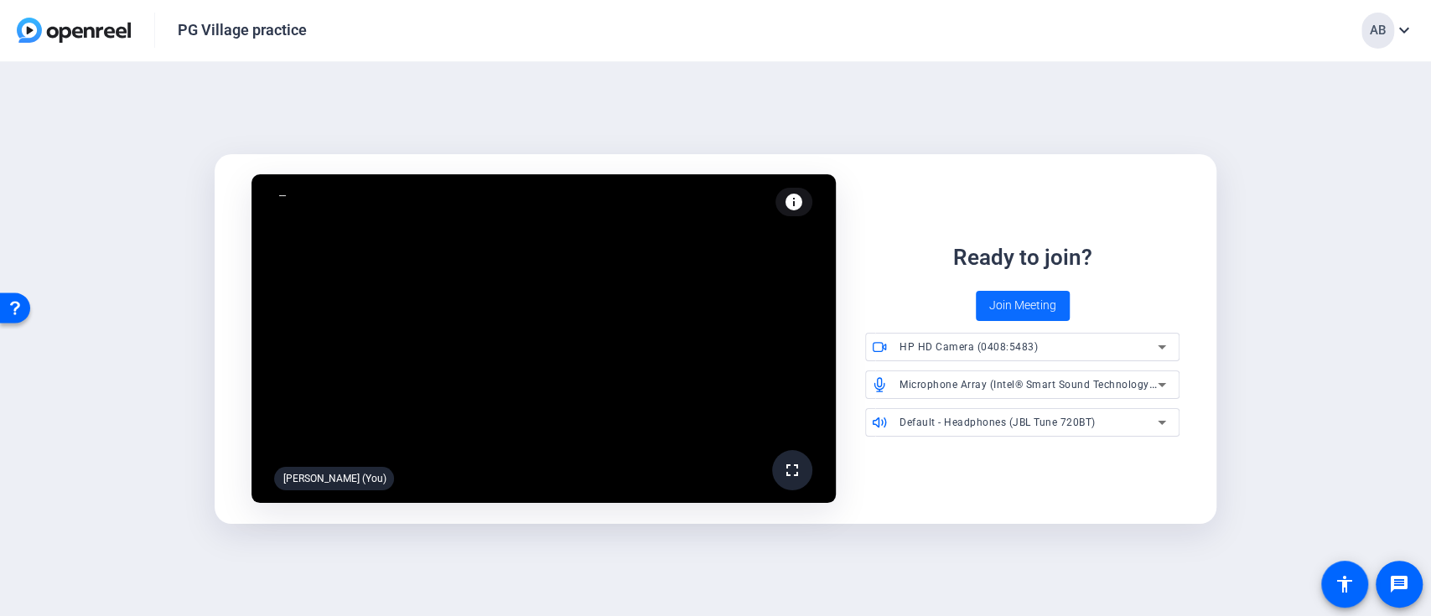
click at [1045, 299] on span "Join Meeting" at bounding box center [1022, 306] width 67 height 18
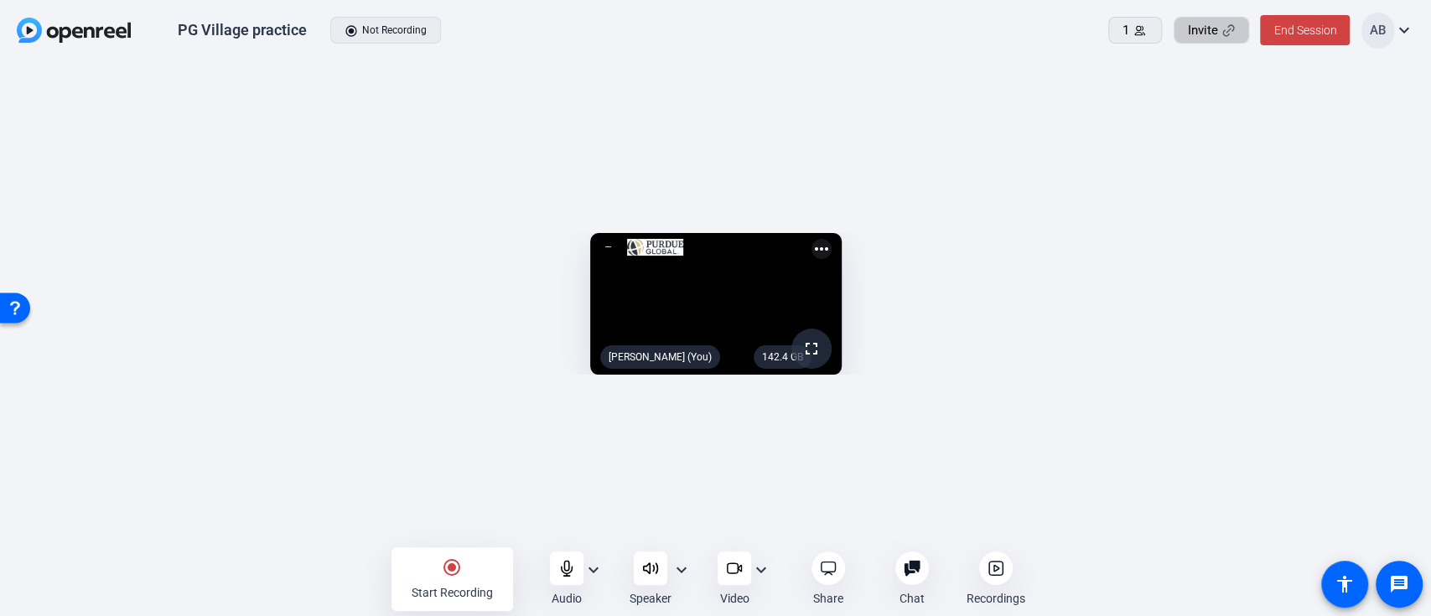
click at [1222, 37] on div "Invite" at bounding box center [1211, 30] width 47 height 19
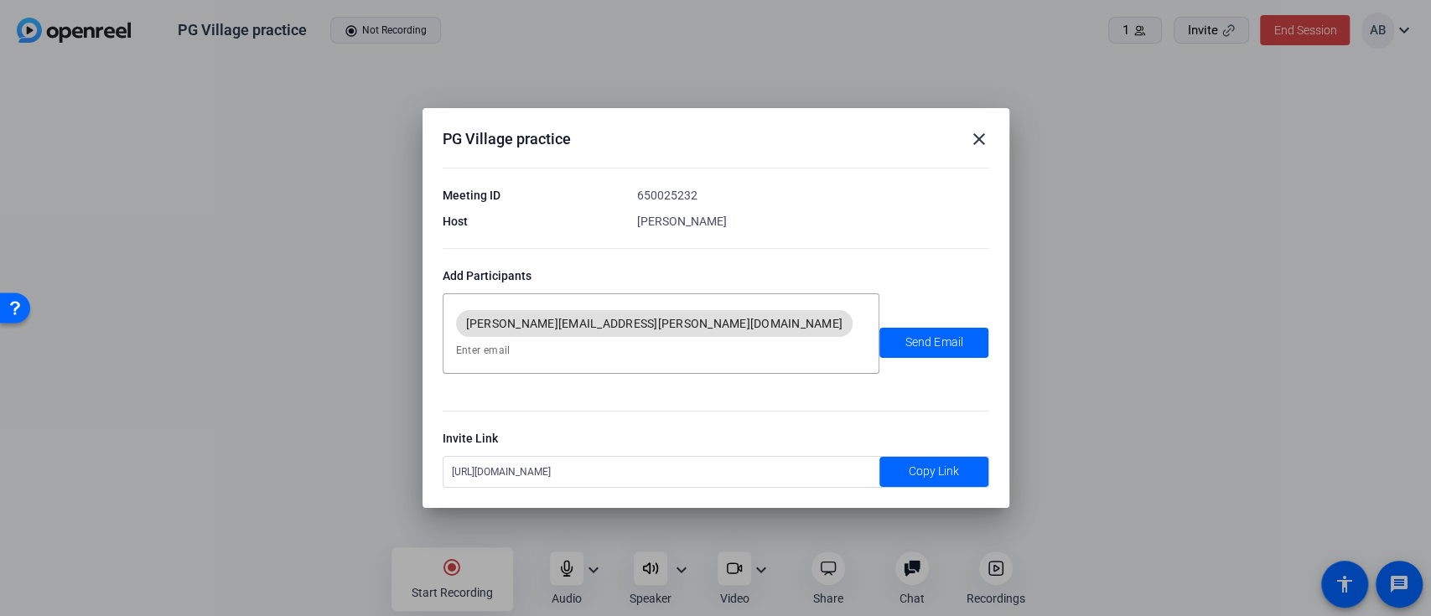
click at [989, 150] on div "PG Village practice close Meeting ID 650025232 Host Adam Bartels Add Participan…" at bounding box center [716, 307] width 587 height 399
click at [969, 149] on mat-icon "close" at bounding box center [979, 139] width 20 height 20
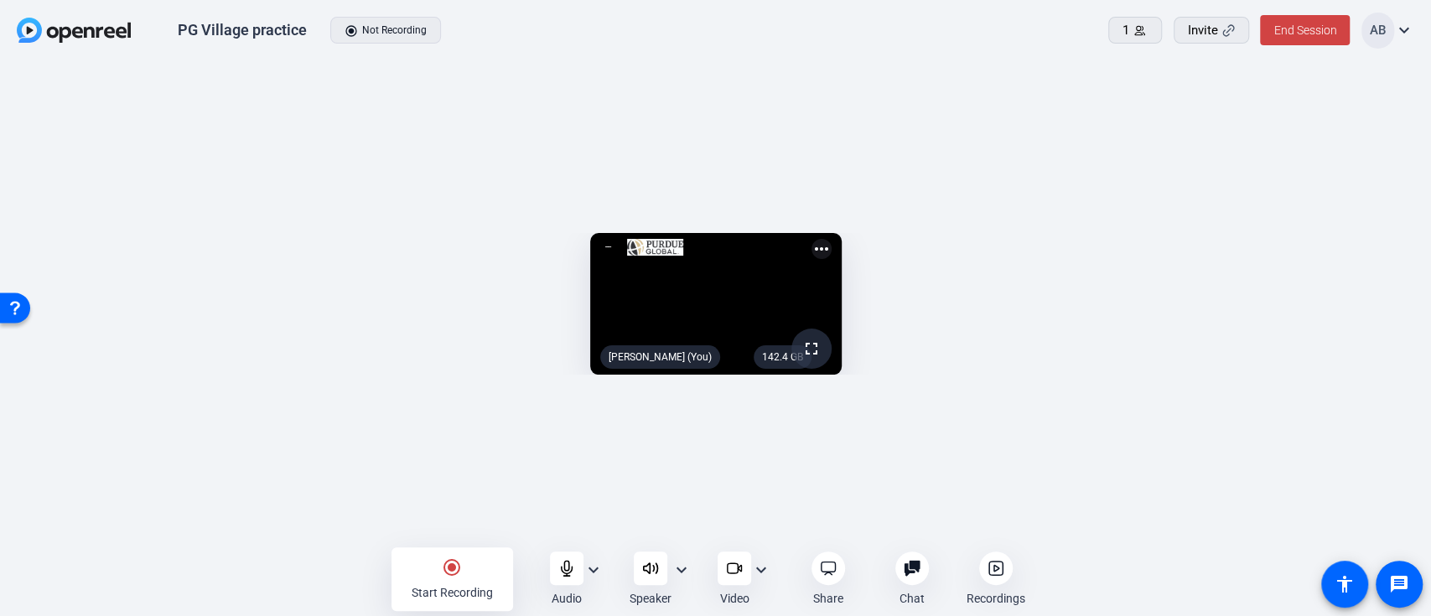
click at [1402, 28] on mat-icon "expand_more" at bounding box center [1404, 30] width 20 height 20
drag, startPoint x: 1264, startPoint y: 257, endPoint x: 1252, endPoint y: 252, distance: 13.9
click at [1264, 257] on div at bounding box center [715, 308] width 1431 height 616
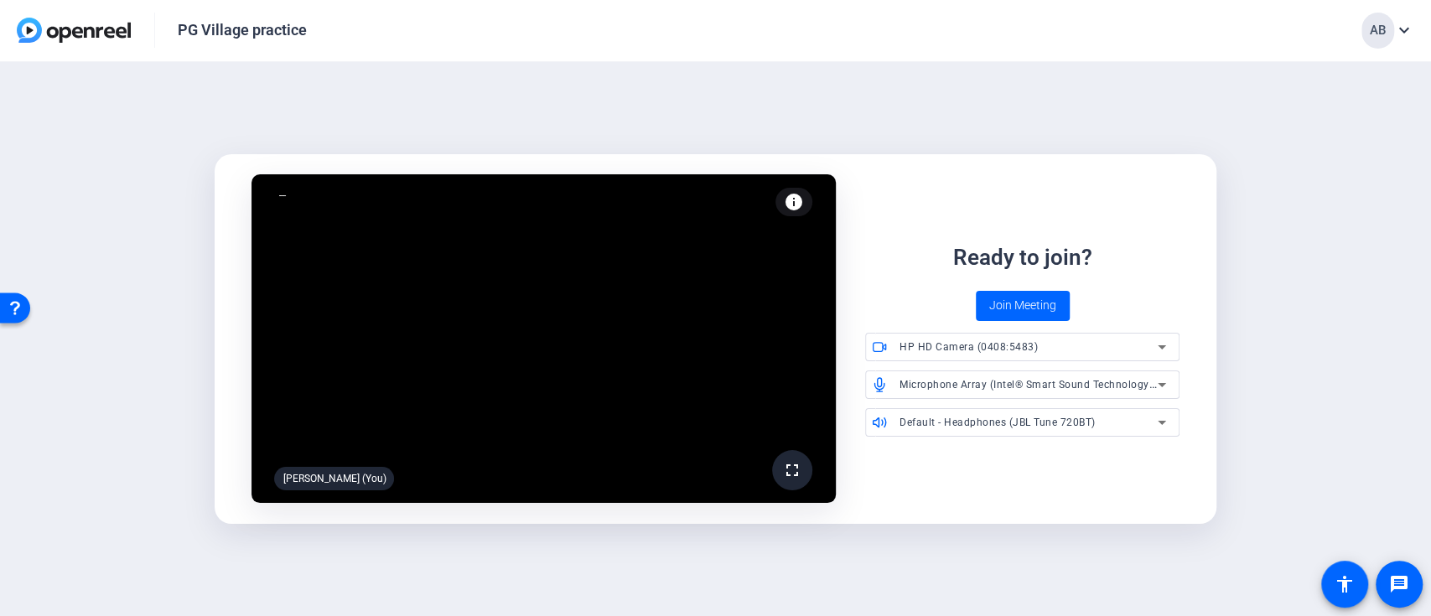
drag, startPoint x: 1027, startPoint y: 296, endPoint x: 936, endPoint y: 21, distance: 289.8
click at [946, 12] on div "PG Village practice AB expand_more fullscreen [PERSON_NAME] (You) info Test you…" at bounding box center [715, 308] width 1431 height 616
click at [798, 200] on mat-icon "info" at bounding box center [794, 202] width 20 height 20
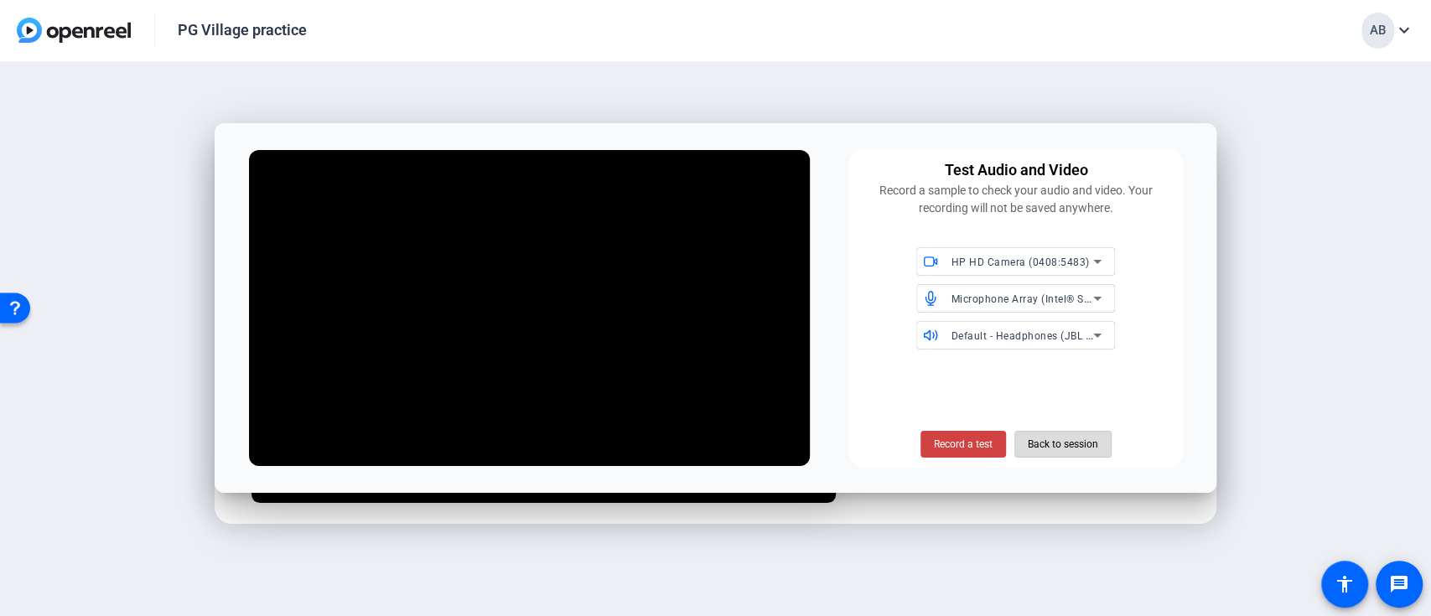
click at [1099, 442] on span at bounding box center [1063, 444] width 96 height 40
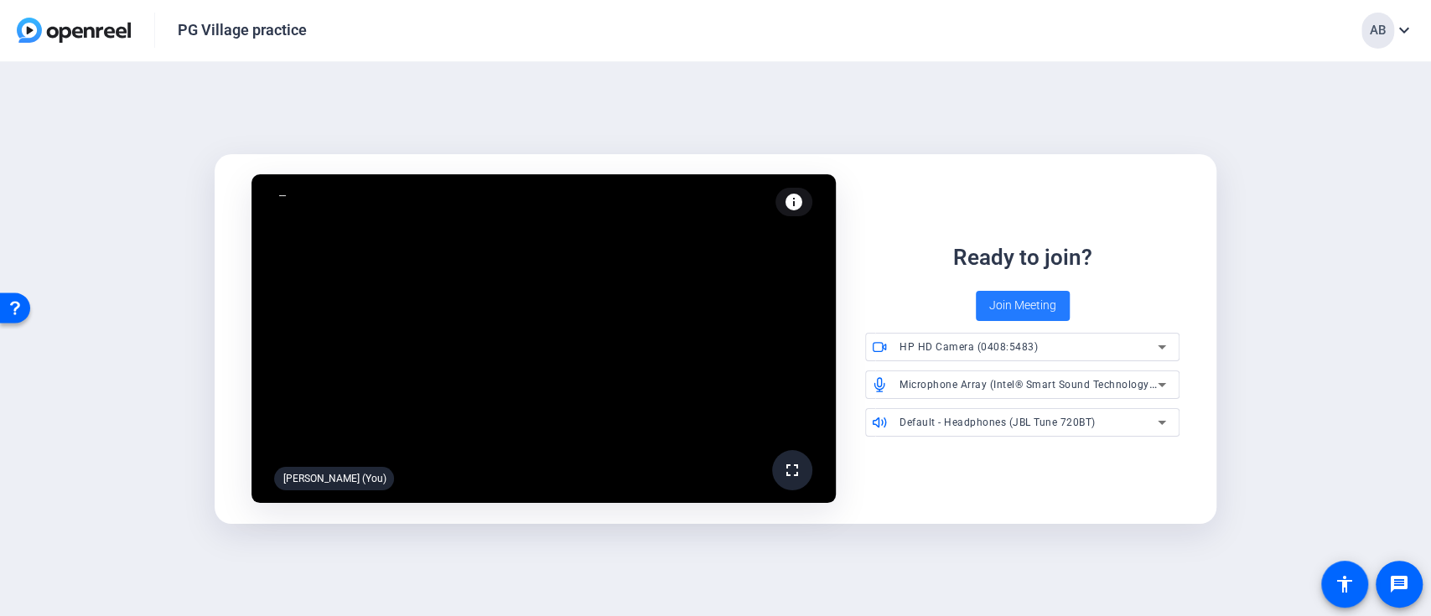
click at [1025, 299] on span "Join Meeting" at bounding box center [1022, 306] width 67 height 18
click at [1036, 301] on span "Join Meeting" at bounding box center [1022, 306] width 67 height 18
click at [993, 304] on span "Join Meeting" at bounding box center [1022, 306] width 67 height 18
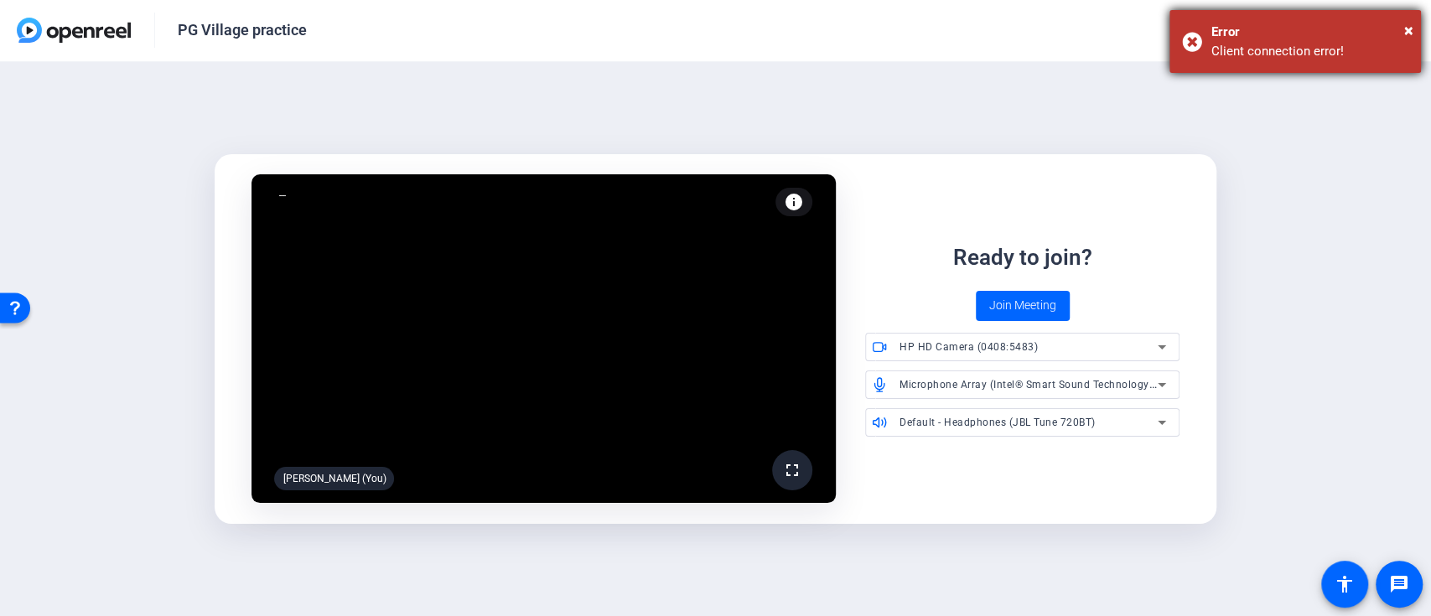
click at [1414, 25] on div "× Error Client connection error!" at bounding box center [1296, 41] width 252 height 63
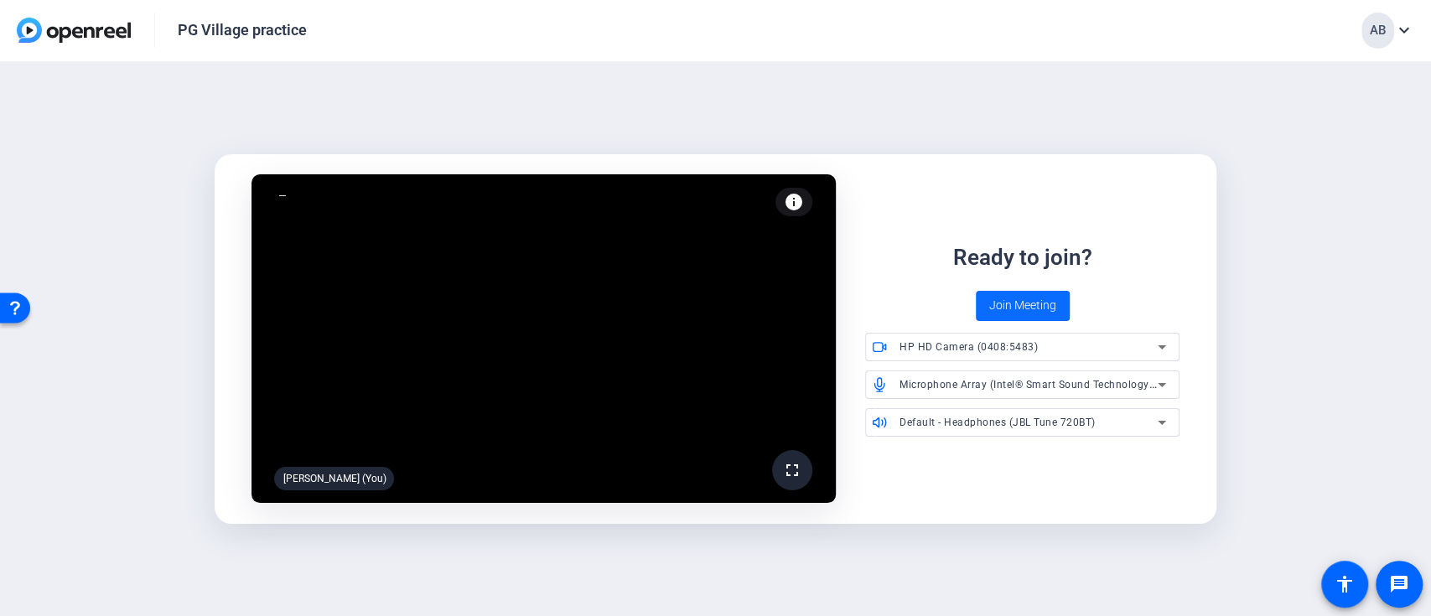
click at [1020, 312] on span "Join Meeting" at bounding box center [1022, 306] width 67 height 18
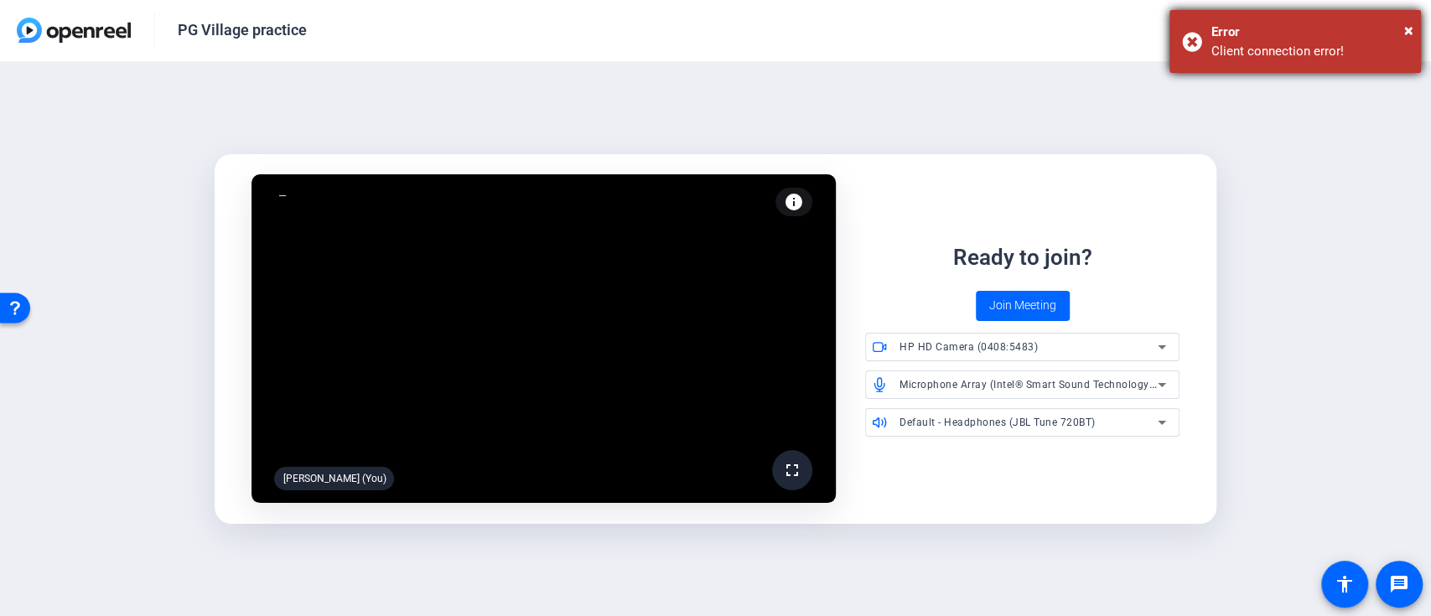
click at [1402, 25] on div "Error" at bounding box center [1310, 32] width 197 height 19
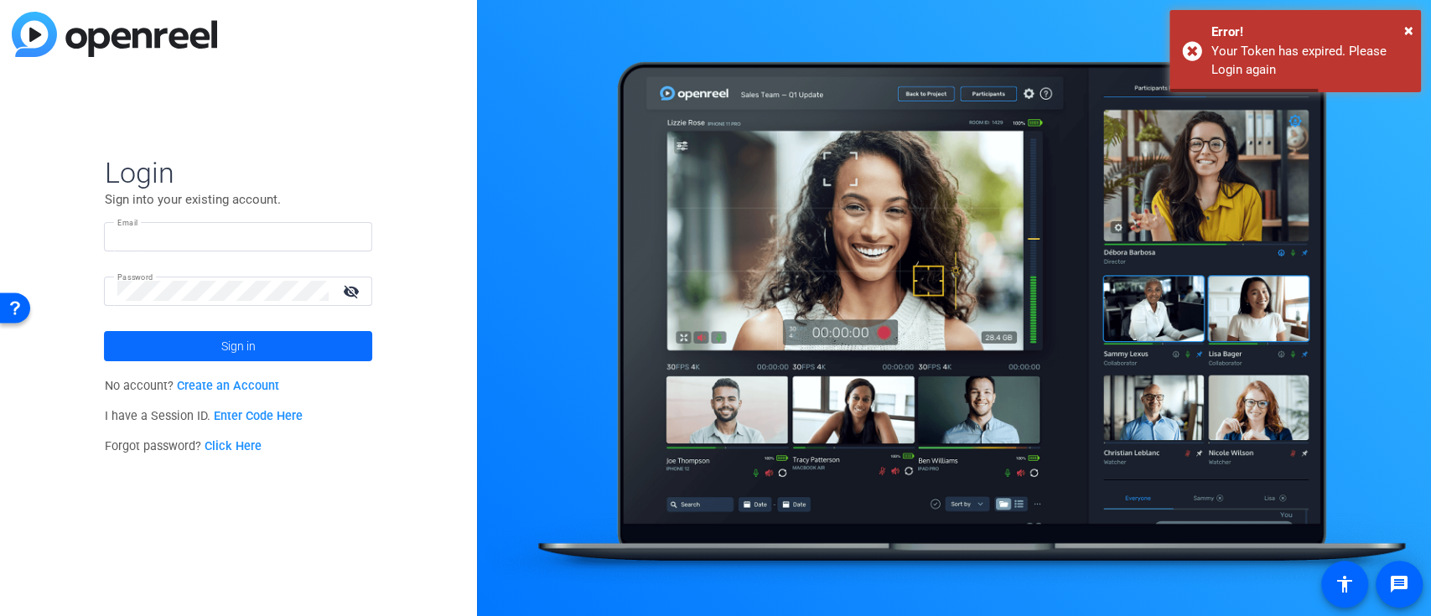
type input "[PERSON_NAME][EMAIL_ADDRESS][PERSON_NAME][DOMAIN_NAME]"
click at [227, 335] on span "Sign in" at bounding box center [238, 346] width 34 height 42
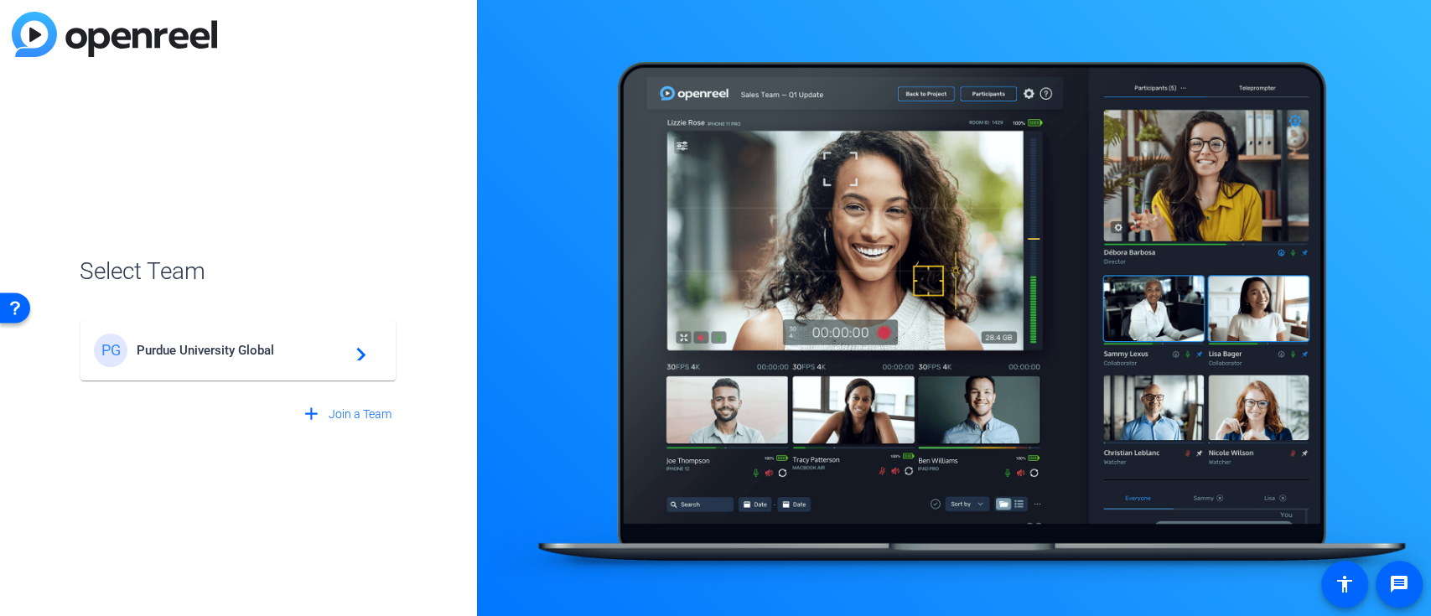
click at [326, 363] on div "PG [GEOGRAPHIC_DATA] Global navigate_next" at bounding box center [238, 351] width 288 height 34
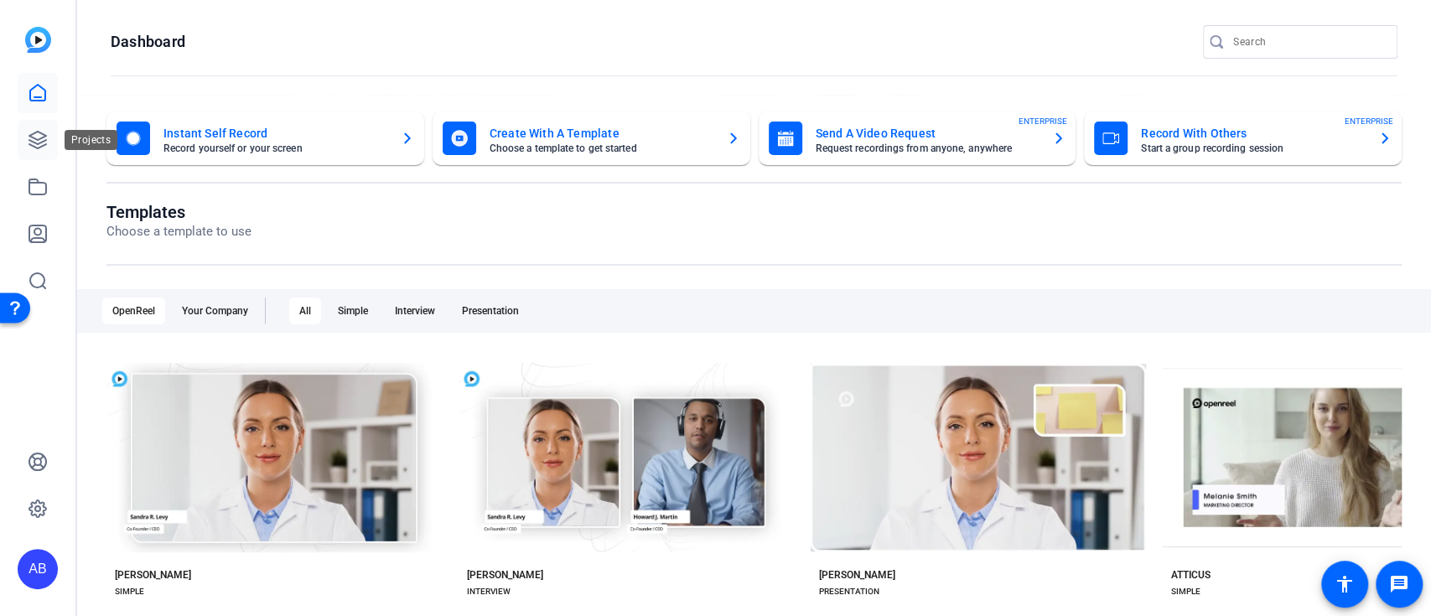
click at [36, 136] on icon at bounding box center [38, 140] width 20 height 20
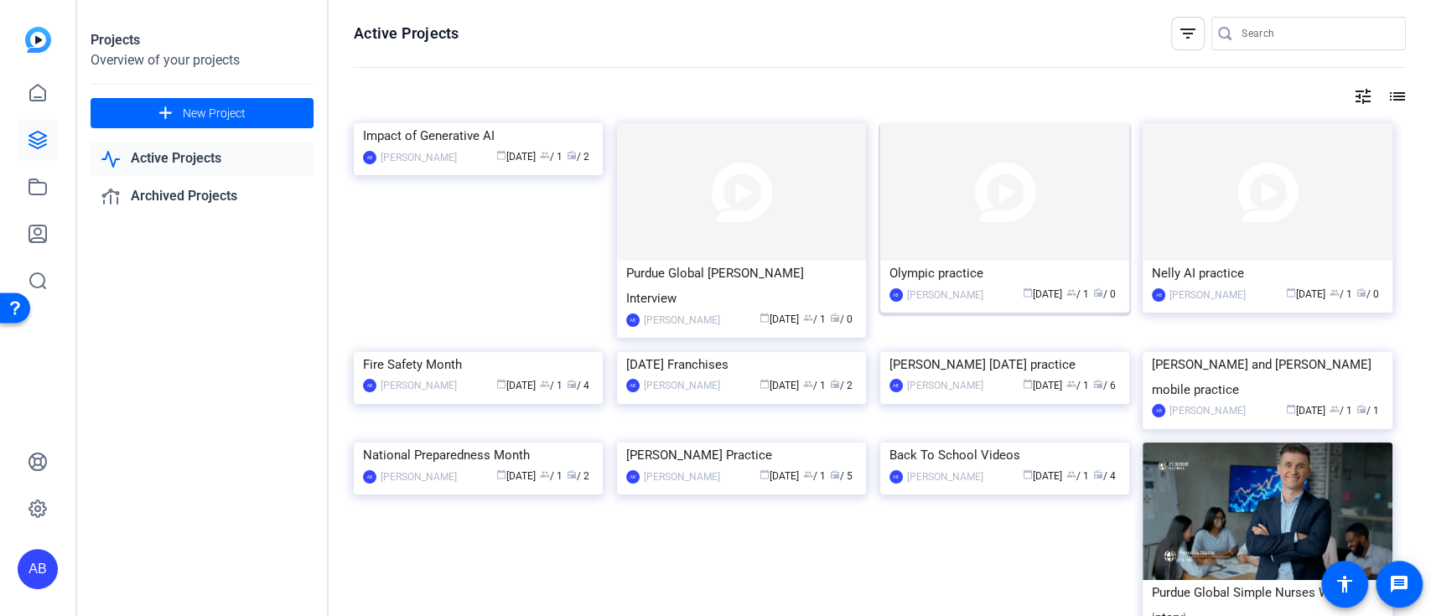
click at [1055, 233] on img at bounding box center [1004, 192] width 249 height 138
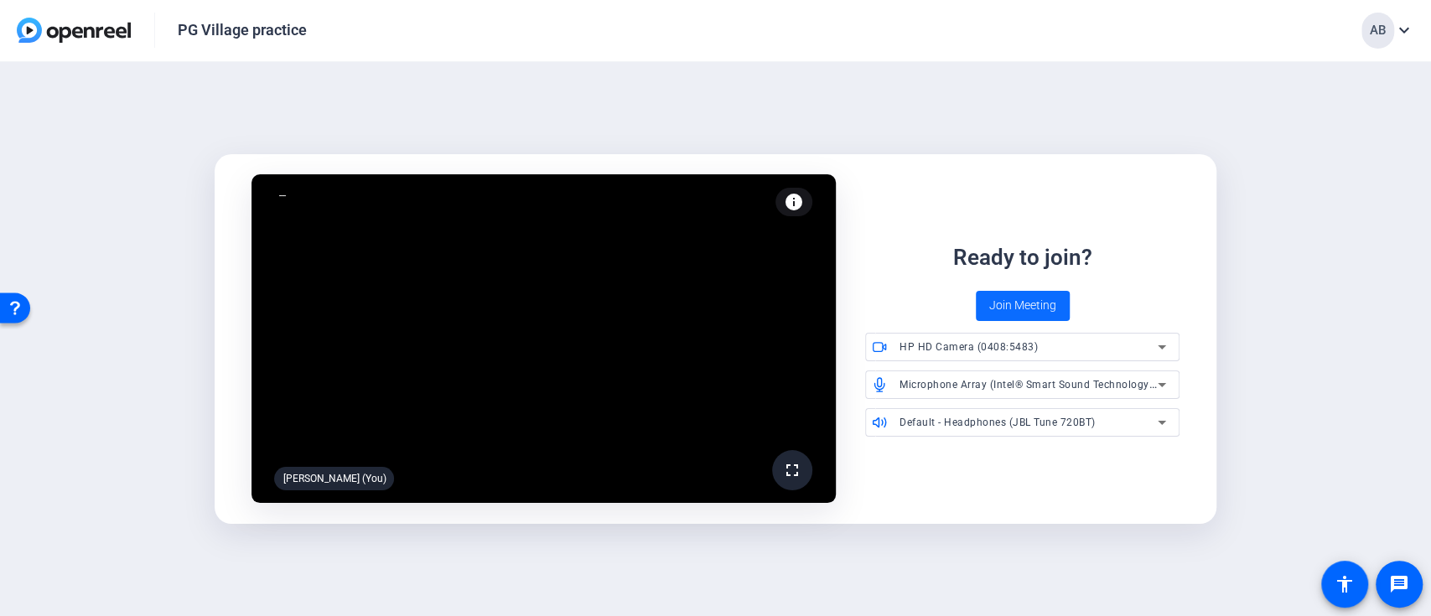
click at [1029, 303] on span "Join Meeting" at bounding box center [1022, 306] width 67 height 18
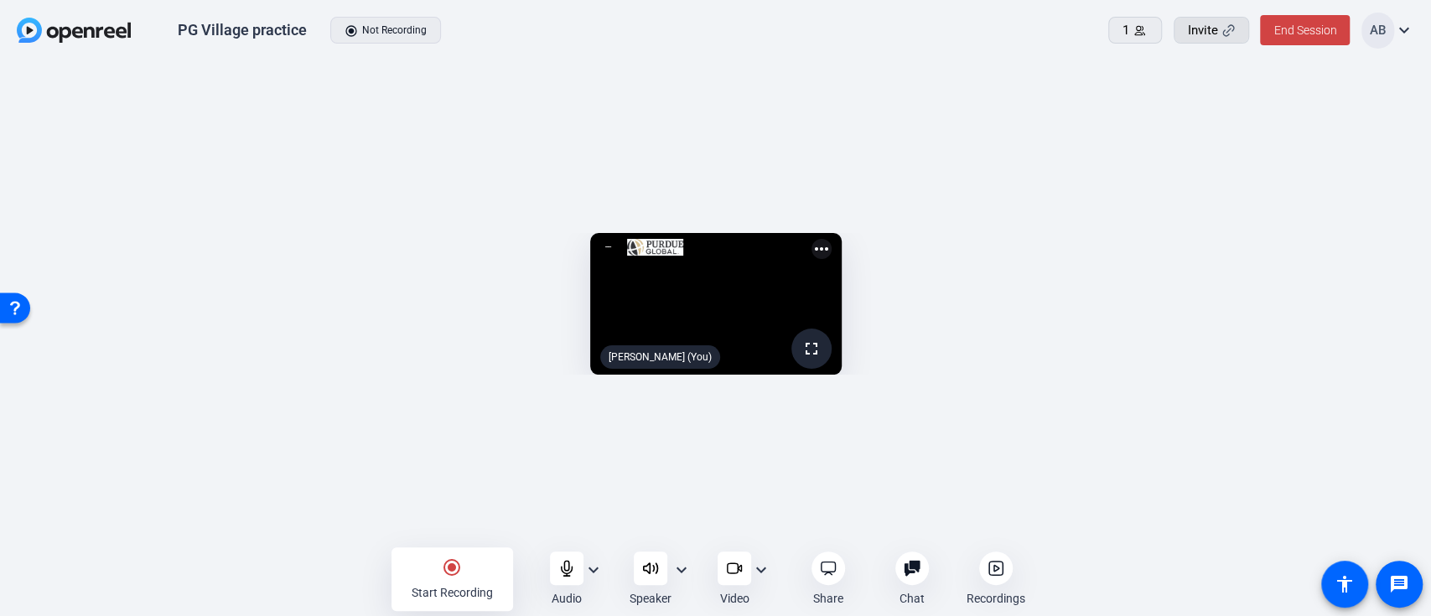
click at [1226, 34] on icon at bounding box center [1229, 30] width 13 height 13
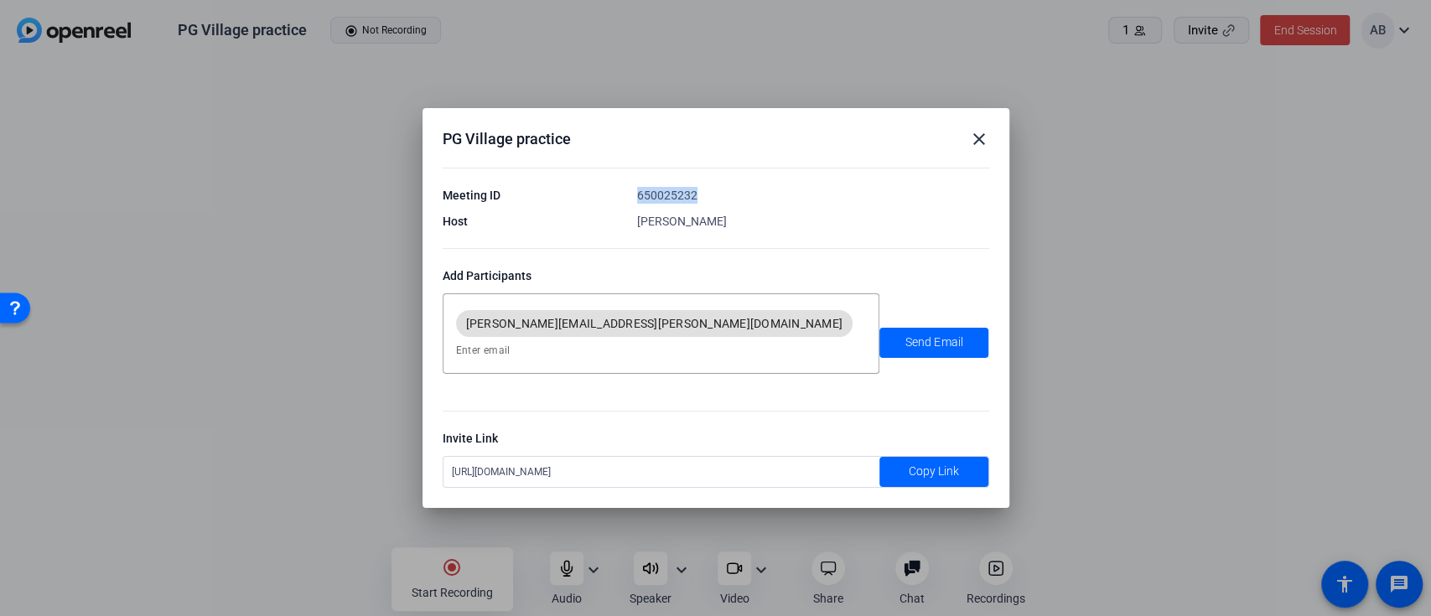
drag, startPoint x: 708, startPoint y: 208, endPoint x: 617, endPoint y: 207, distance: 90.6
click at [617, 204] on div "Meeting ID 650025232" at bounding box center [716, 195] width 547 height 17
click at [953, 463] on span "Copy Link" at bounding box center [934, 472] width 50 height 18
copy div "650025232"
drag, startPoint x: 637, startPoint y: 207, endPoint x: 706, endPoint y: 201, distance: 69.0
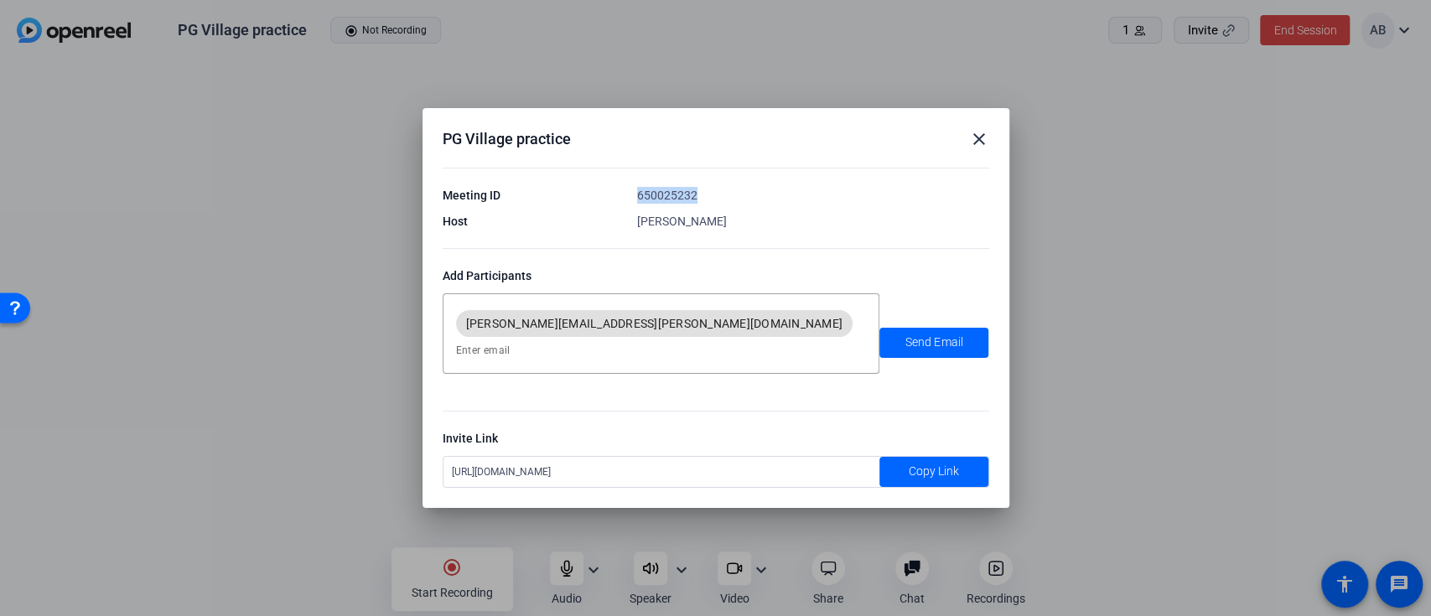
click at [706, 201] on div "650025232" at bounding box center [813, 195] width 352 height 17
click at [986, 149] on mat-icon "close" at bounding box center [979, 139] width 20 height 20
